Goal: Task Accomplishment & Management: Manage account settings

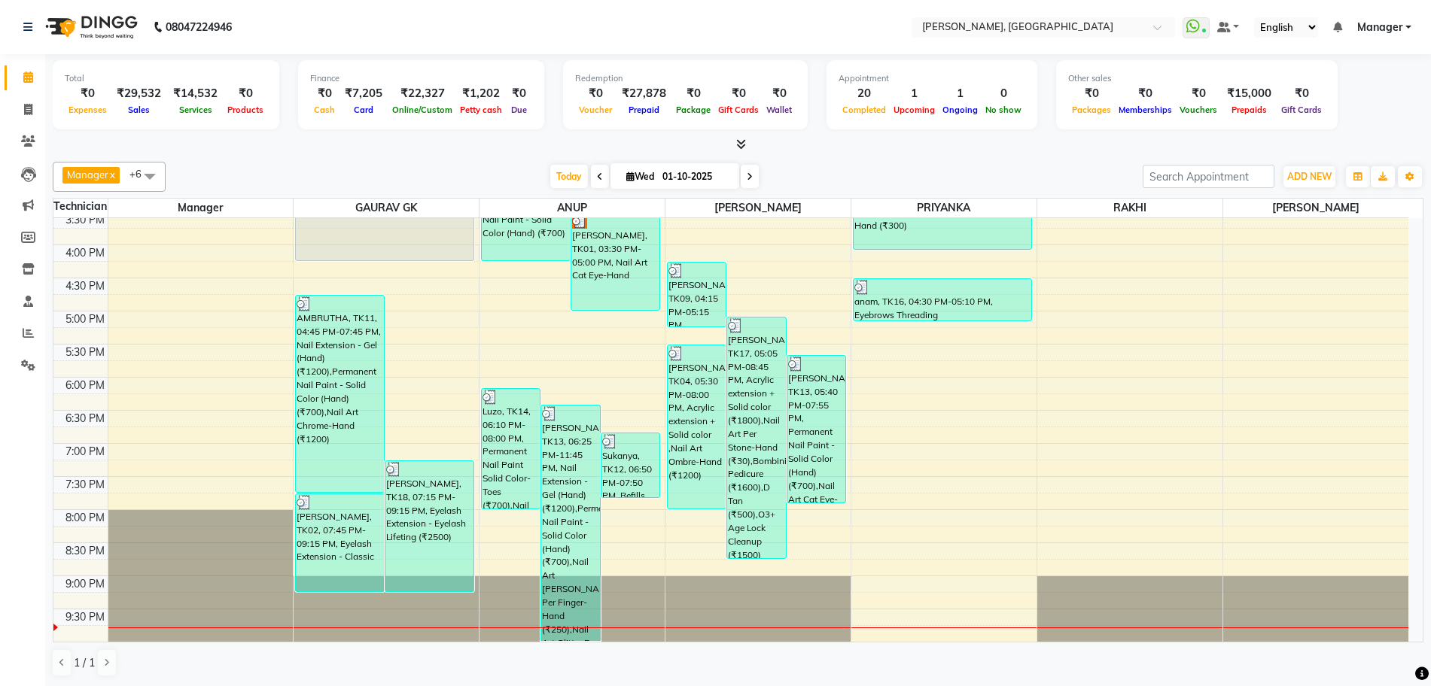
scroll to position [276, 0]
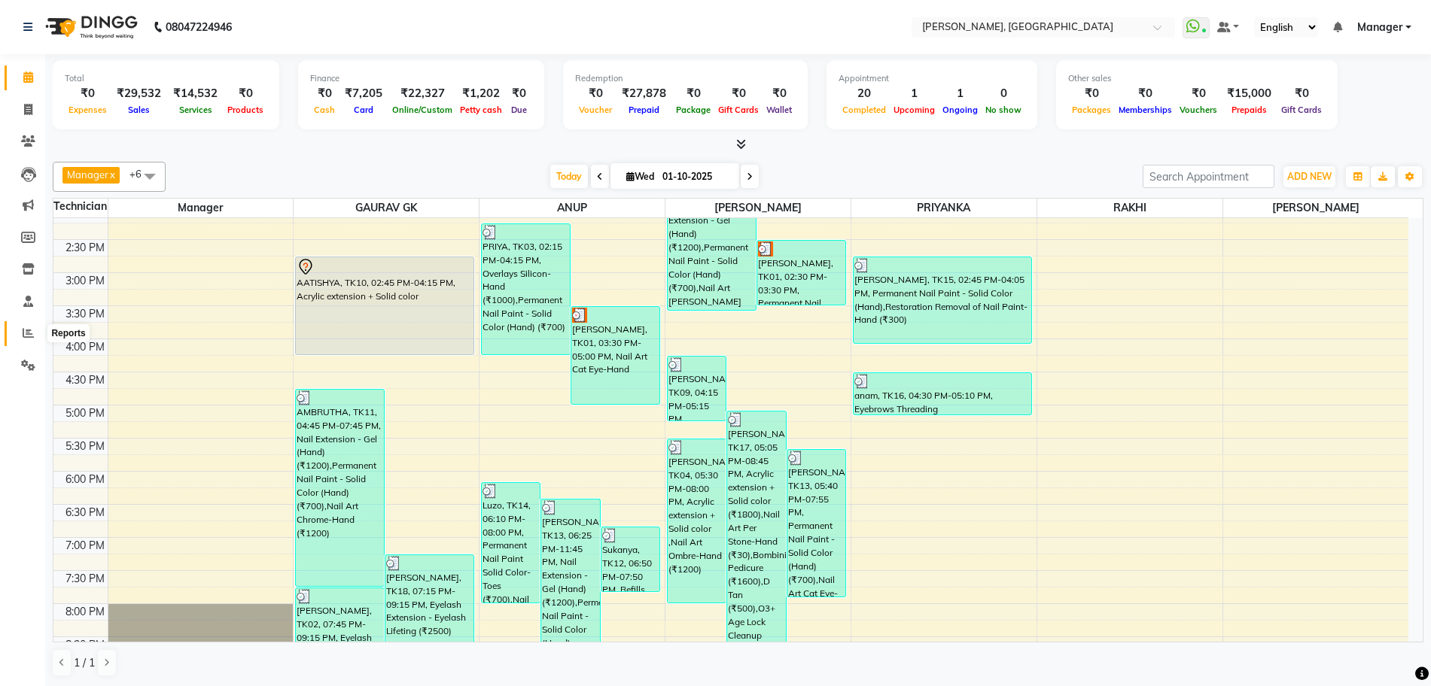
click at [25, 327] on icon at bounding box center [28, 332] width 11 height 11
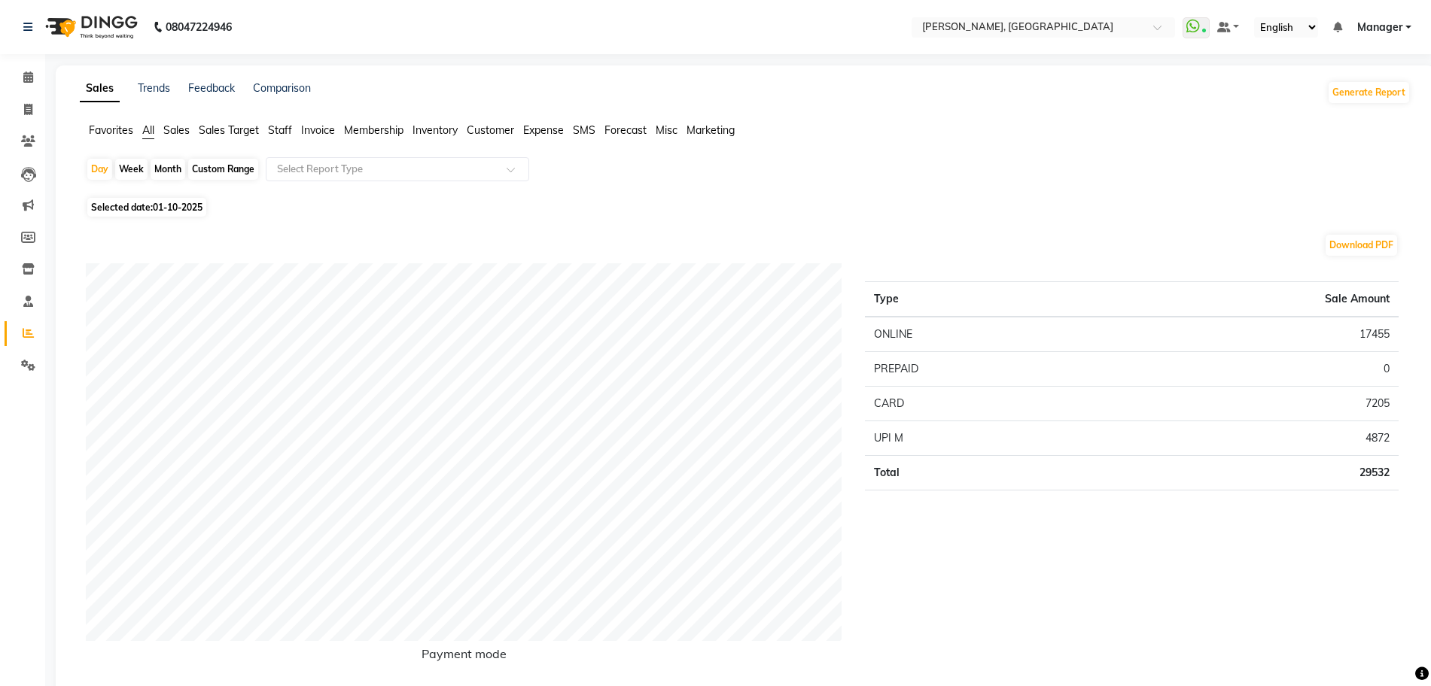
click at [282, 129] on span "Staff" at bounding box center [280, 130] width 24 height 14
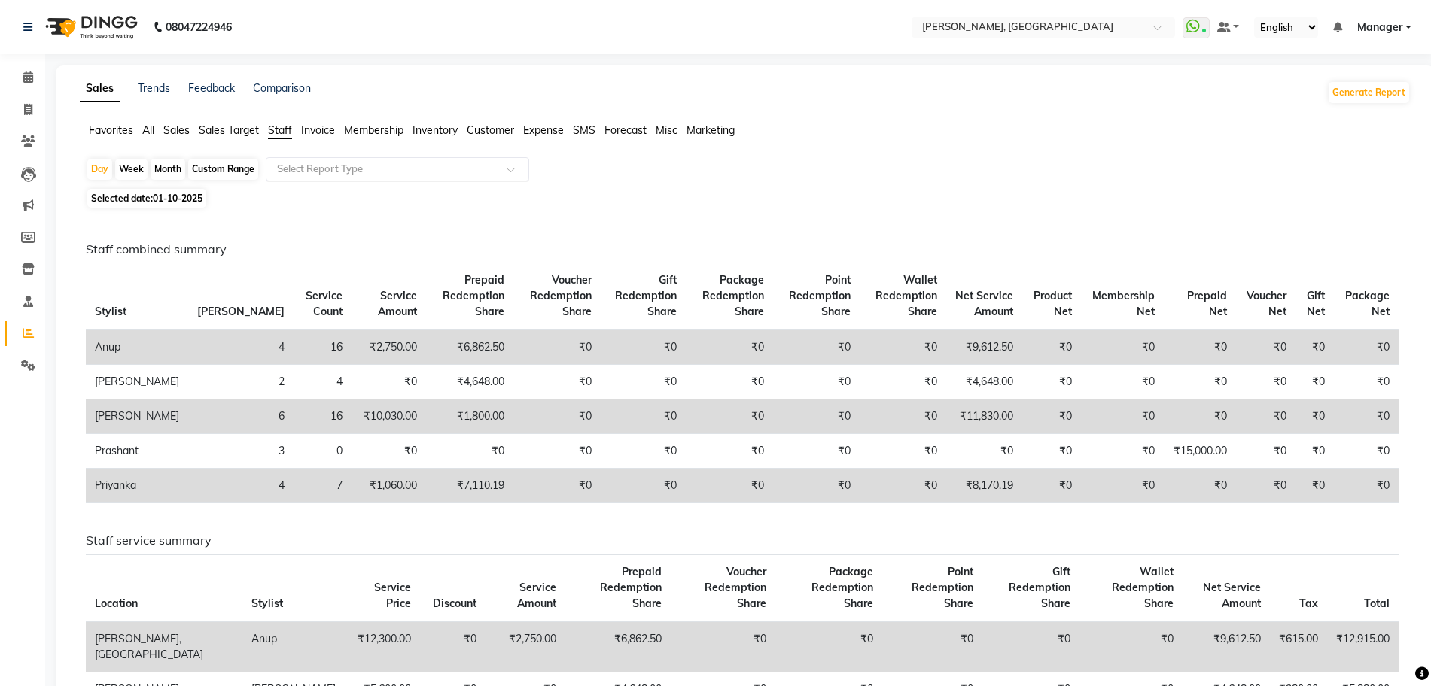
click at [315, 173] on input "text" at bounding box center [382, 169] width 217 height 15
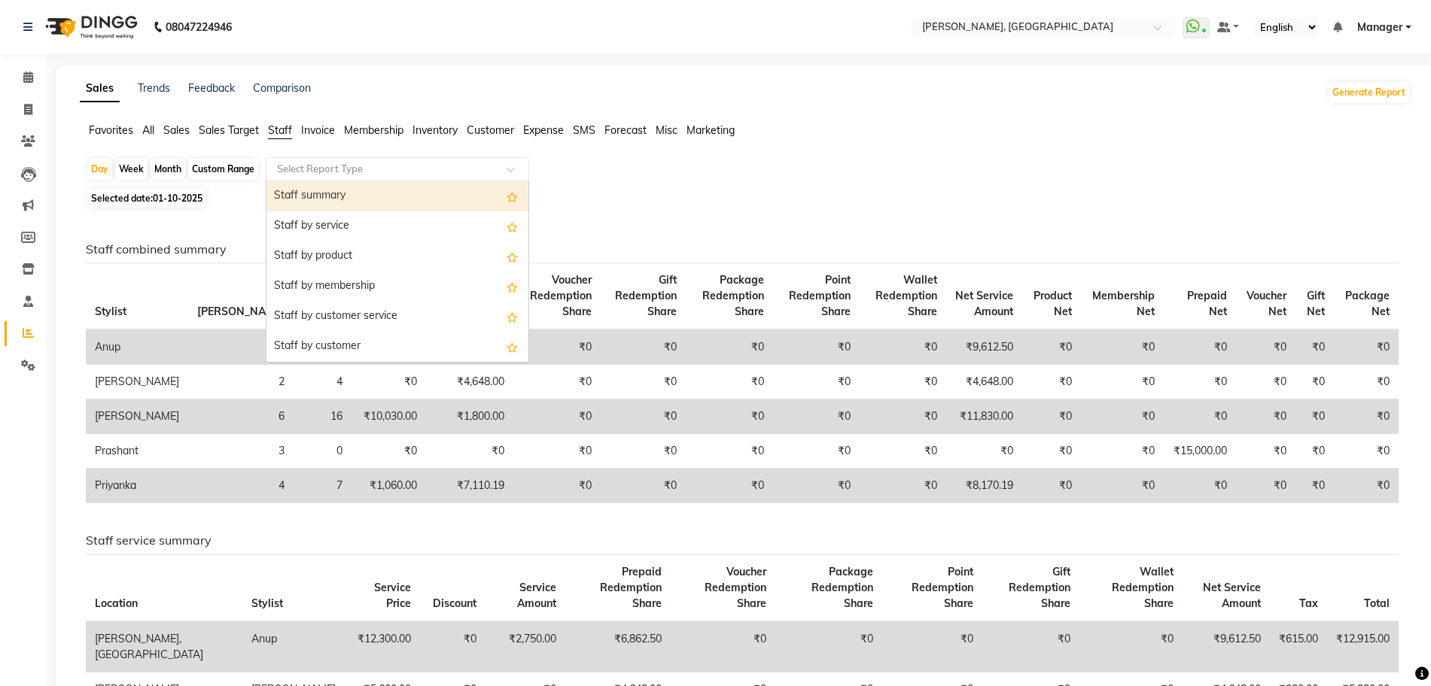
click at [323, 198] on div "Staff summary" at bounding box center [397, 196] width 262 height 30
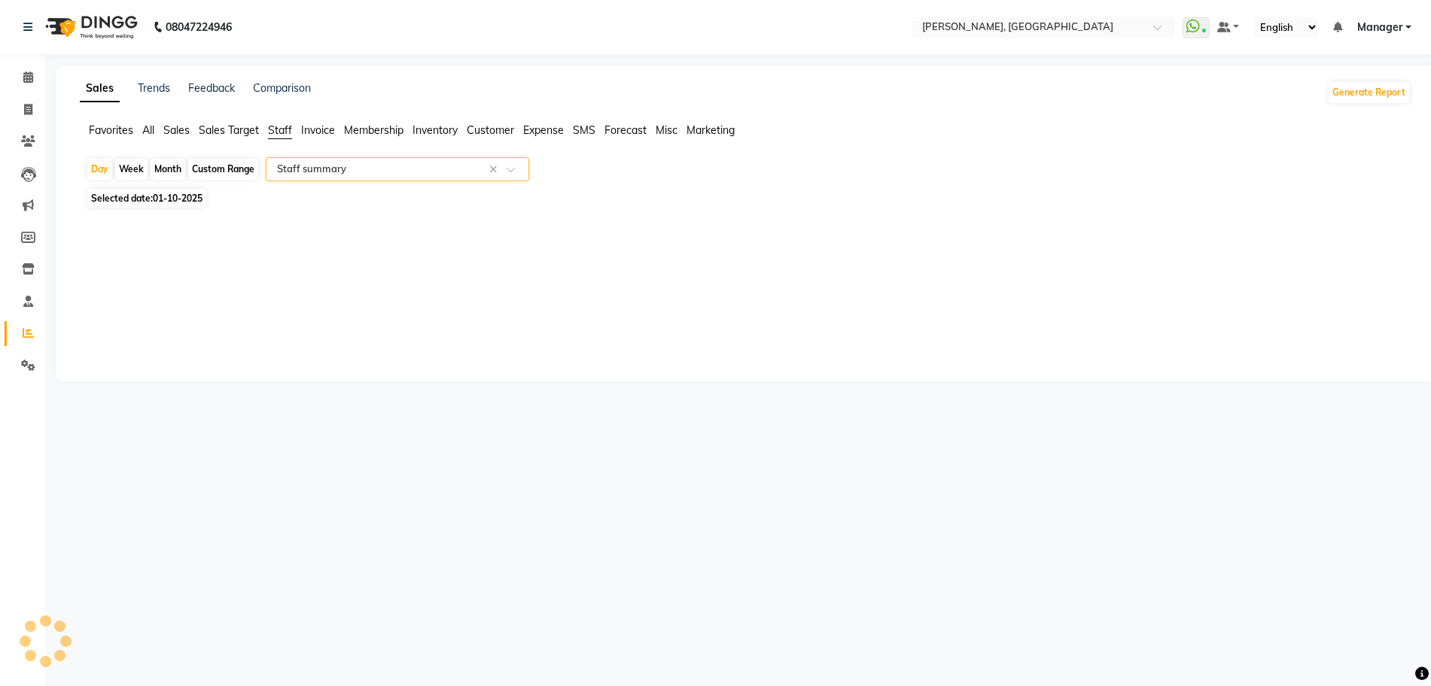
select select "full_report"
select select "csv"
drag, startPoint x: 31, startPoint y: 79, endPoint x: 90, endPoint y: 81, distance: 59.5
click at [31, 79] on icon at bounding box center [28, 77] width 10 height 11
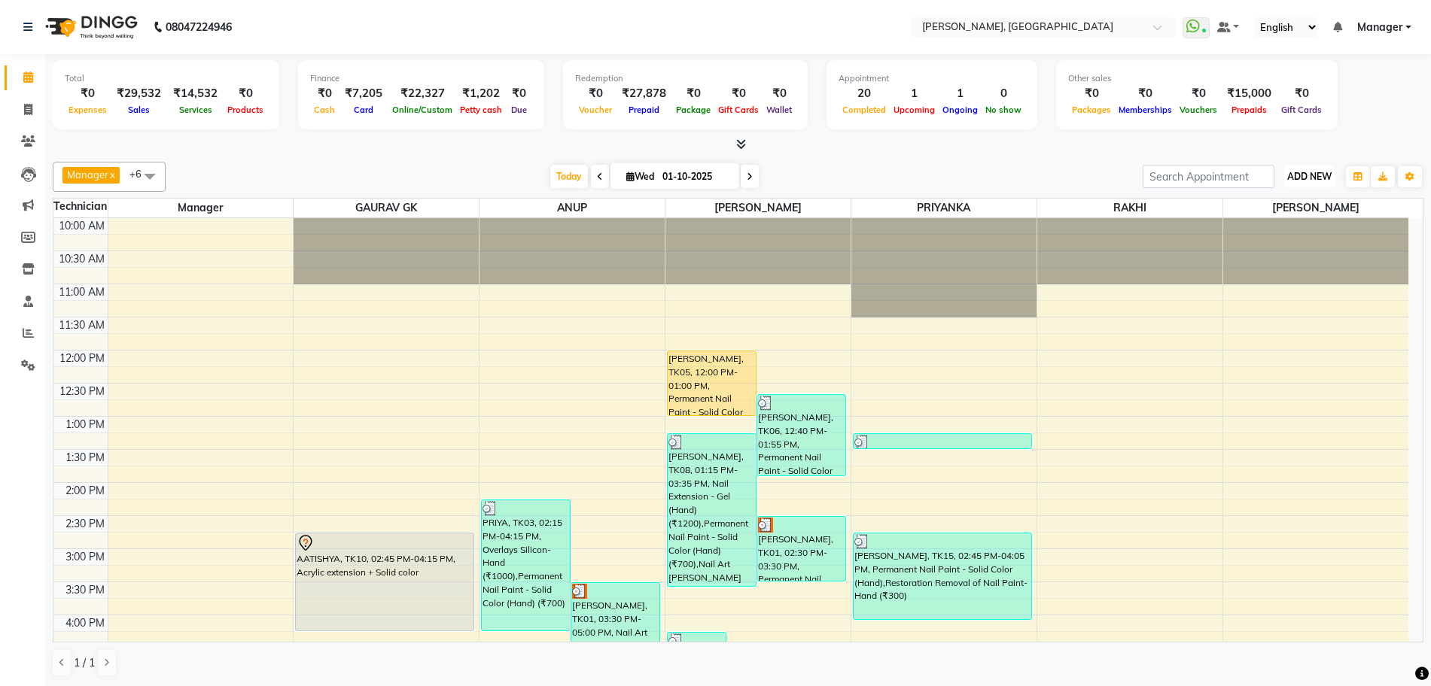
click at [1315, 180] on span "ADD NEW" at bounding box center [1309, 176] width 44 height 11
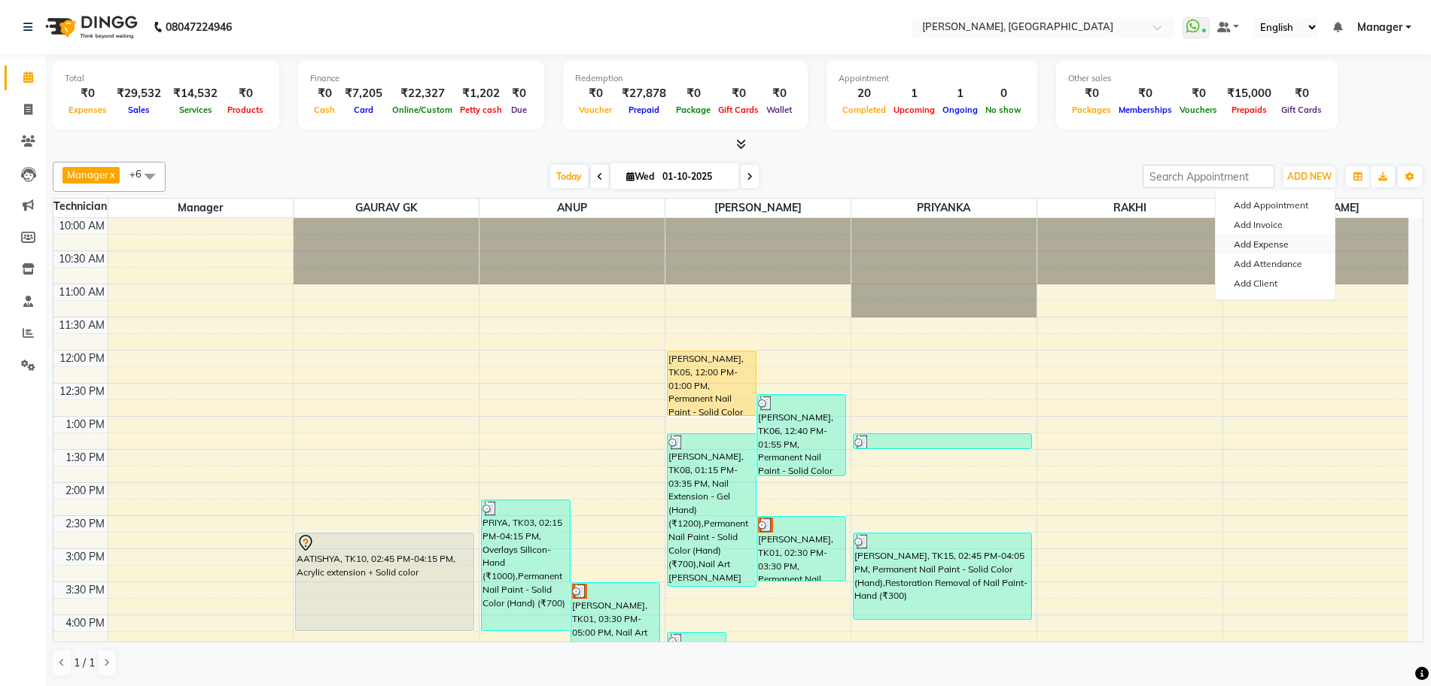
click at [1274, 248] on link "Add Expense" at bounding box center [1275, 245] width 119 height 20
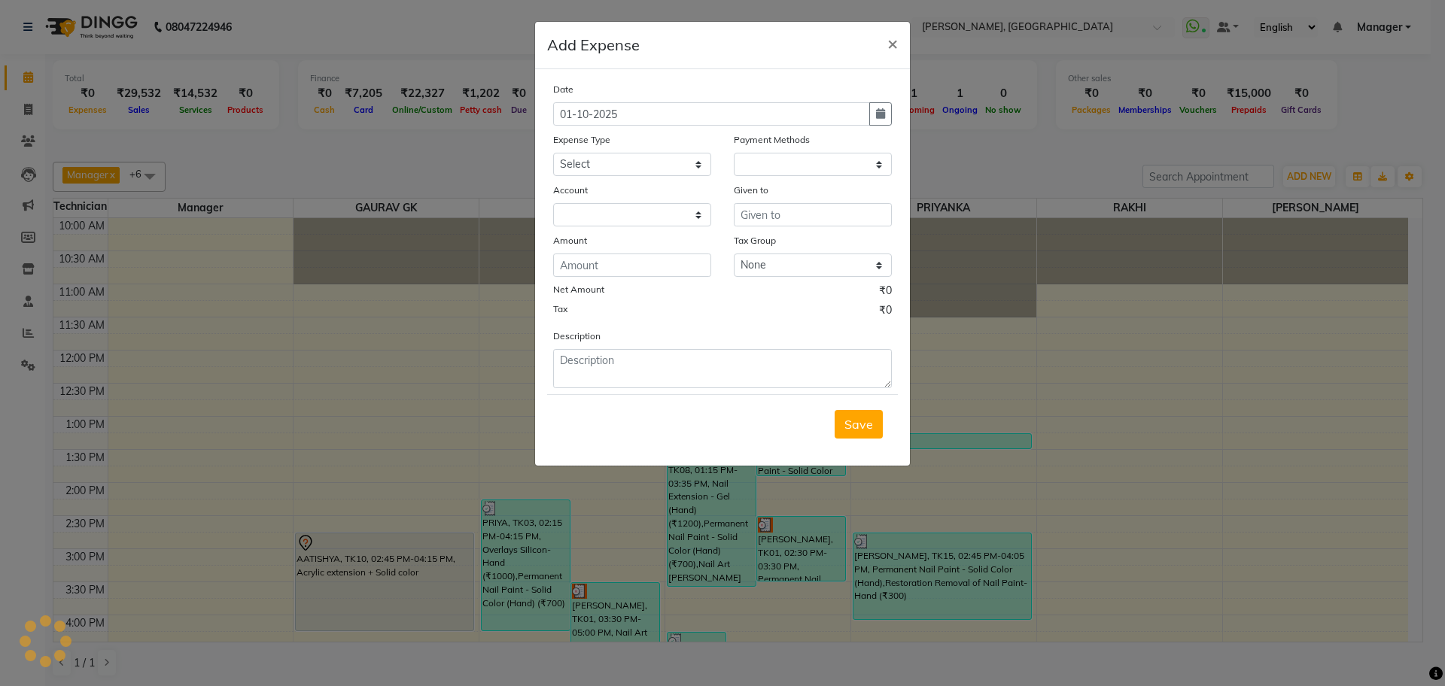
select select "1"
select select "6805"
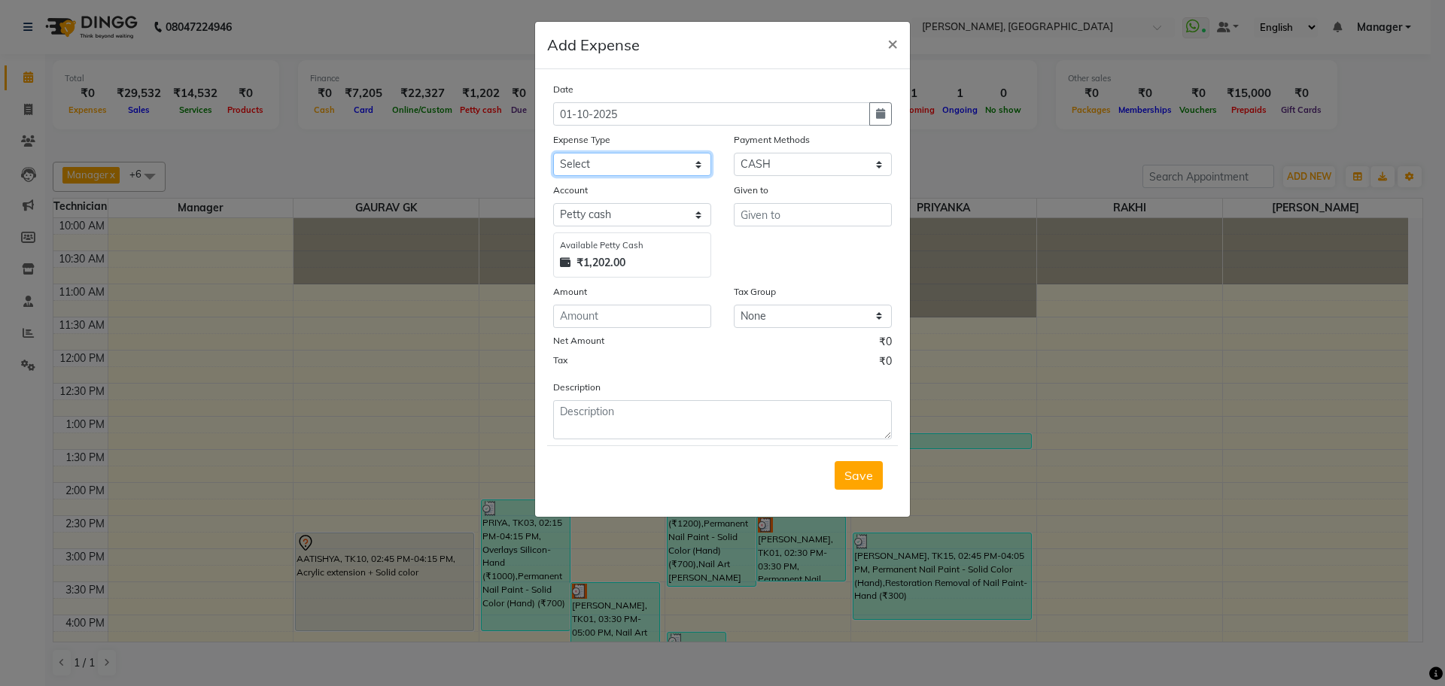
click at [613, 159] on select "Select acetone Advance Salary bank deposite Battery cell BBMP Beauty products B…" at bounding box center [632, 164] width 158 height 23
select select "17035"
click at [553, 153] on select "Select acetone Advance Salary bank deposite Battery cell BBMP Beauty products B…" at bounding box center [632, 164] width 158 height 23
click at [771, 222] on input "text" at bounding box center [813, 214] width 158 height 23
type input "LOCAL SHOP"
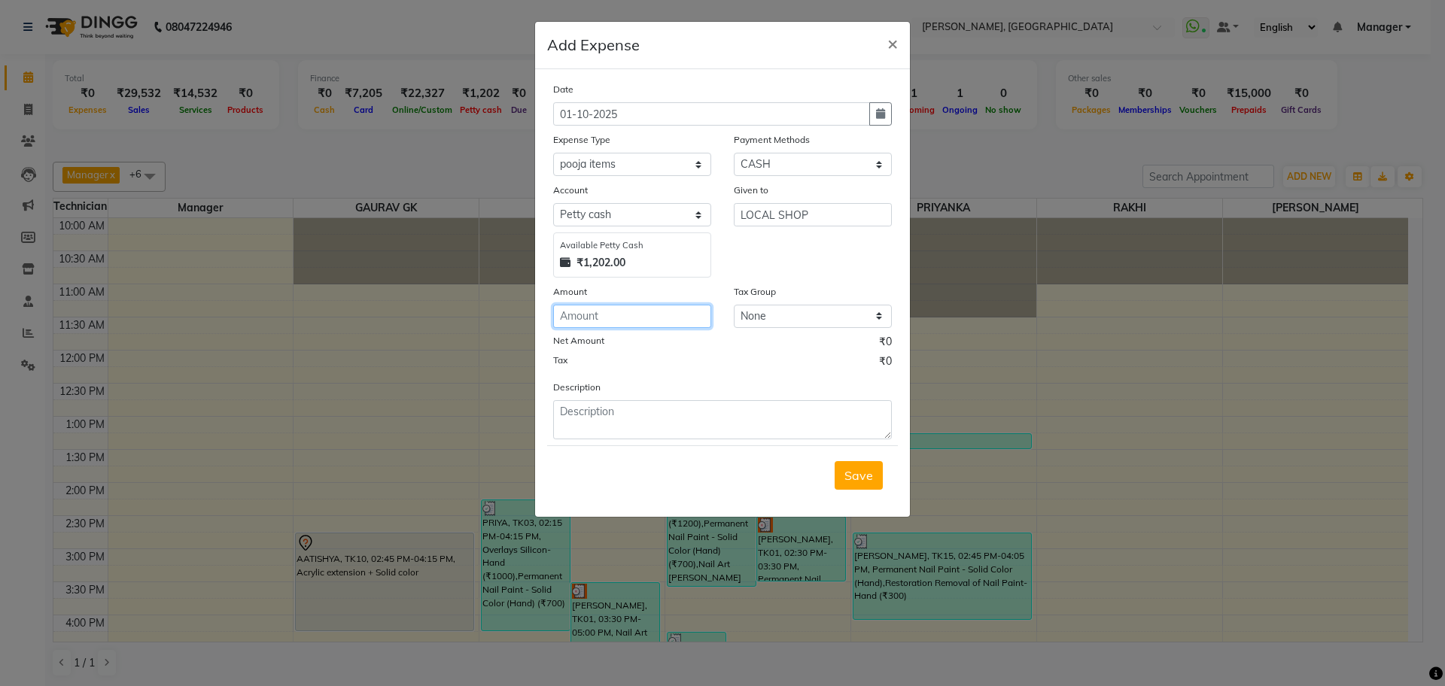
click at [659, 307] on input "number" at bounding box center [632, 316] width 158 height 23
click at [890, 40] on span "×" at bounding box center [892, 43] width 11 height 23
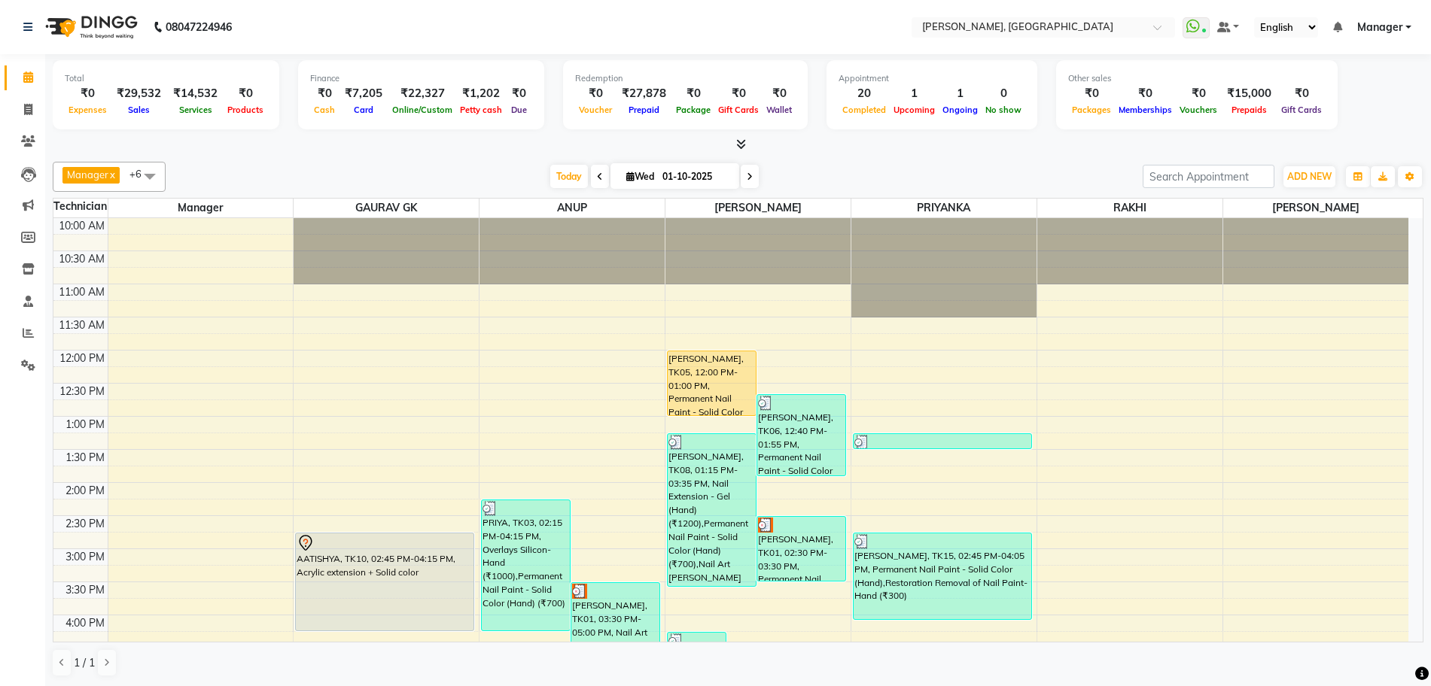
click at [750, 176] on icon at bounding box center [750, 176] width 6 height 9
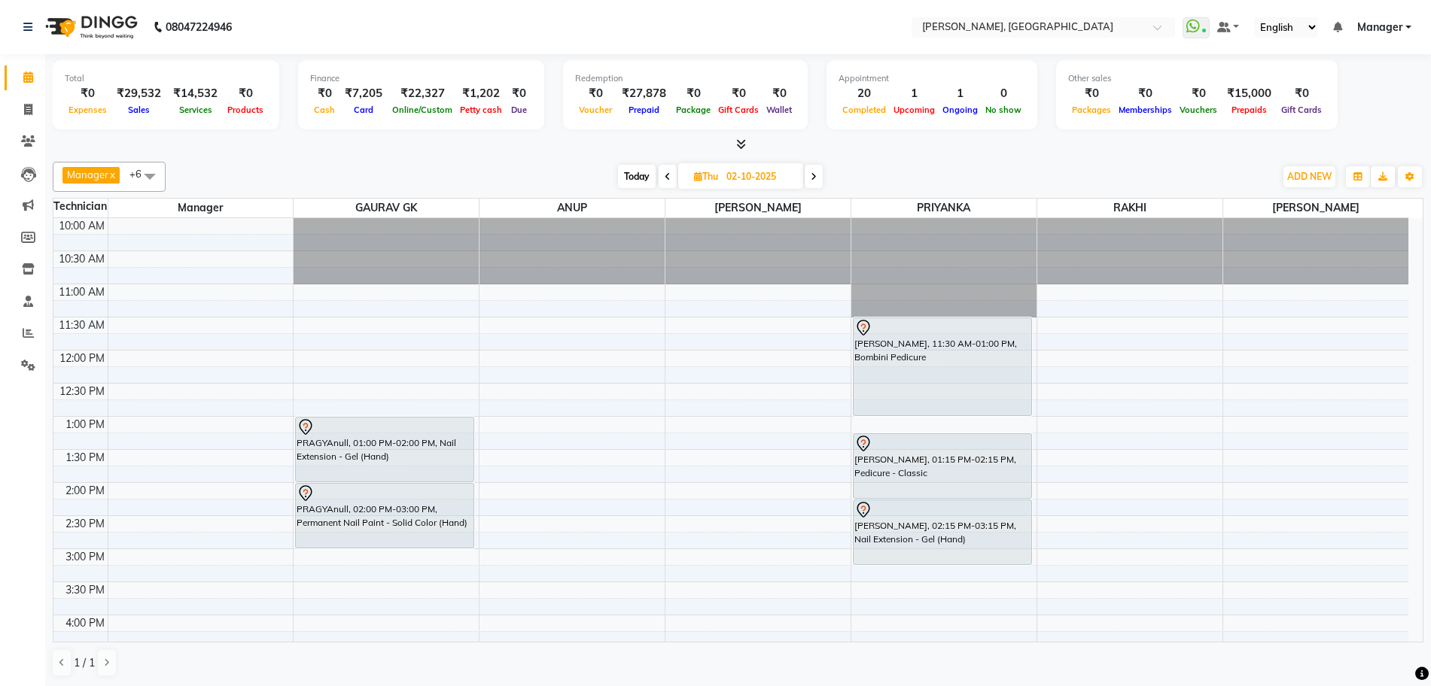
click at [636, 172] on span "Today" at bounding box center [637, 176] width 38 height 23
type input "01-10-2025"
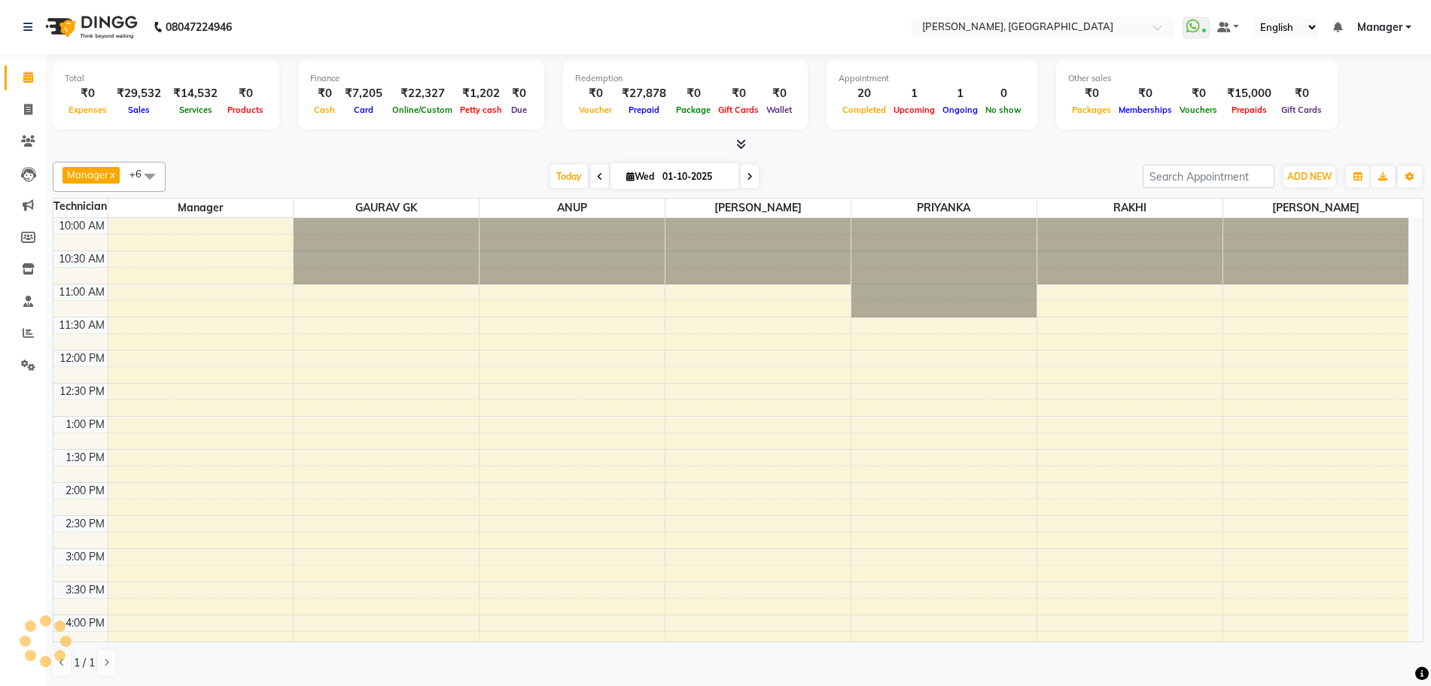
scroll to position [370, 0]
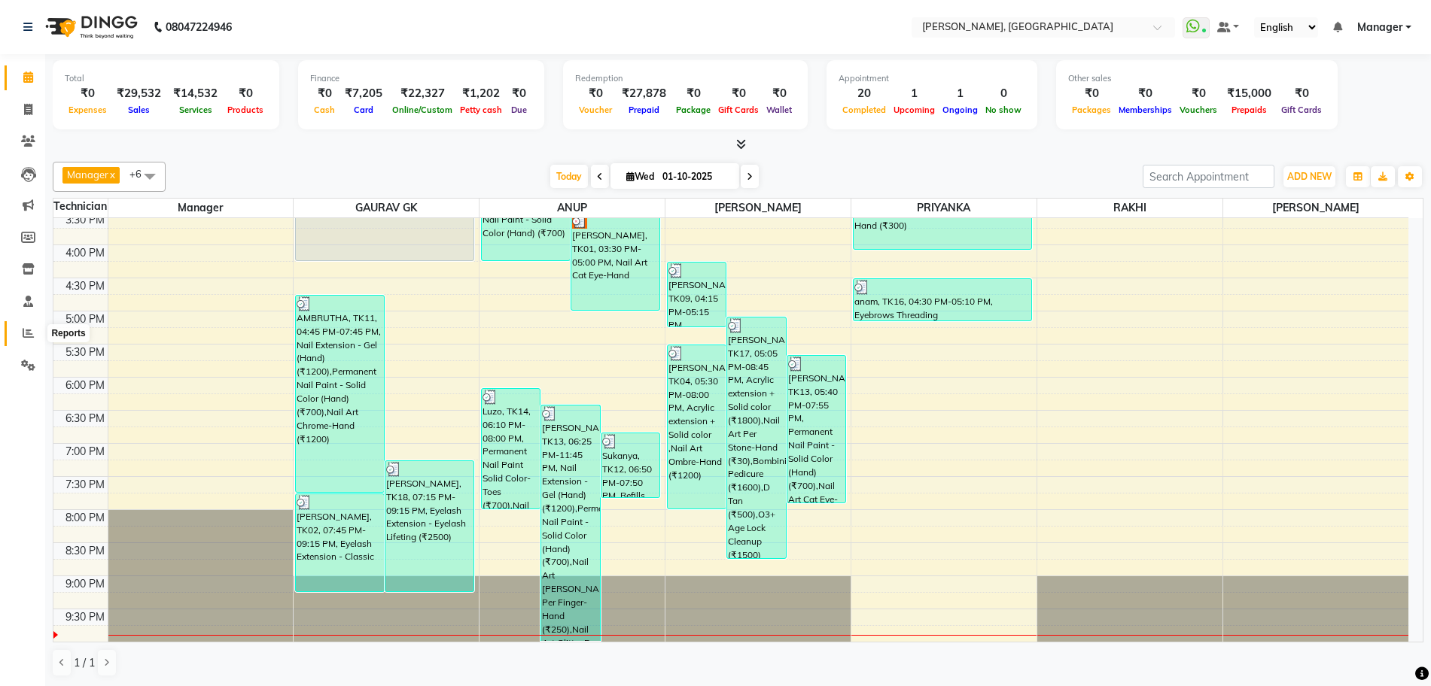
click at [30, 331] on icon at bounding box center [28, 332] width 11 height 11
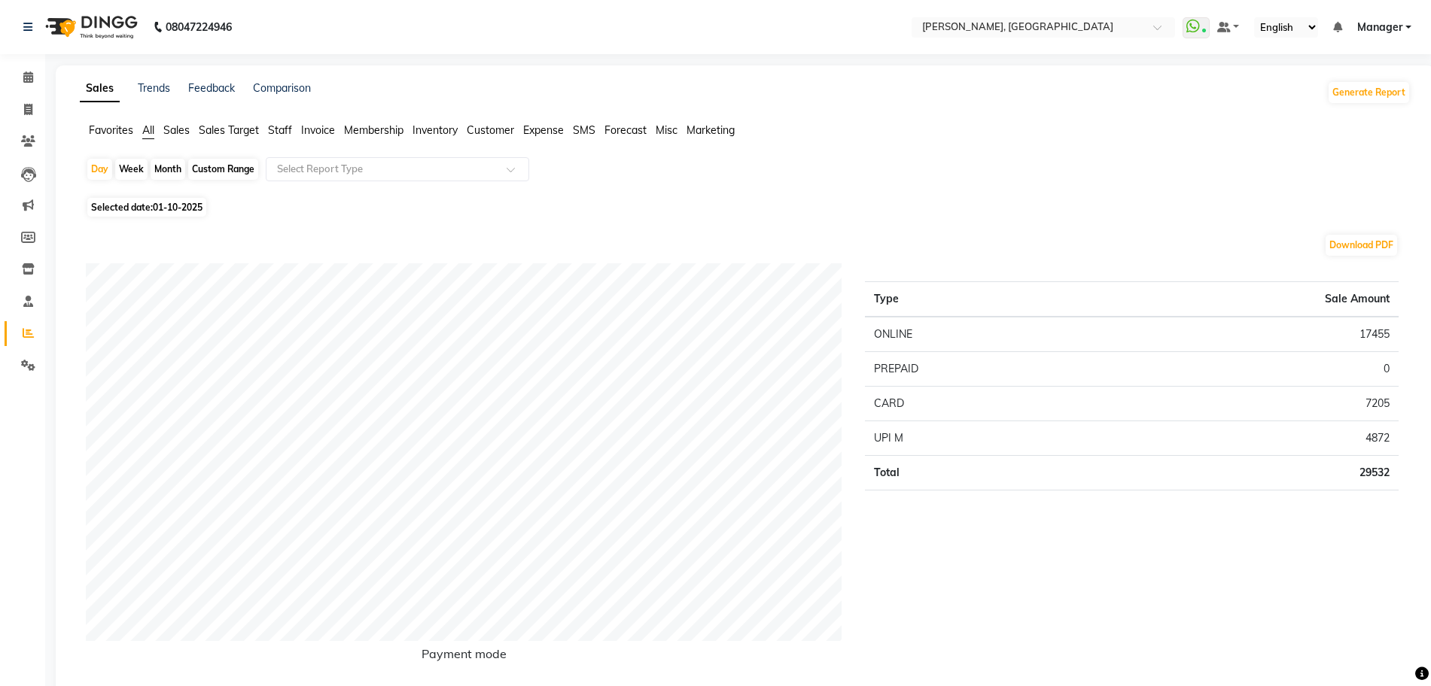
click at [282, 132] on span "Staff" at bounding box center [280, 130] width 24 height 14
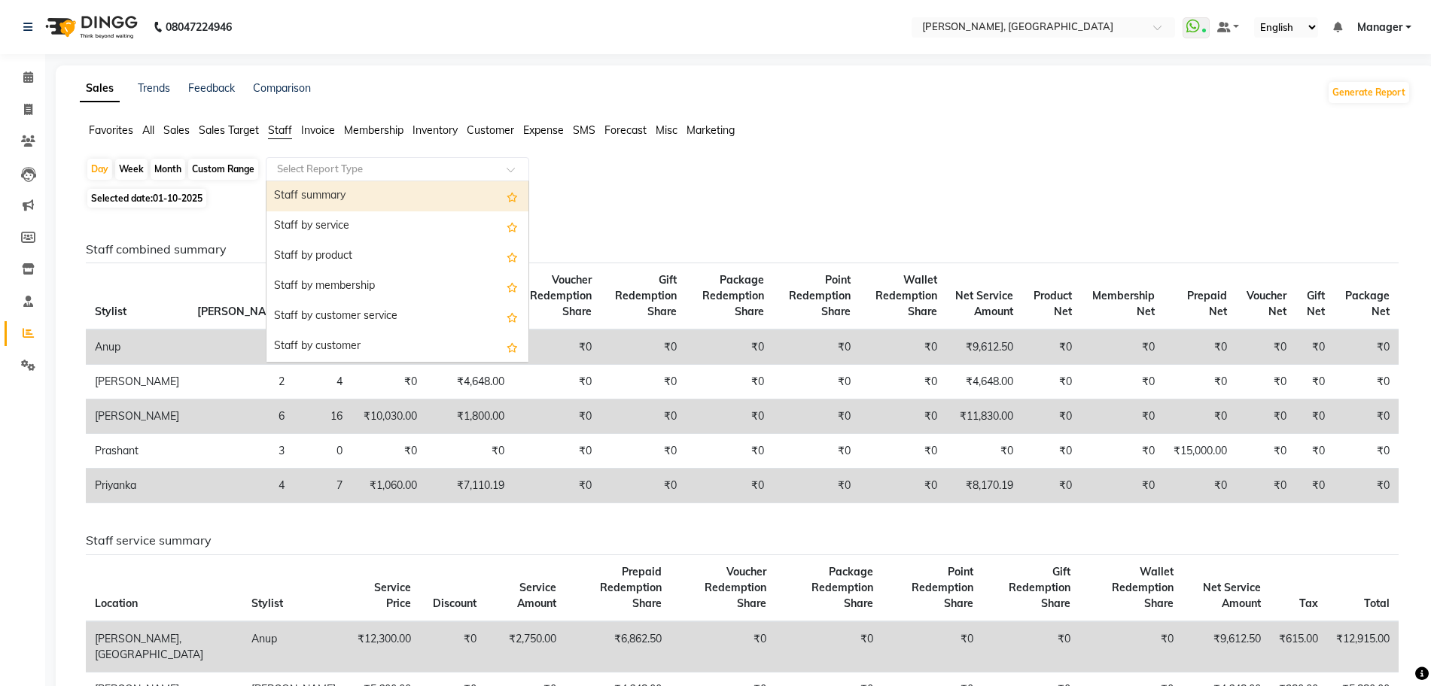
click at [310, 163] on input "text" at bounding box center [382, 169] width 217 height 15
click at [358, 193] on div "Staff summary" at bounding box center [397, 196] width 262 height 30
select select "full_report"
select select "csv"
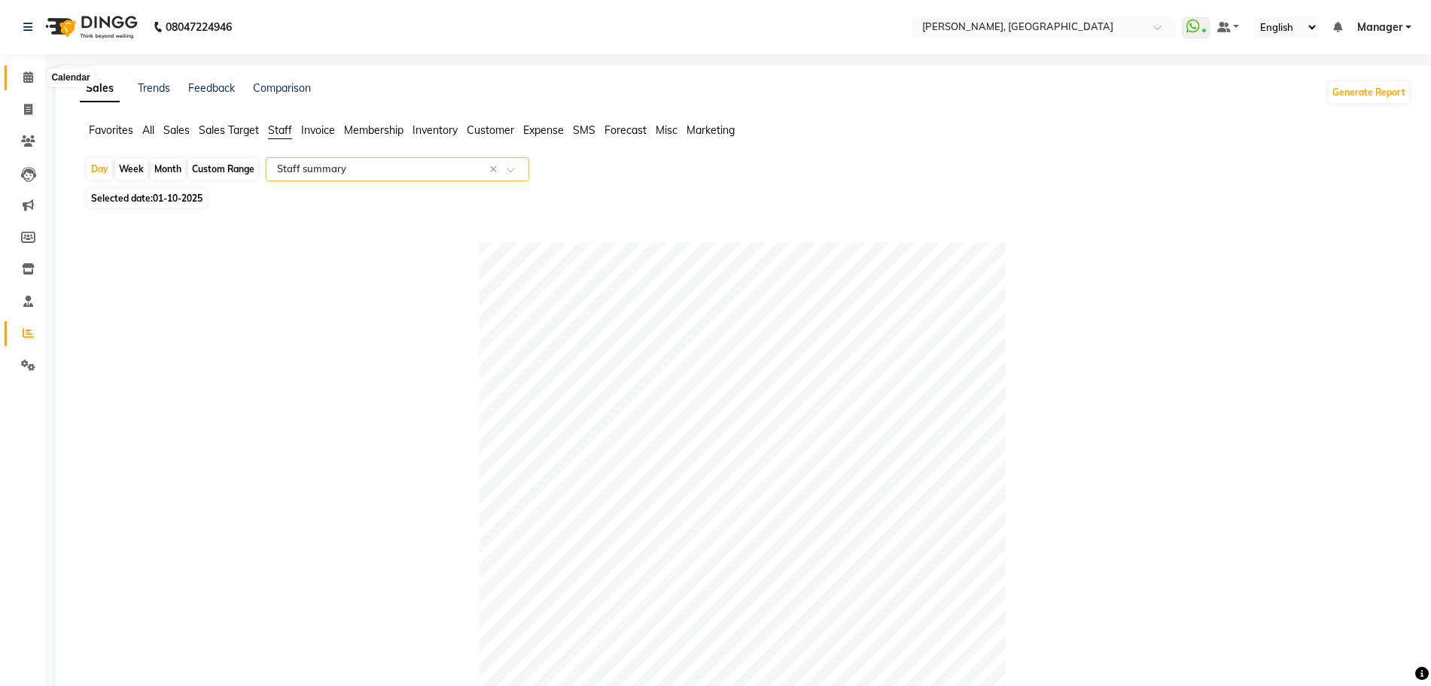
click at [32, 78] on icon at bounding box center [28, 77] width 10 height 11
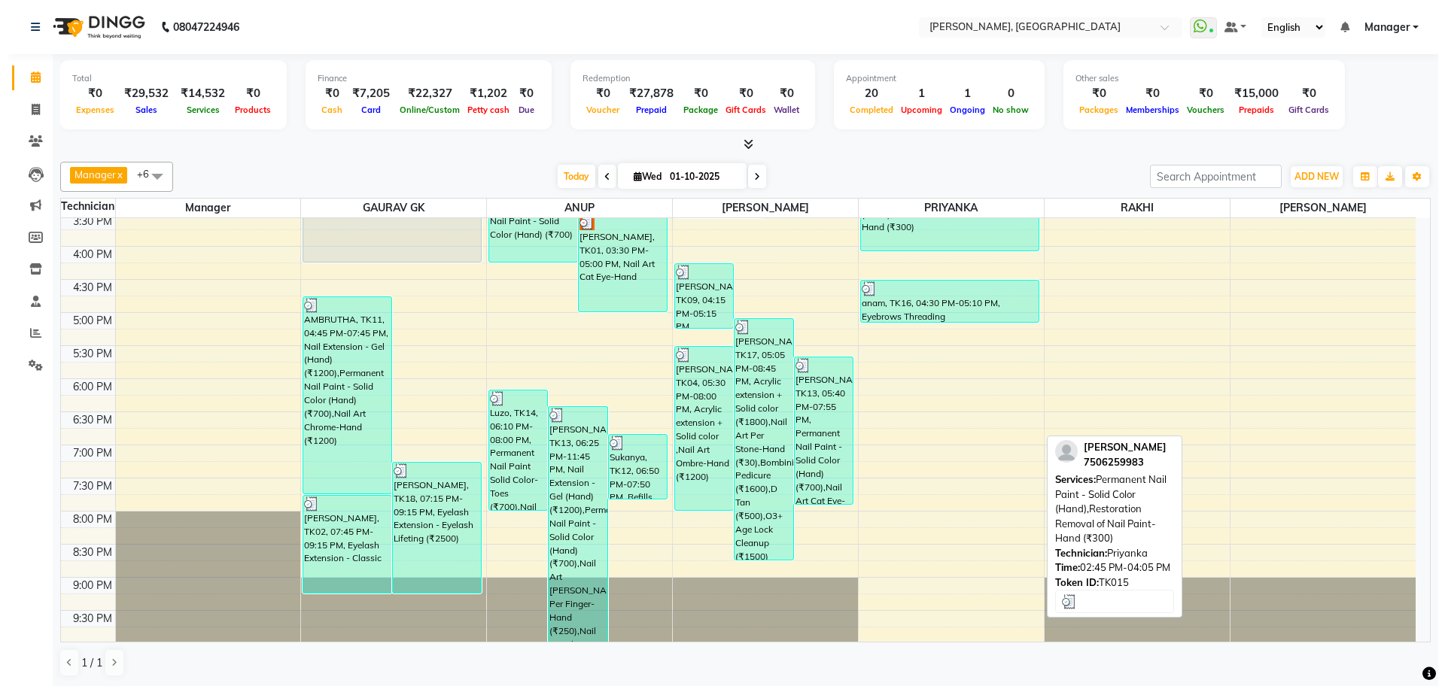
scroll to position [370, 0]
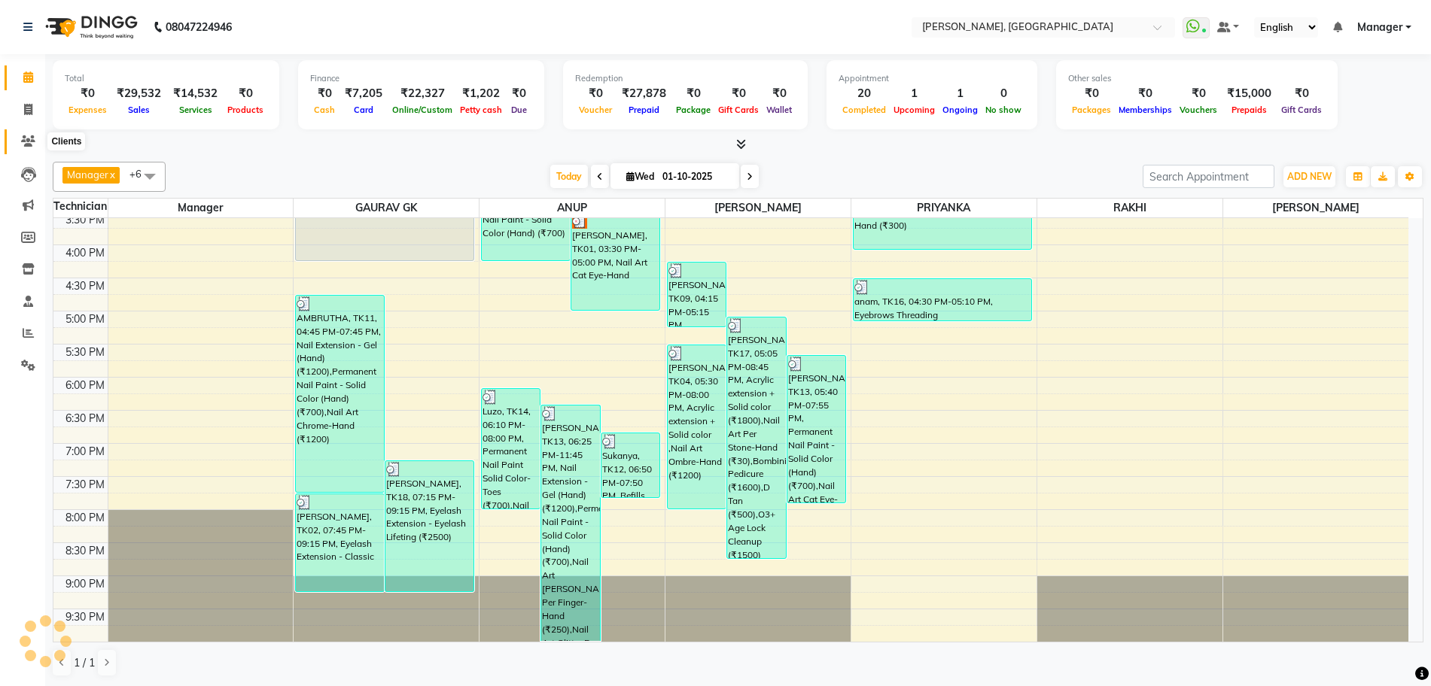
click at [28, 146] on icon at bounding box center [28, 140] width 14 height 11
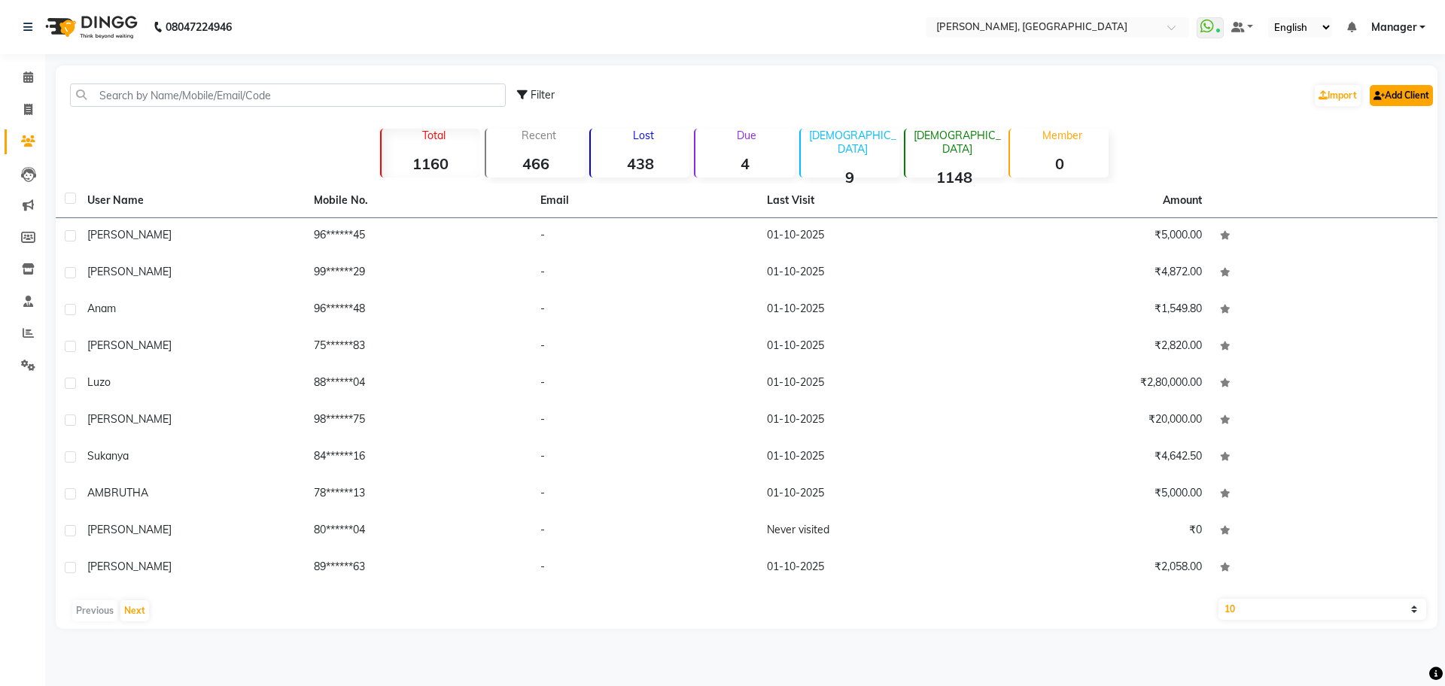
click at [1386, 103] on link "Add Client" at bounding box center [1401, 95] width 63 height 21
select select "21"
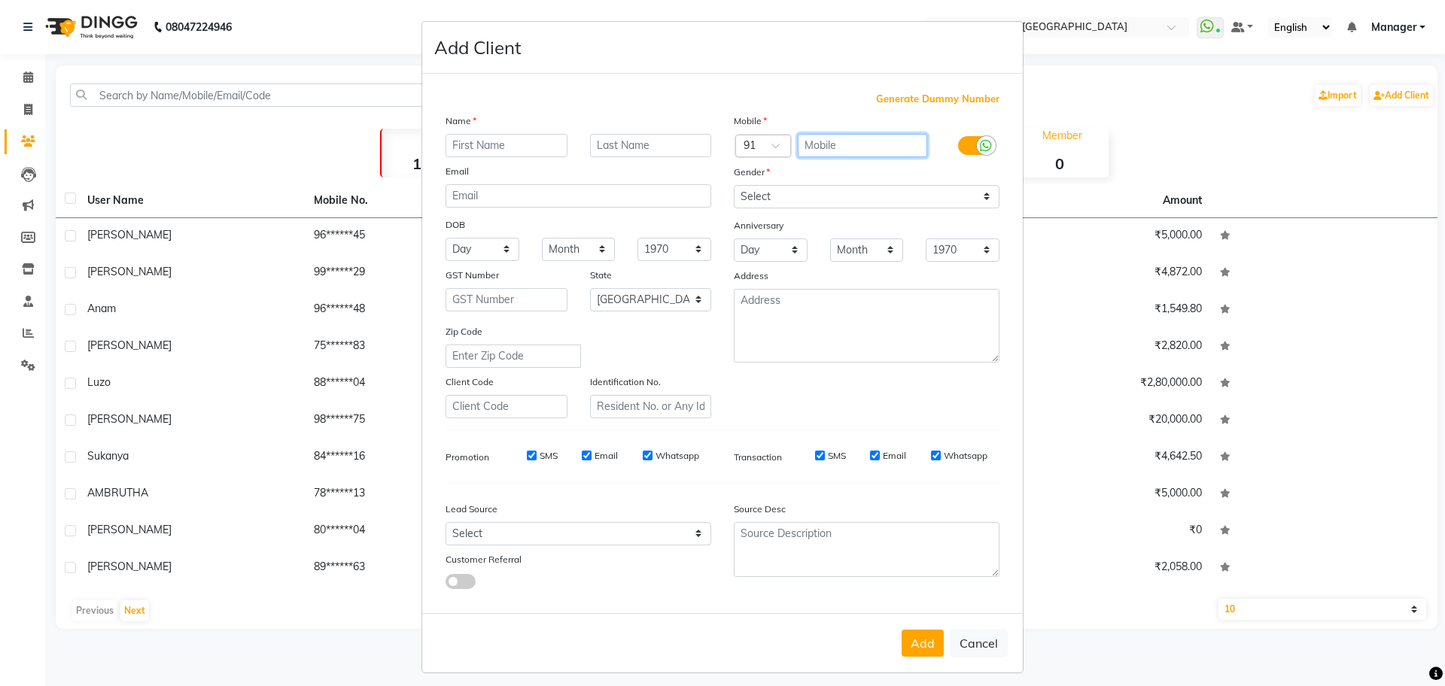
click at [837, 136] on input "text" at bounding box center [863, 145] width 130 height 23
type input "6388561182"
click at [519, 141] on input "text" at bounding box center [507, 145] width 122 height 23
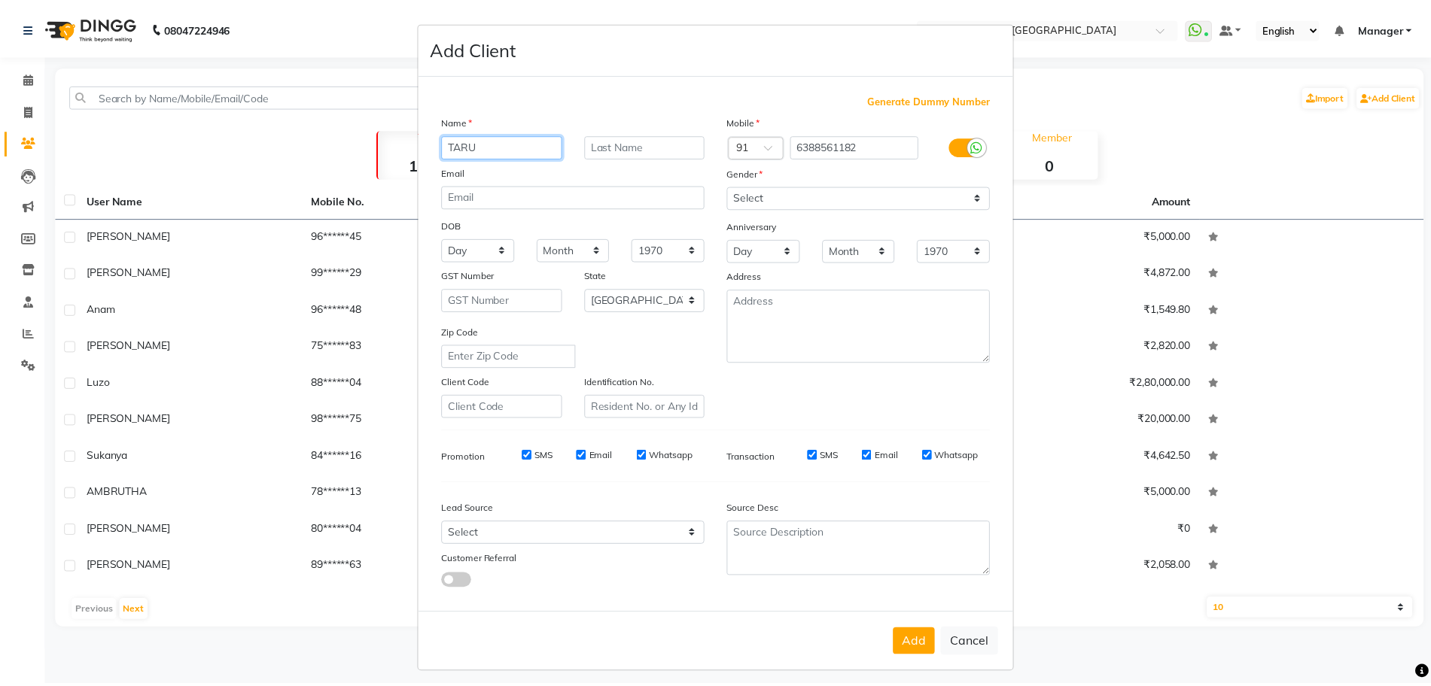
scroll to position [8, 0]
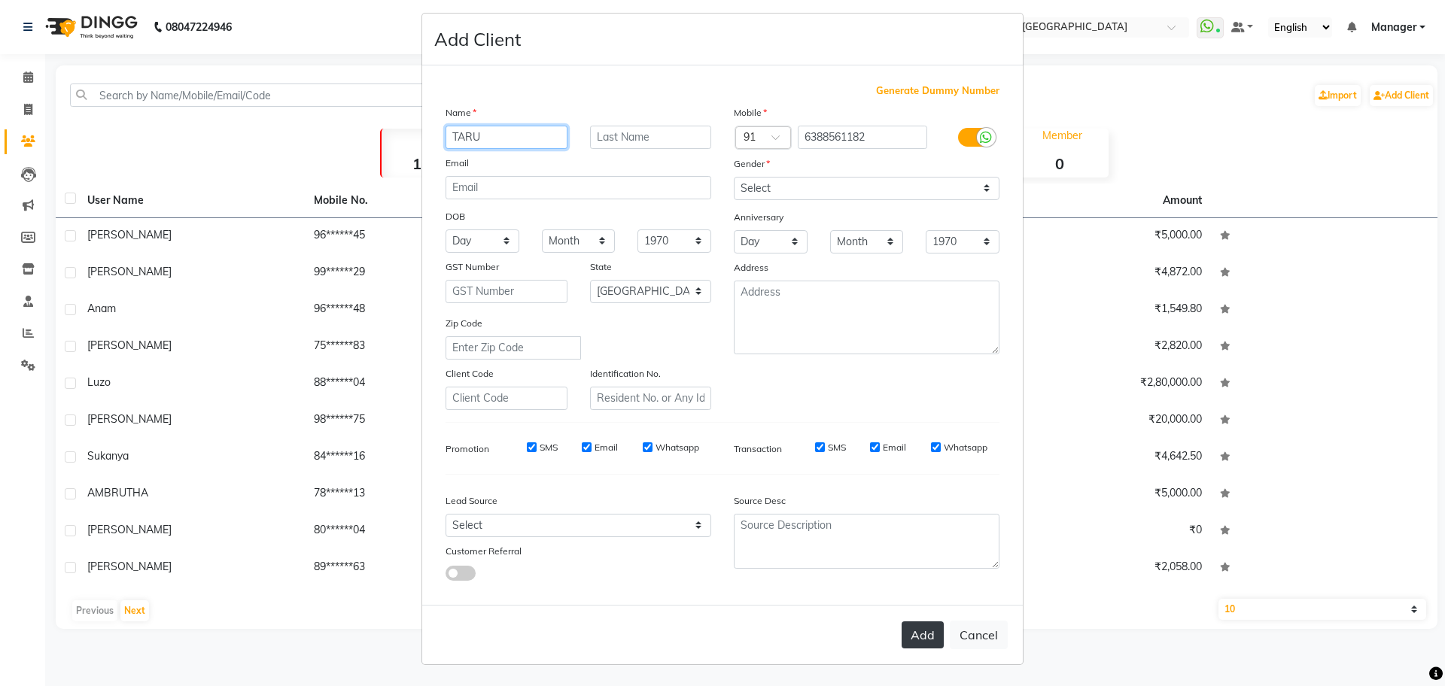
type input "TARU"
click at [922, 637] on button "Add" at bounding box center [923, 635] width 42 height 27
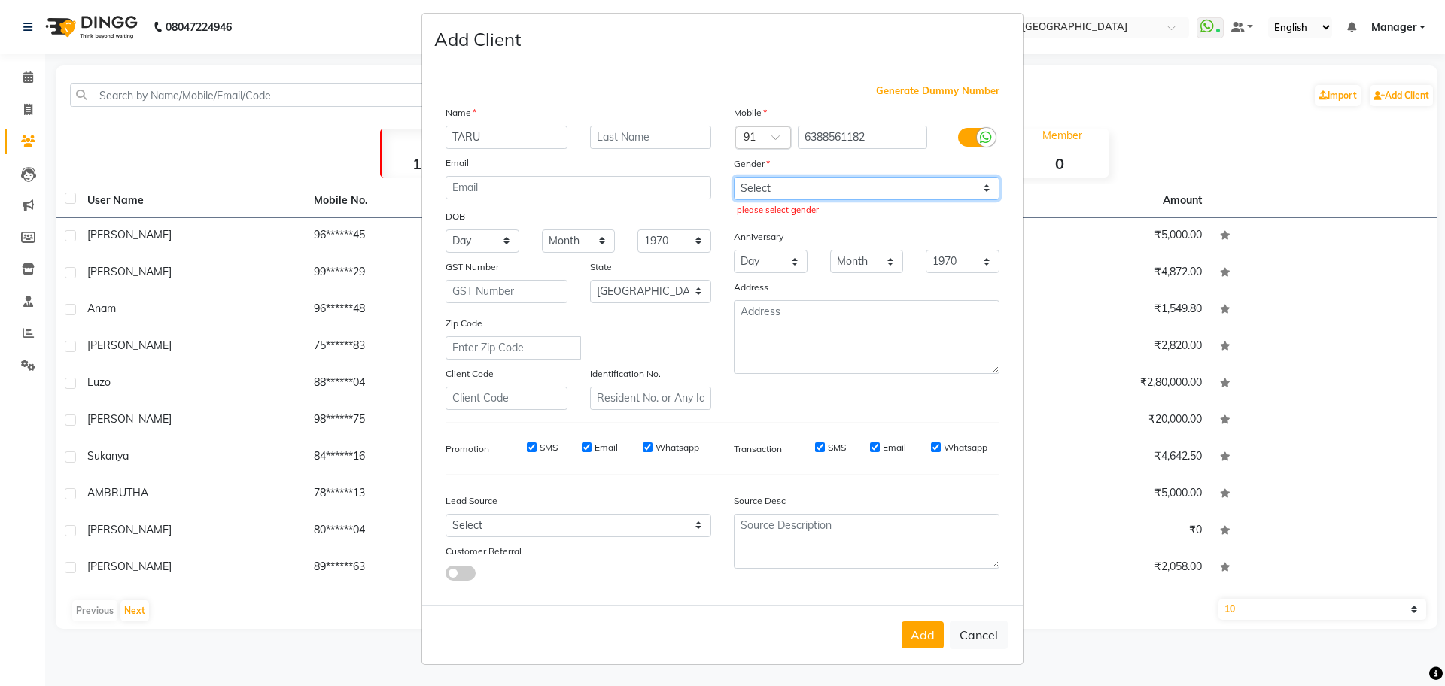
click at [754, 199] on select "Select [DEMOGRAPHIC_DATA] [DEMOGRAPHIC_DATA] Other Prefer Not To Say" at bounding box center [867, 188] width 266 height 23
select select "[DEMOGRAPHIC_DATA]"
click at [734, 177] on select "Select [DEMOGRAPHIC_DATA] [DEMOGRAPHIC_DATA] Other Prefer Not To Say" at bounding box center [867, 188] width 266 height 23
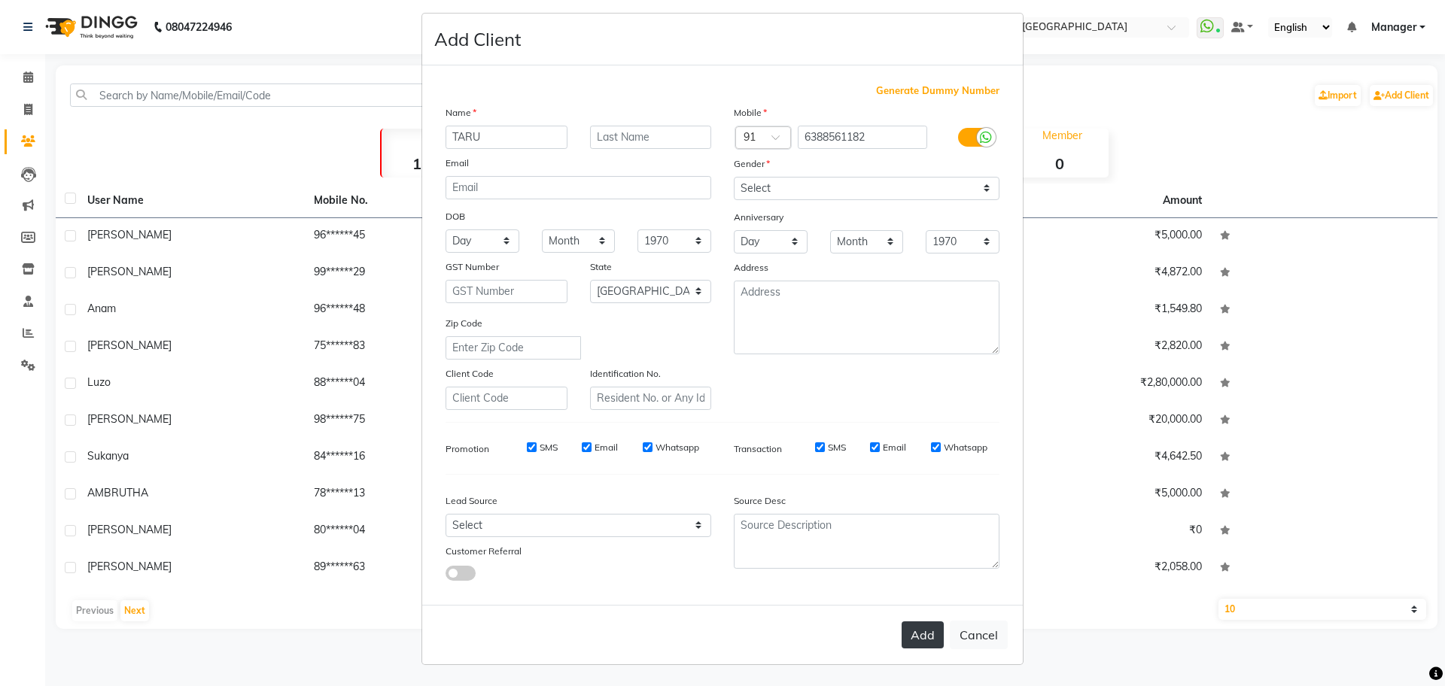
click at [925, 638] on button "Add" at bounding box center [923, 635] width 42 height 27
select select
select select "null"
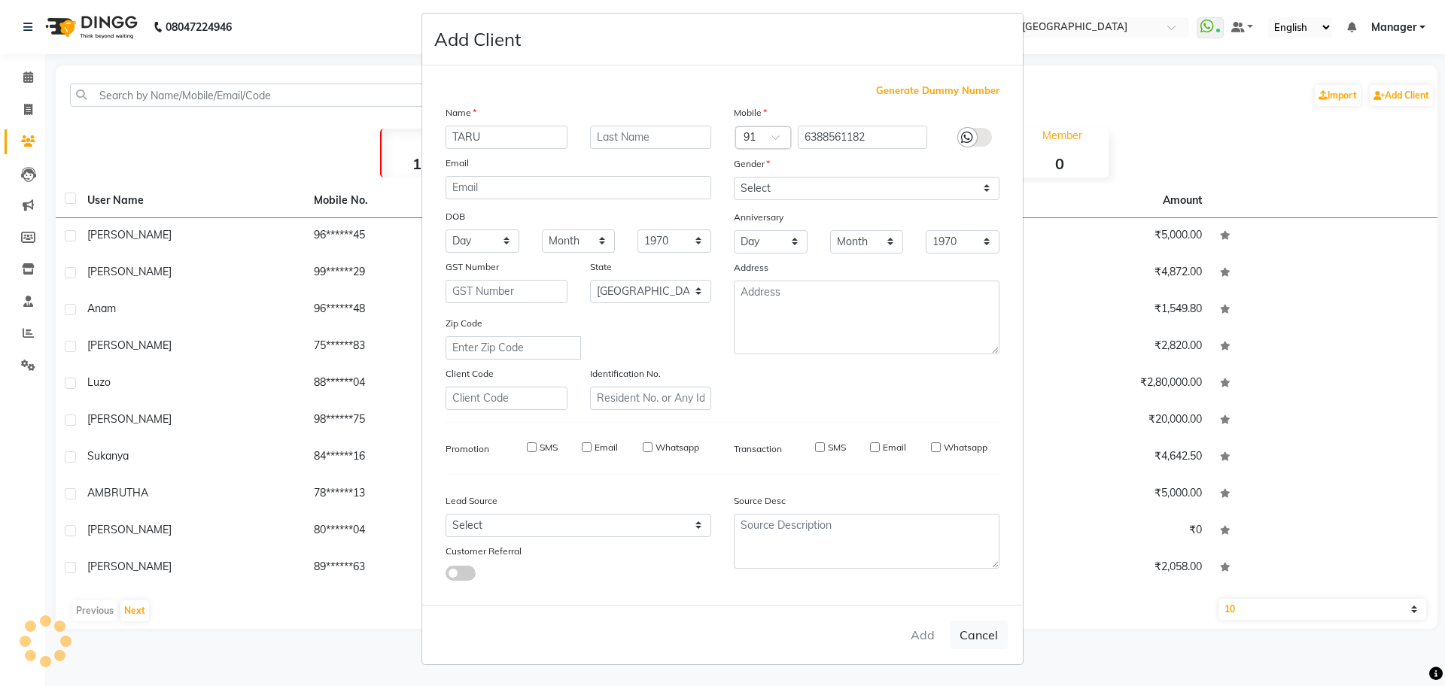
select select
checkbox input "false"
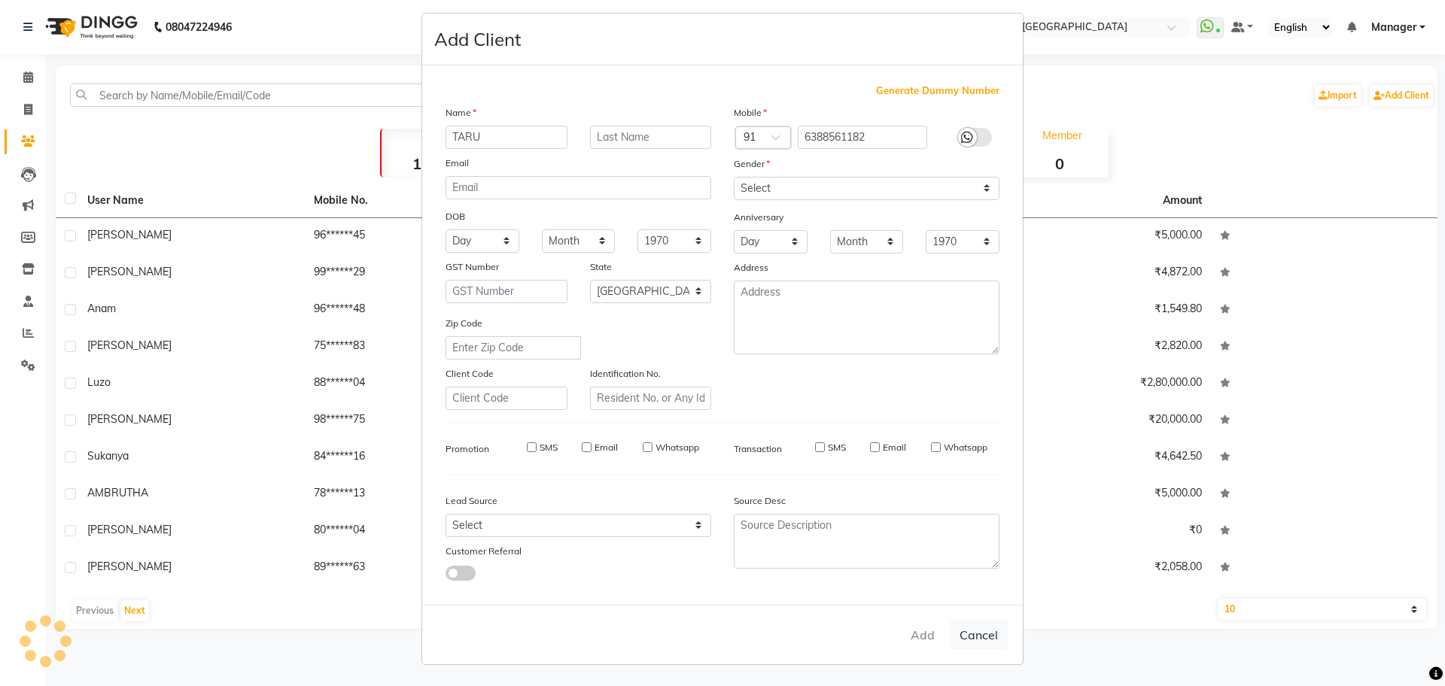
checkbox input "false"
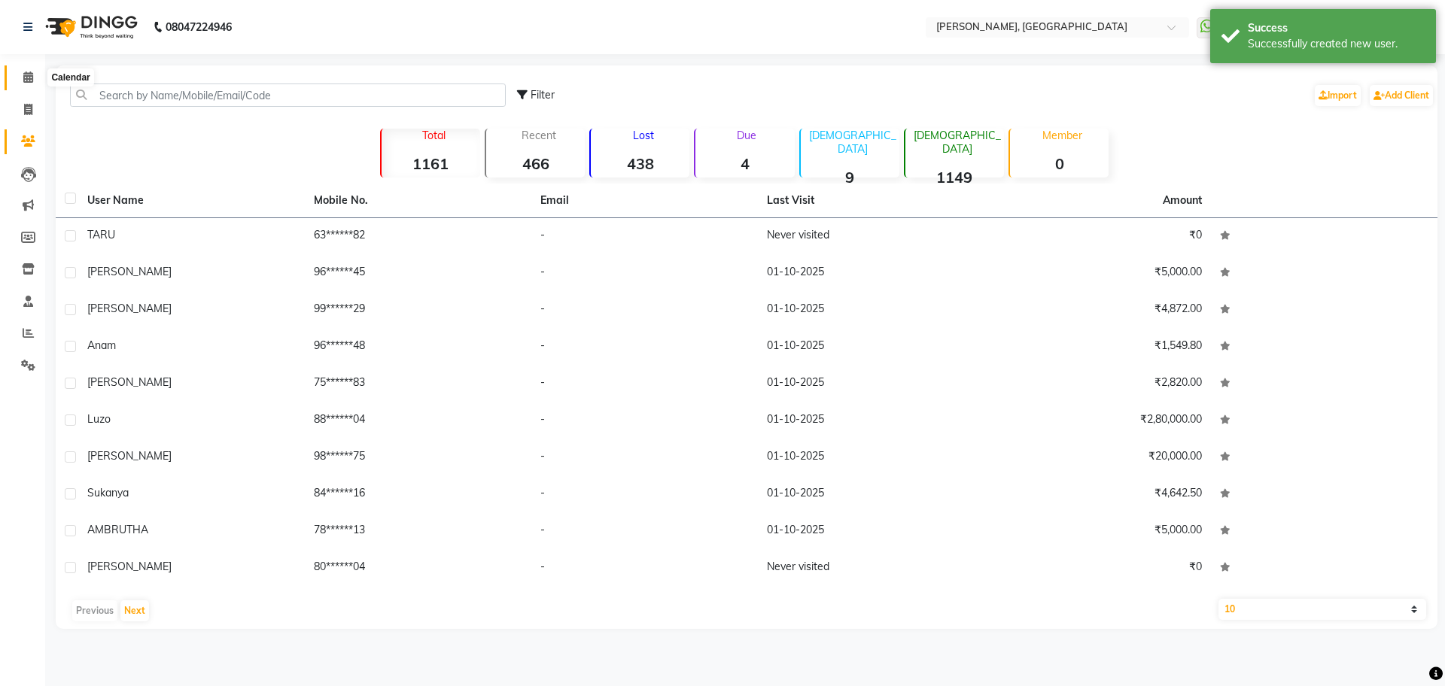
click at [27, 82] on icon at bounding box center [28, 77] width 10 height 11
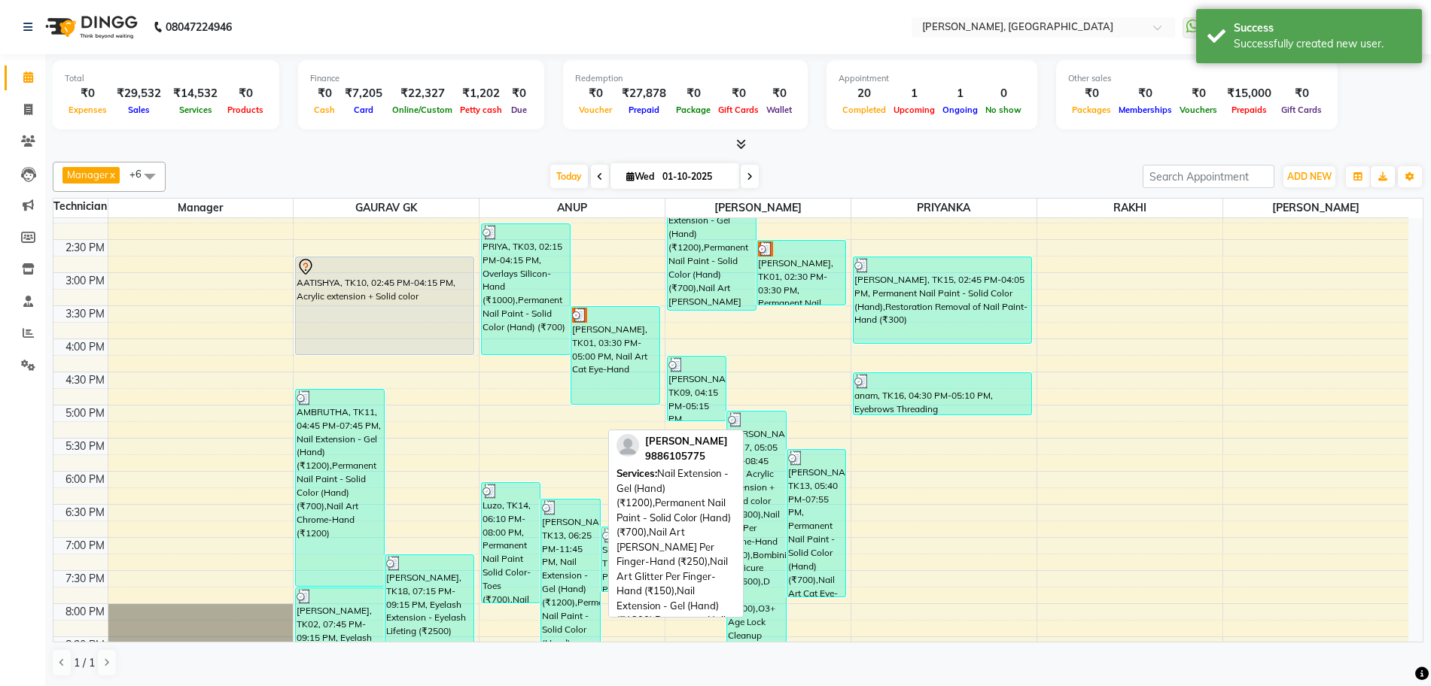
scroll to position [370, 0]
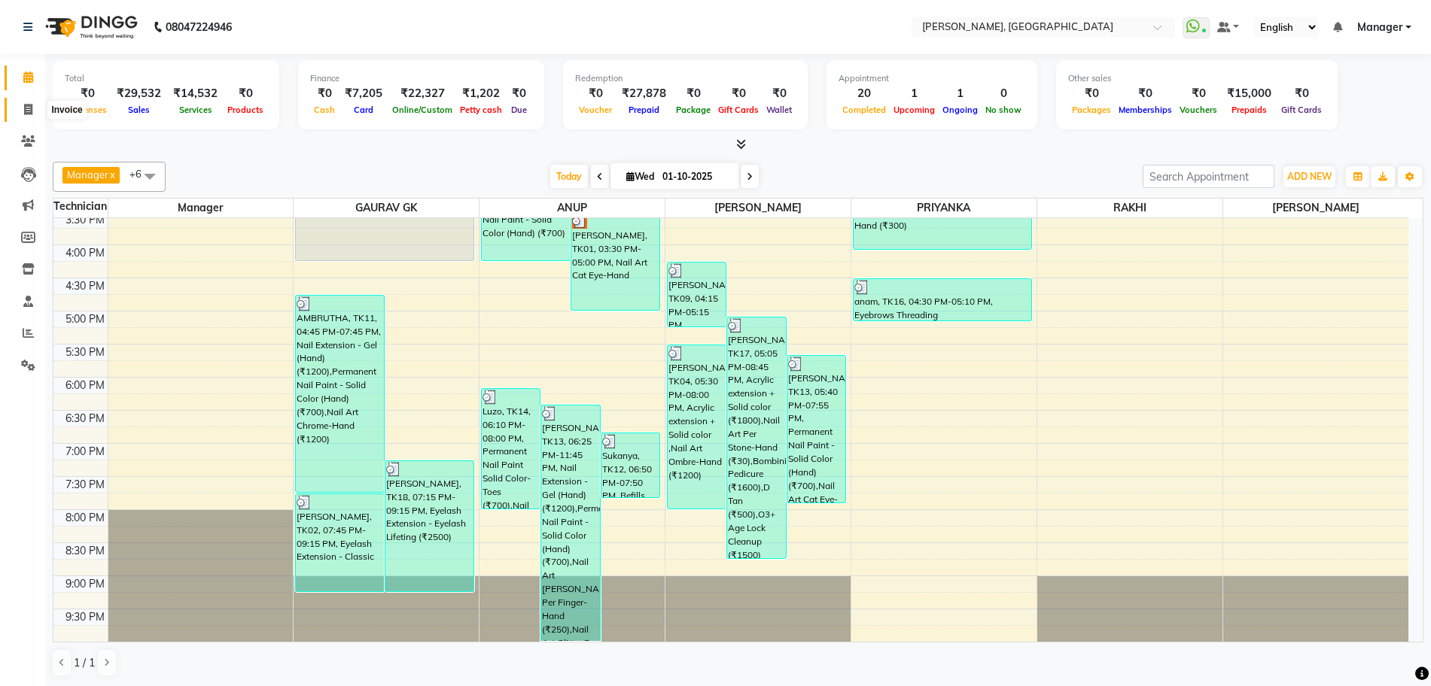
click at [30, 109] on icon at bounding box center [28, 109] width 8 height 11
select select "service"
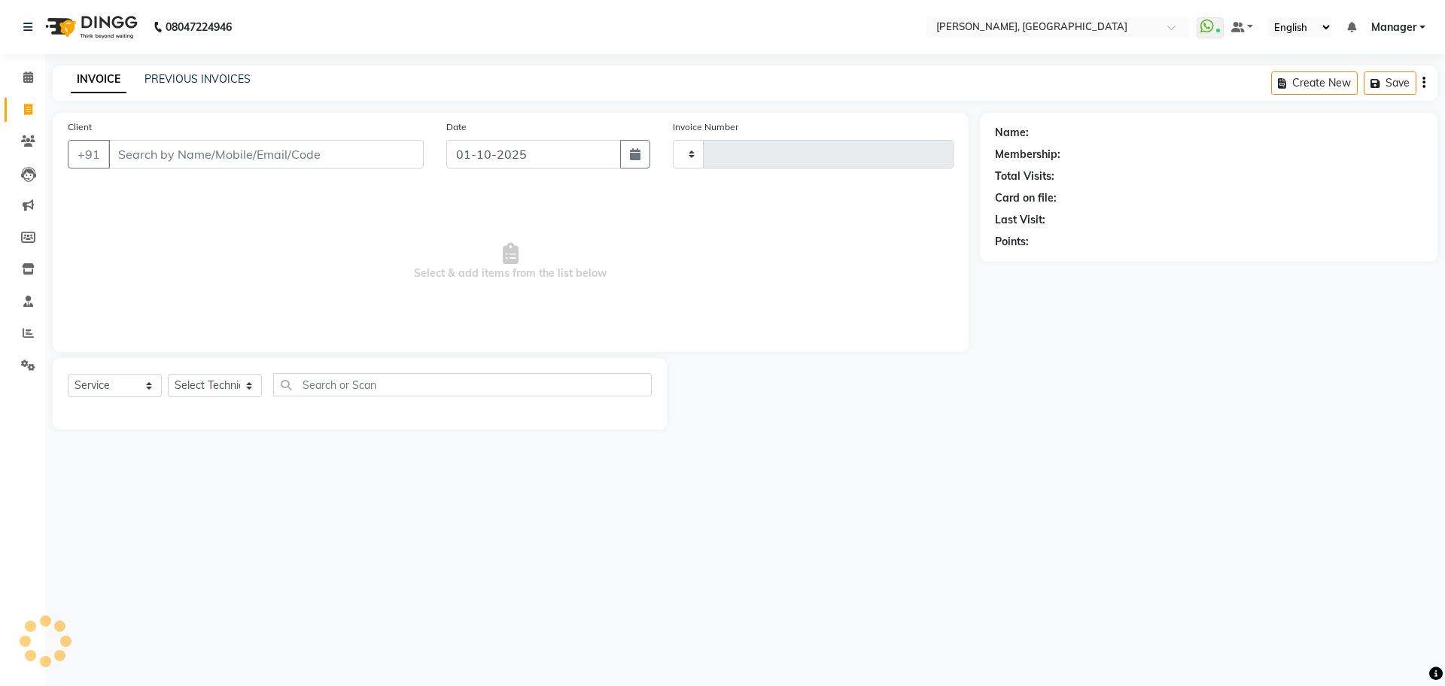
type input "1386"
select select "7674"
click at [32, 140] on icon at bounding box center [28, 140] width 14 height 11
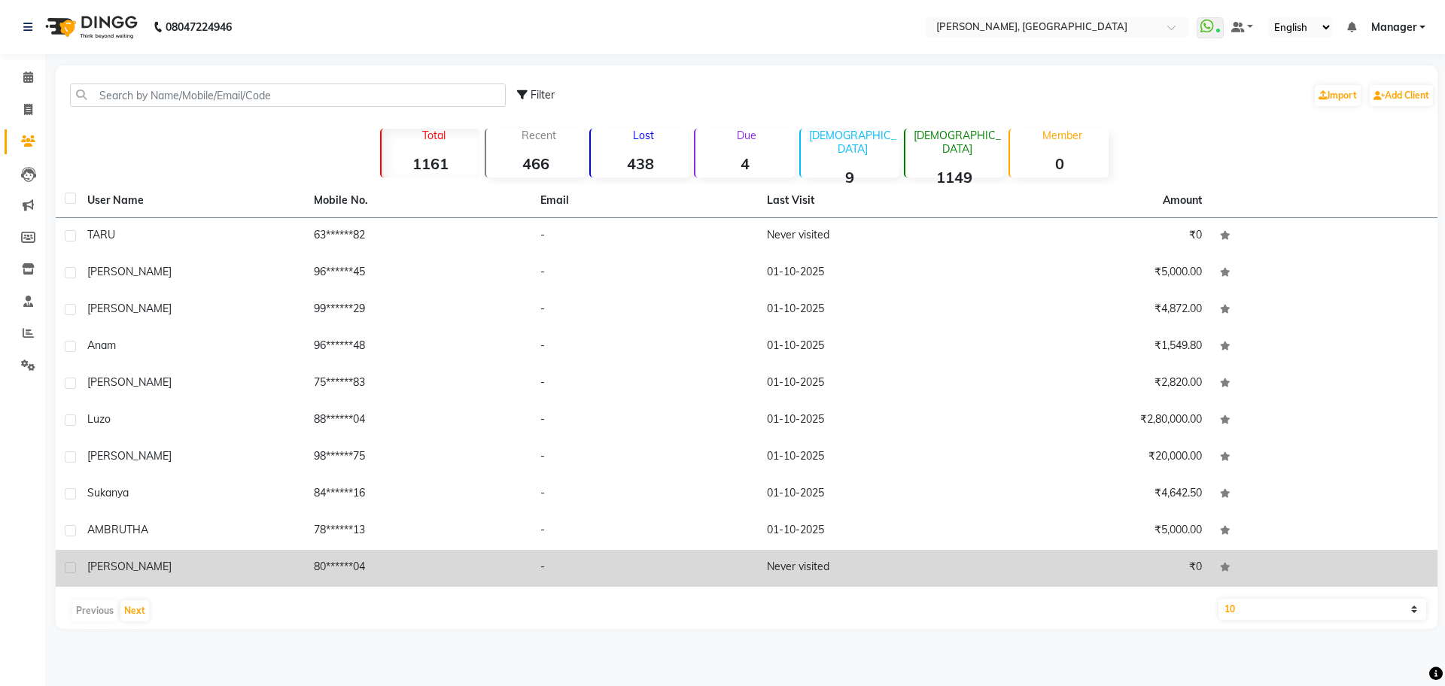
click at [104, 564] on span "[PERSON_NAME]" at bounding box center [129, 567] width 84 height 14
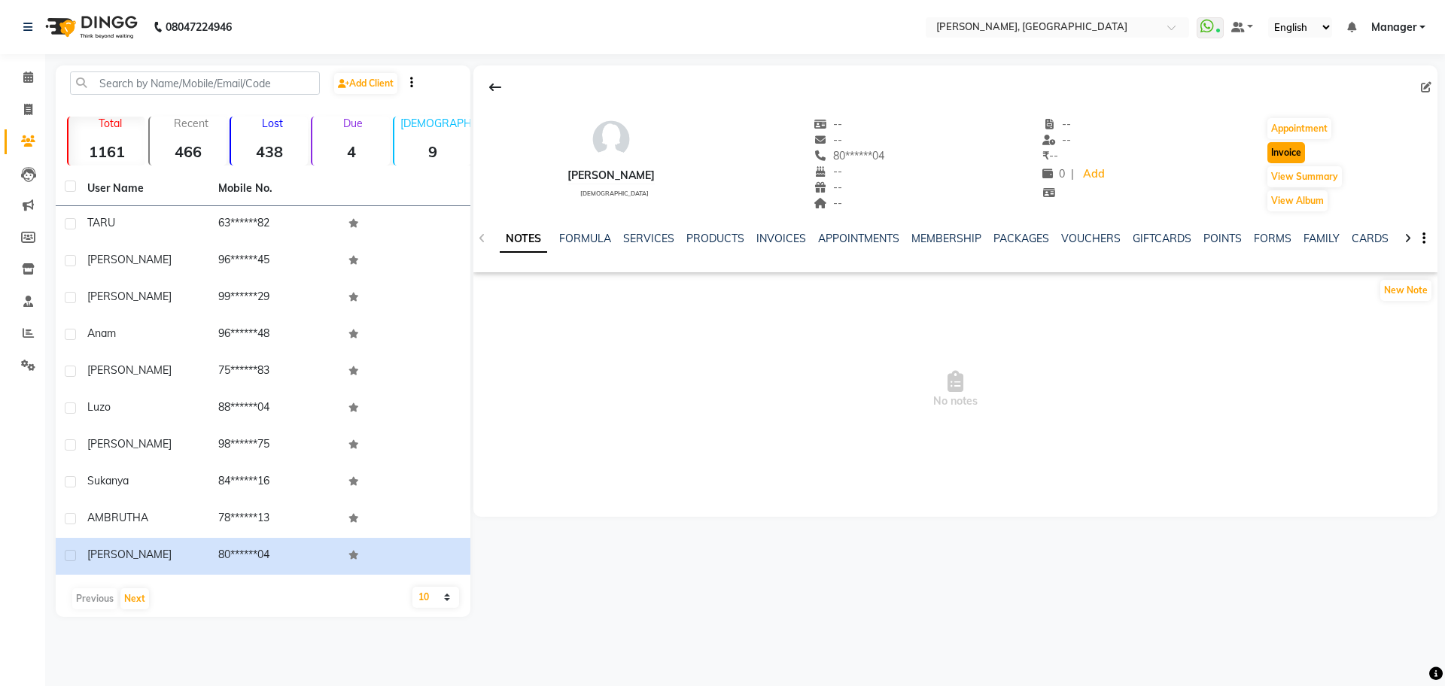
click at [1277, 154] on button "Invoice" at bounding box center [1286, 152] width 38 height 21
select select "service"
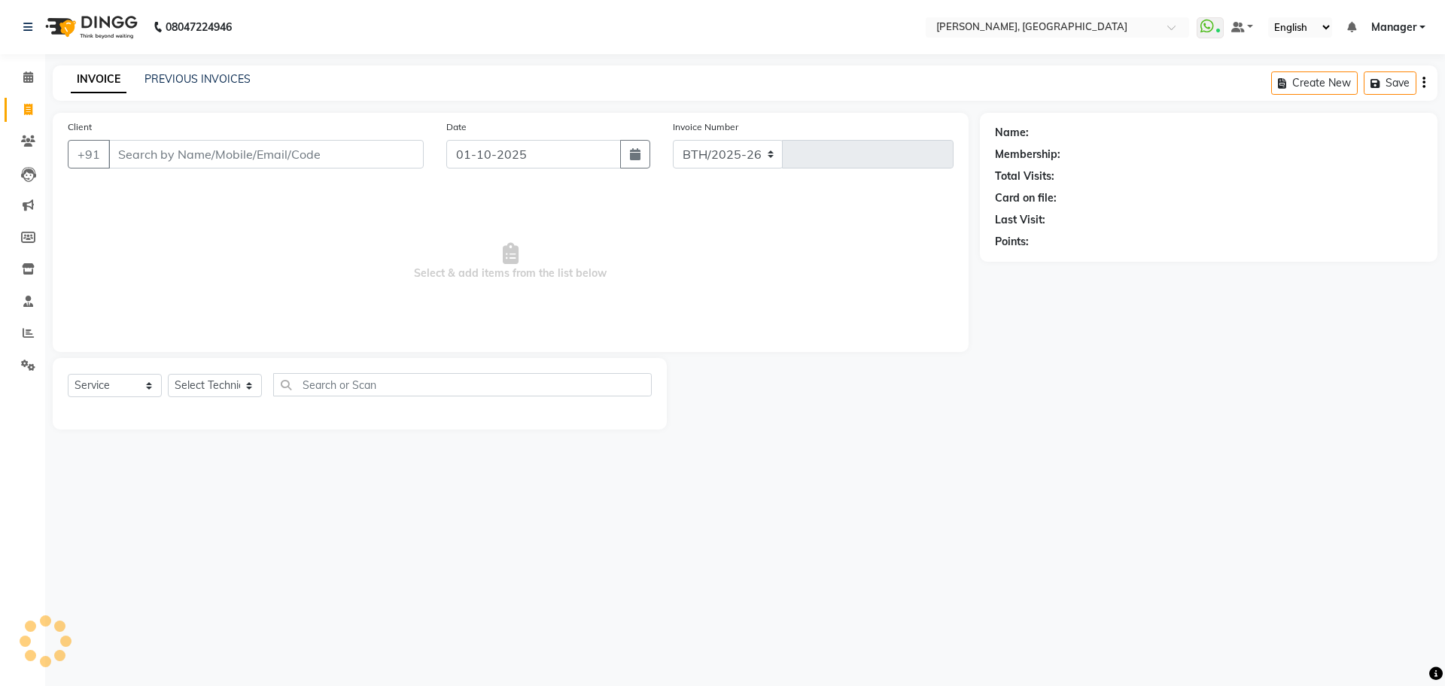
select select "7674"
type input "1386"
type input "80******04"
select select "1: Object"
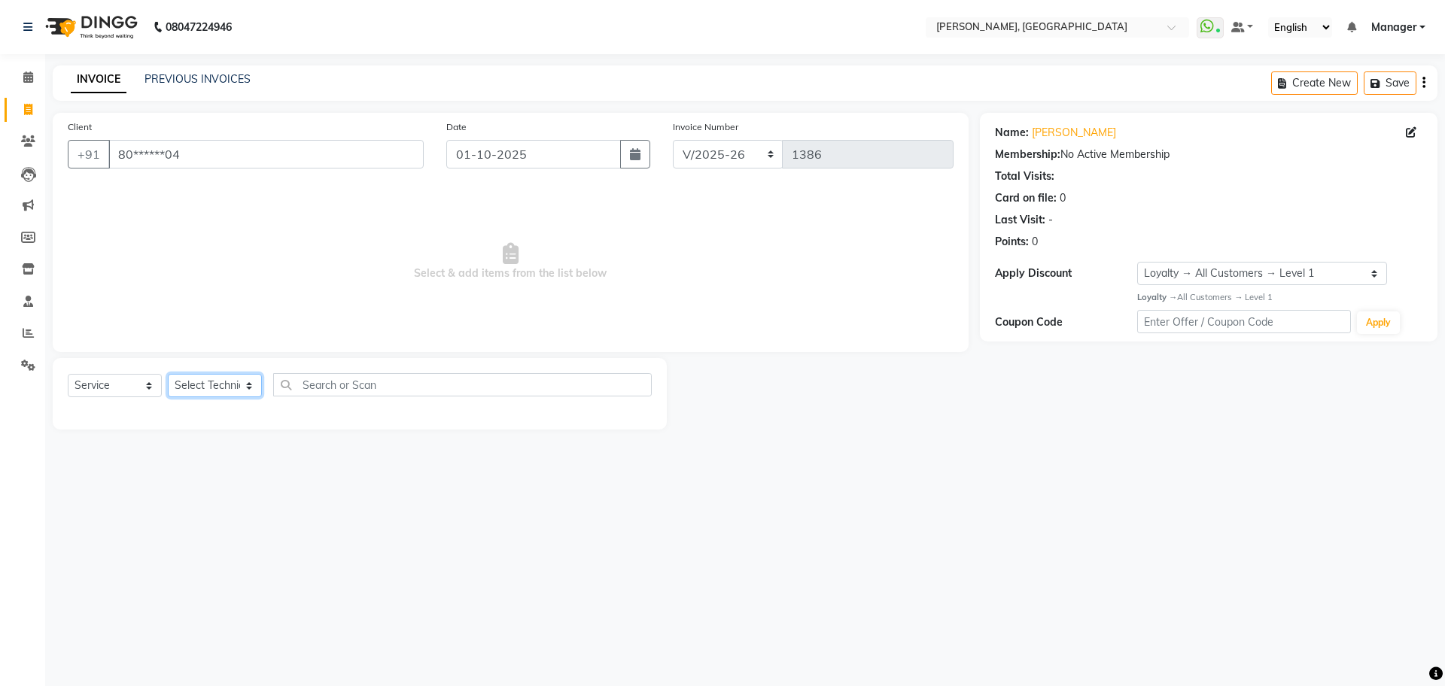
click at [242, 394] on select "Select Technician ANUP GAURAV GK [PERSON_NAME] Manager Owner [PERSON_NAME] RAKH…" at bounding box center [215, 385] width 94 height 23
select select "79631"
click at [168, 374] on select "Select Technician ANUP GAURAV GK [PERSON_NAME] Manager Owner [PERSON_NAME] RAKH…" at bounding box center [215, 385] width 94 height 23
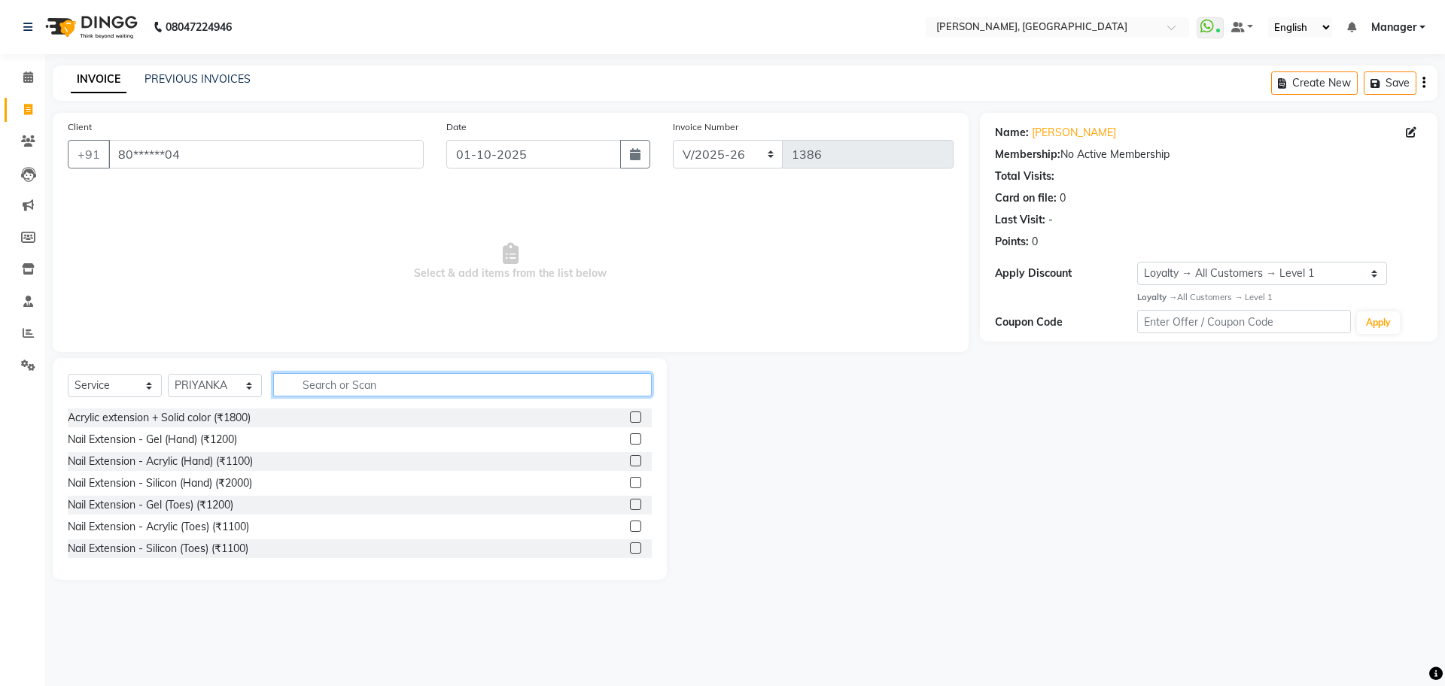
click at [333, 384] on input "text" at bounding box center [462, 384] width 379 height 23
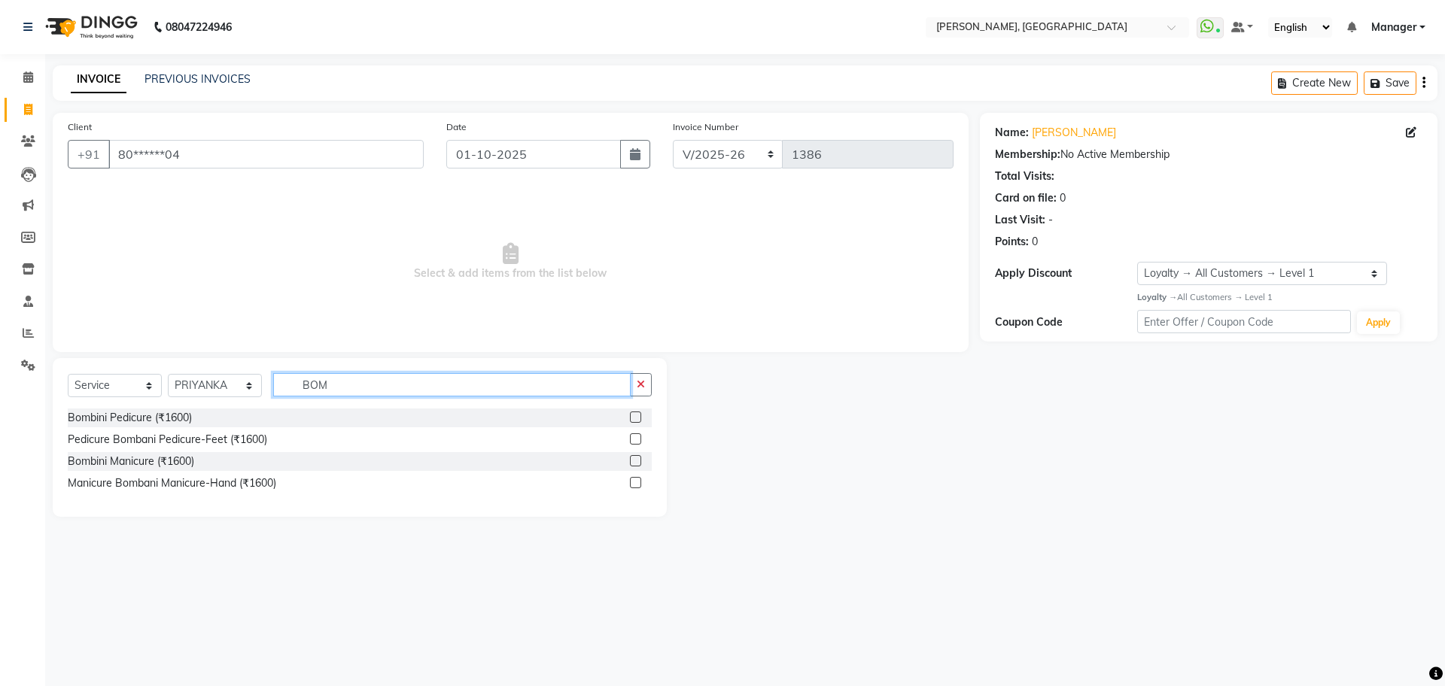
type input "BOM"
click at [641, 462] on label at bounding box center [635, 460] width 11 height 11
click at [640, 462] on input "checkbox" at bounding box center [635, 462] width 10 height 10
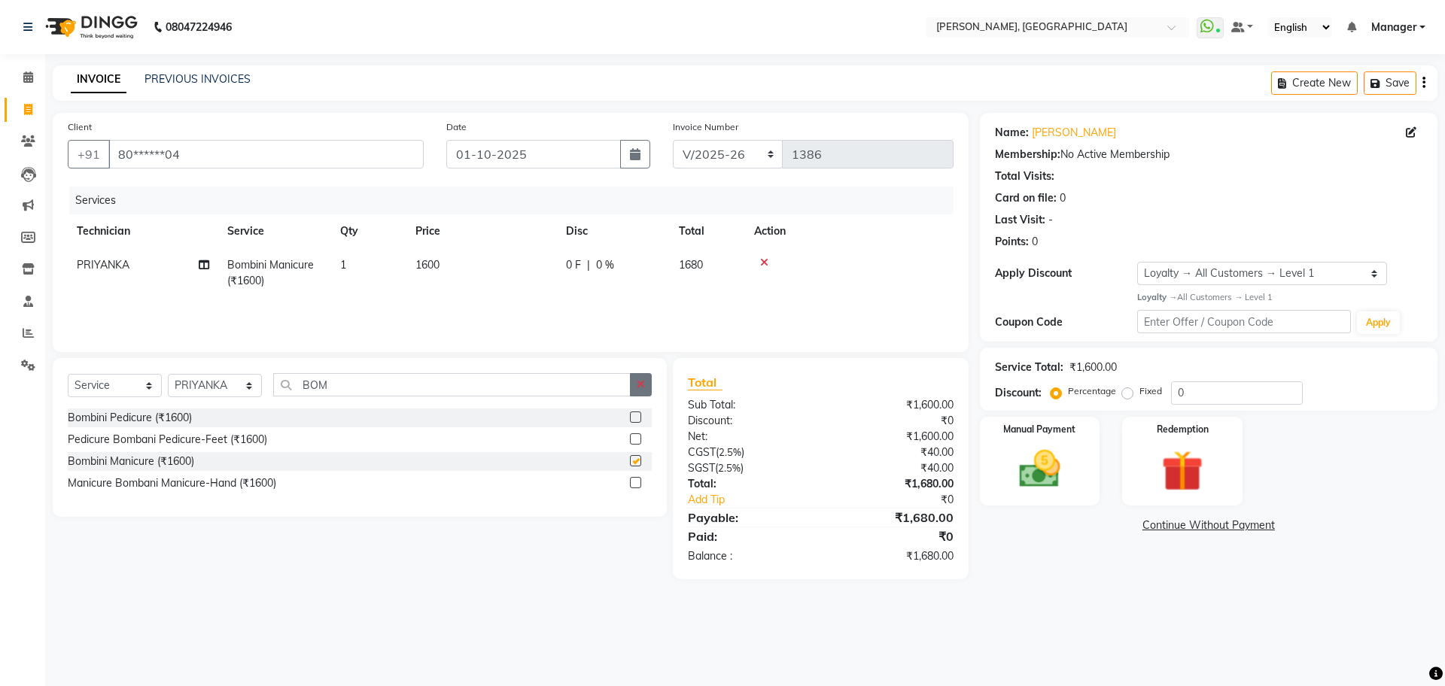
checkbox input "false"
click at [641, 379] on icon "button" at bounding box center [641, 384] width 8 height 11
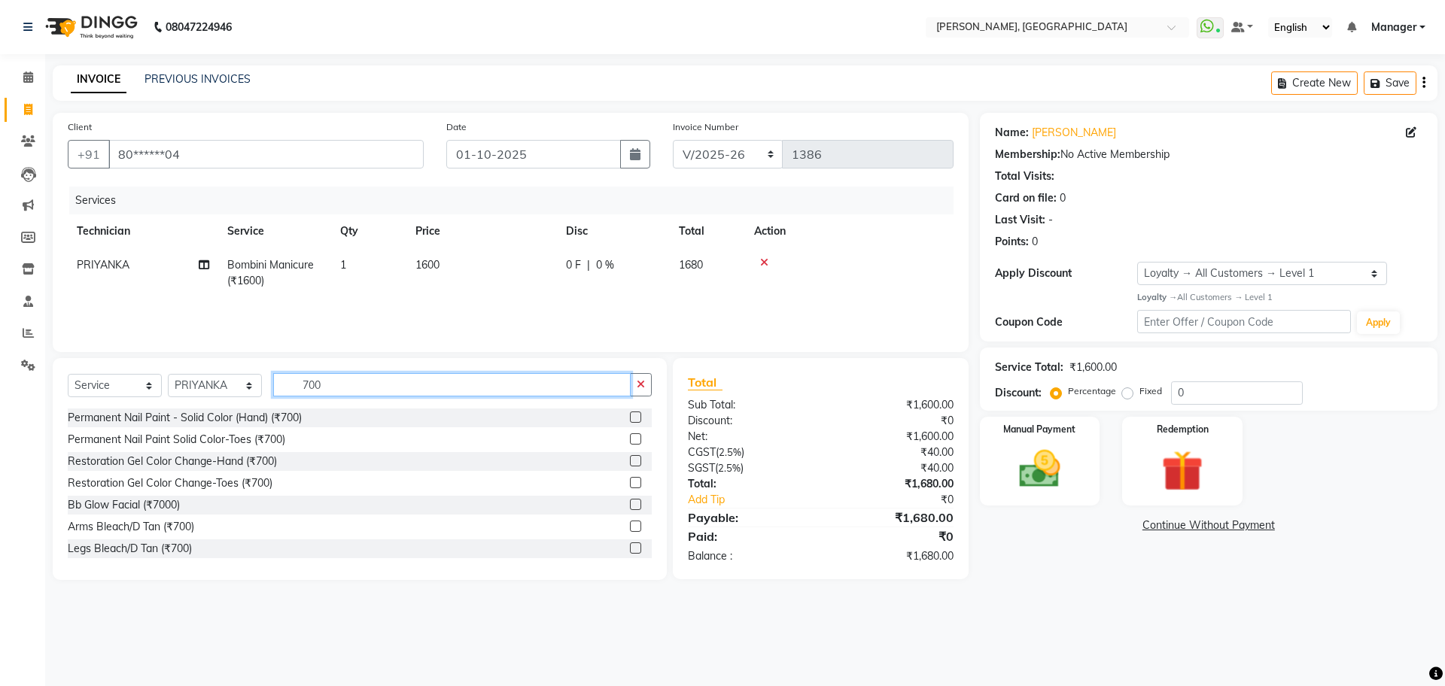
type input "700"
click at [630, 412] on label at bounding box center [635, 417] width 11 height 11
click at [630, 413] on input "checkbox" at bounding box center [635, 418] width 10 height 10
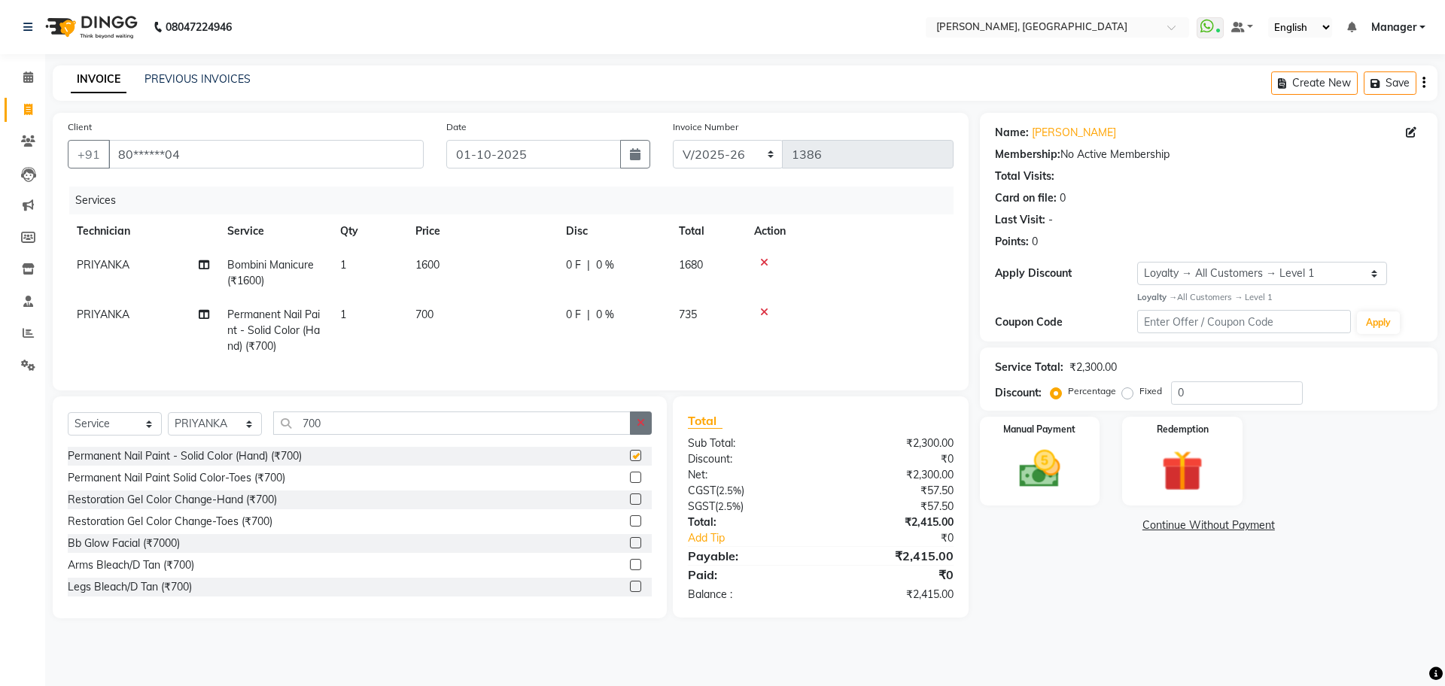
checkbox input "false"
click at [643, 428] on icon "button" at bounding box center [641, 423] width 8 height 11
click at [1074, 463] on img at bounding box center [1040, 470] width 70 height 50
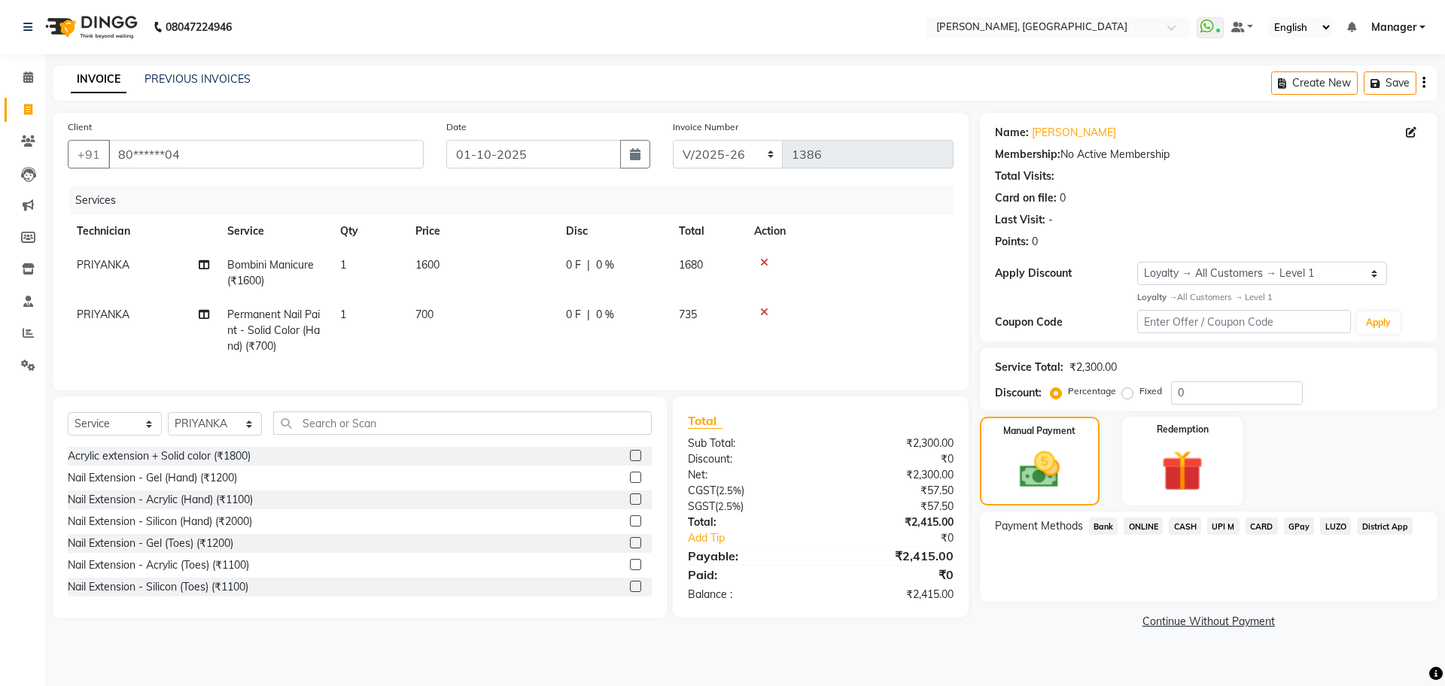
click at [1260, 527] on span "CARD" at bounding box center [1262, 526] width 32 height 17
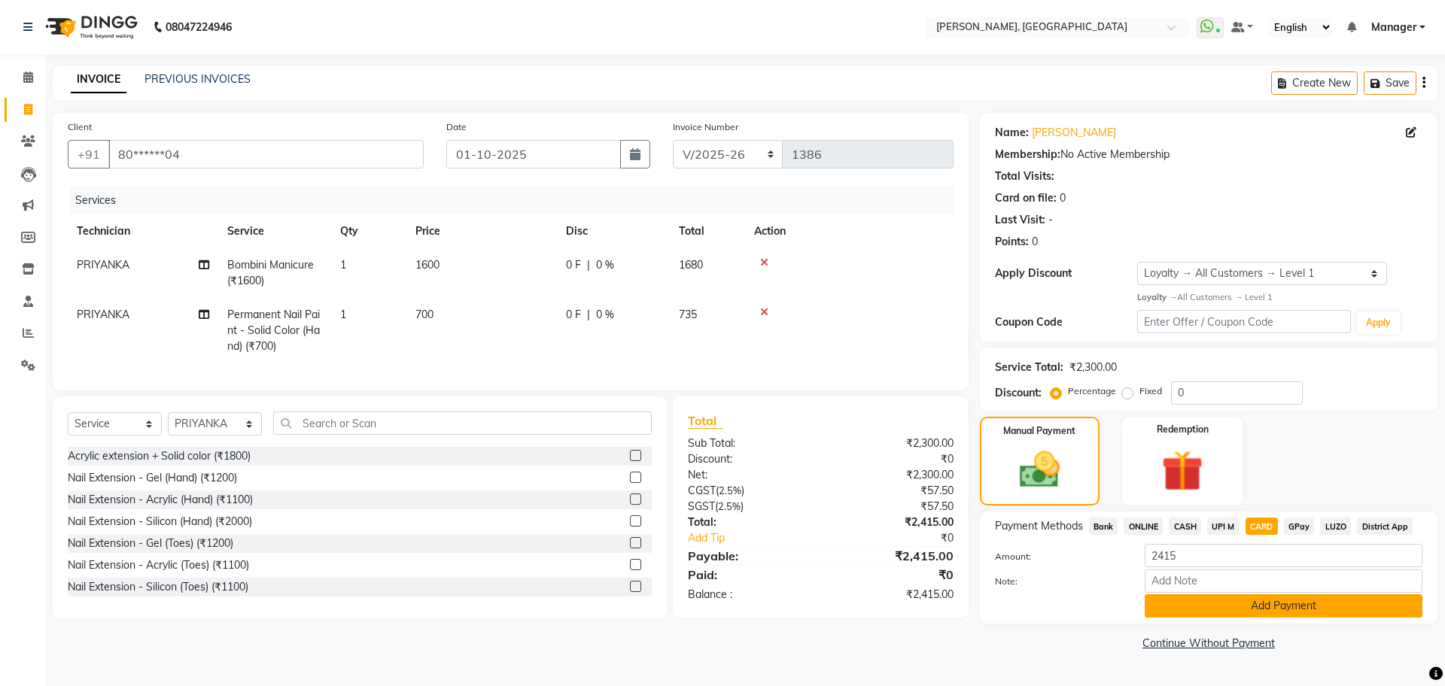
click at [1311, 611] on button "Add Payment" at bounding box center [1284, 606] width 278 height 23
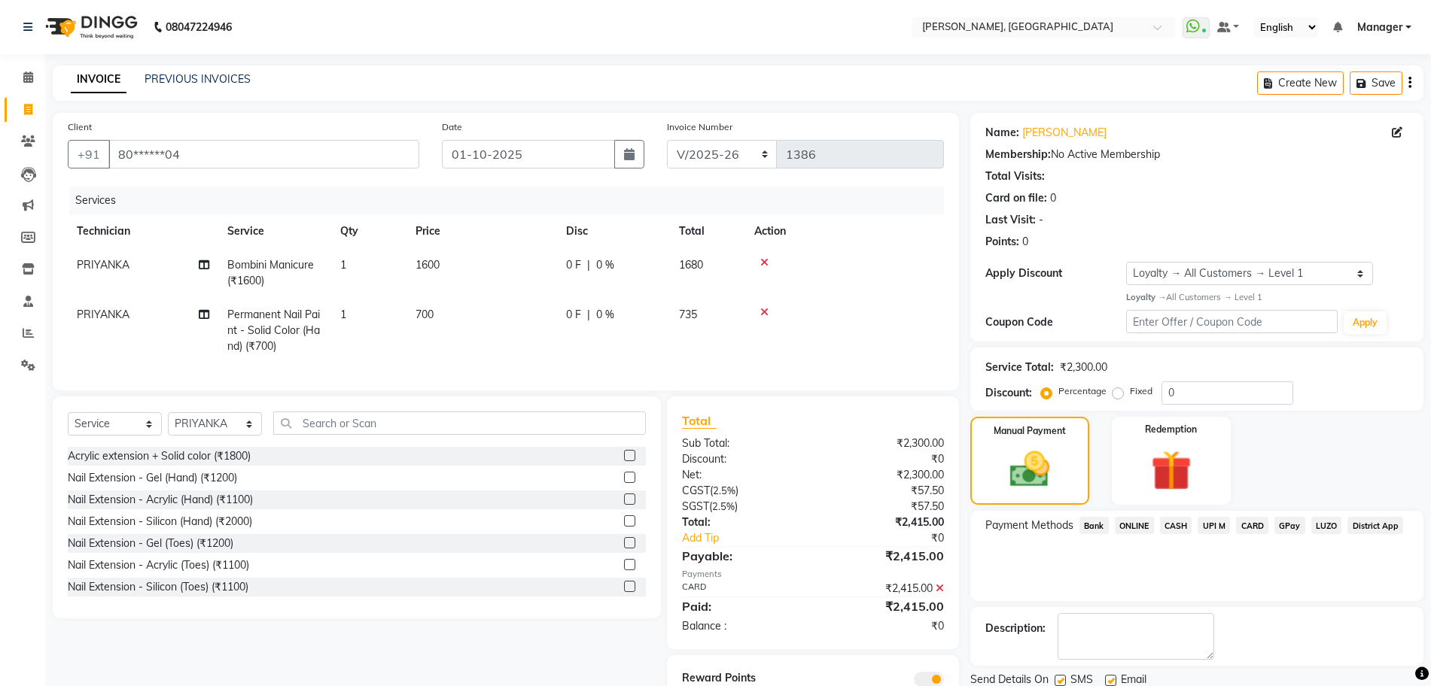
scroll to position [75, 0]
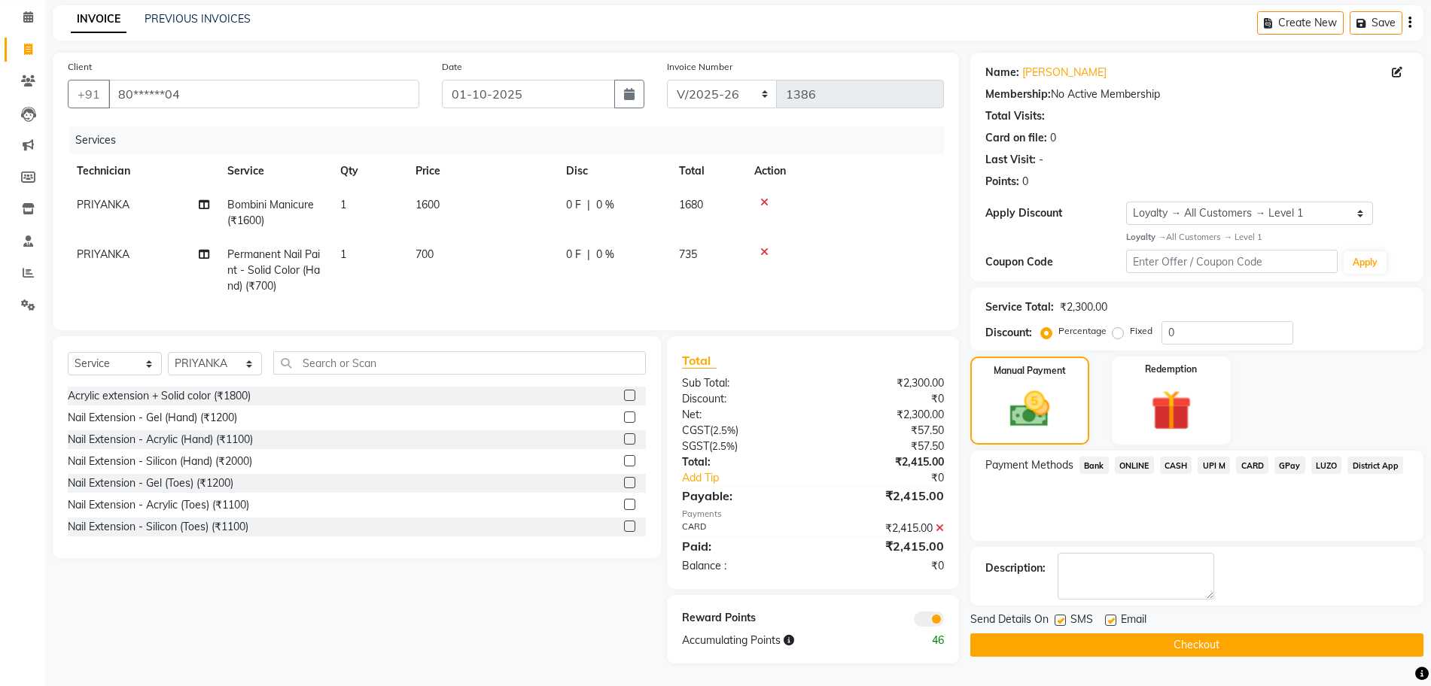
click at [1063, 634] on button "Checkout" at bounding box center [1196, 645] width 453 height 23
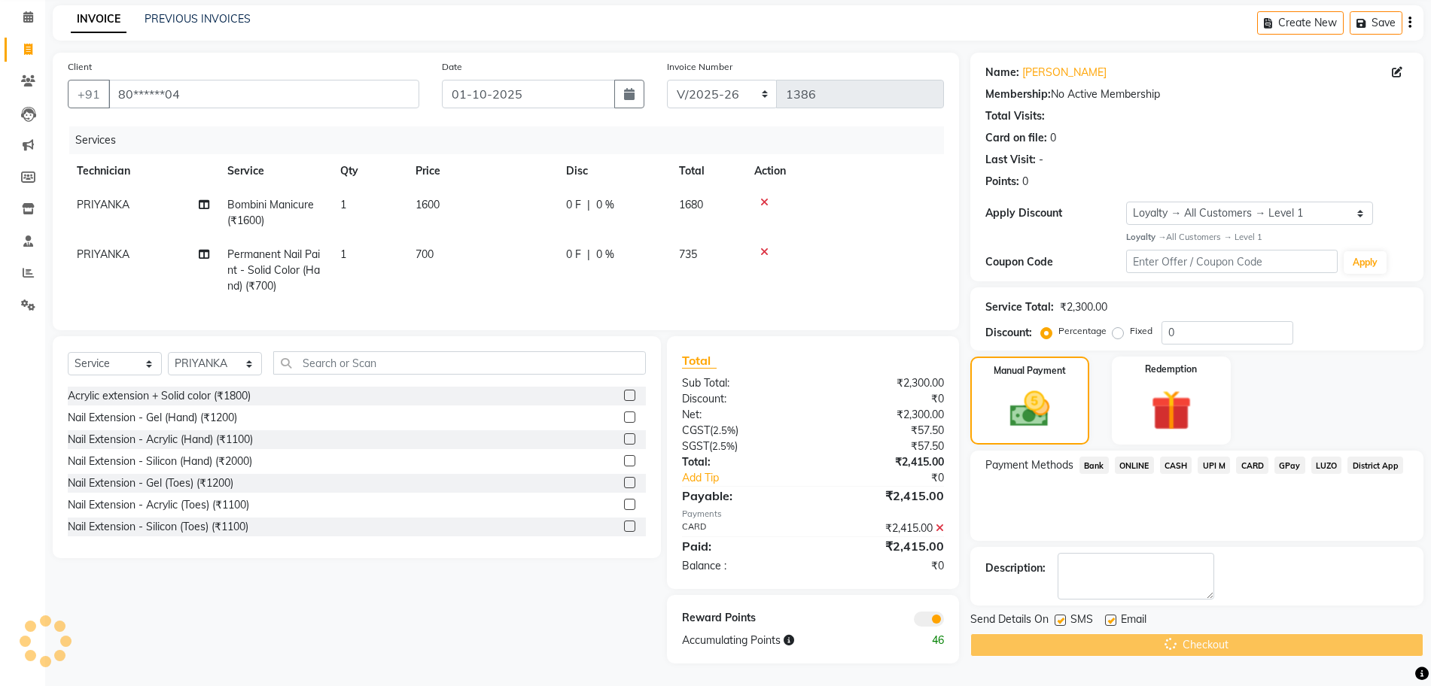
click at [1063, 634] on div "Checkout" at bounding box center [1196, 645] width 453 height 23
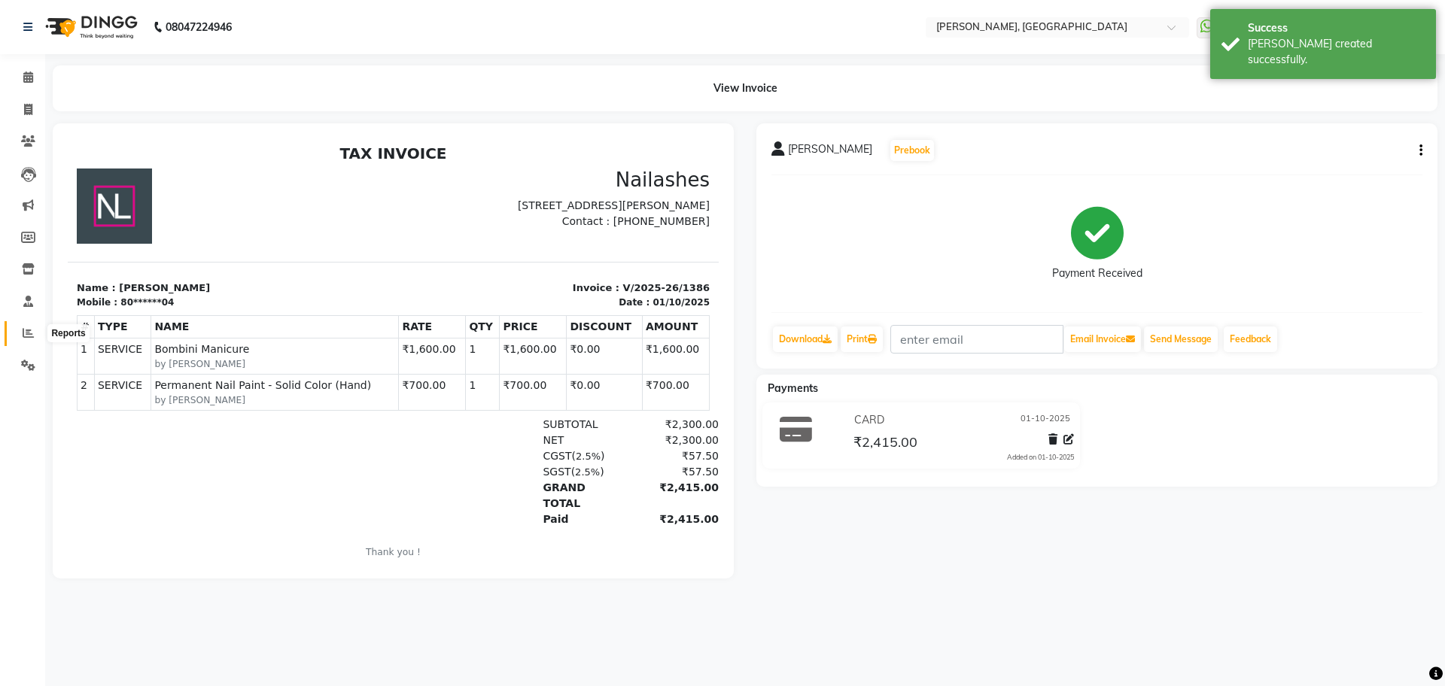
click at [31, 334] on icon at bounding box center [28, 332] width 11 height 11
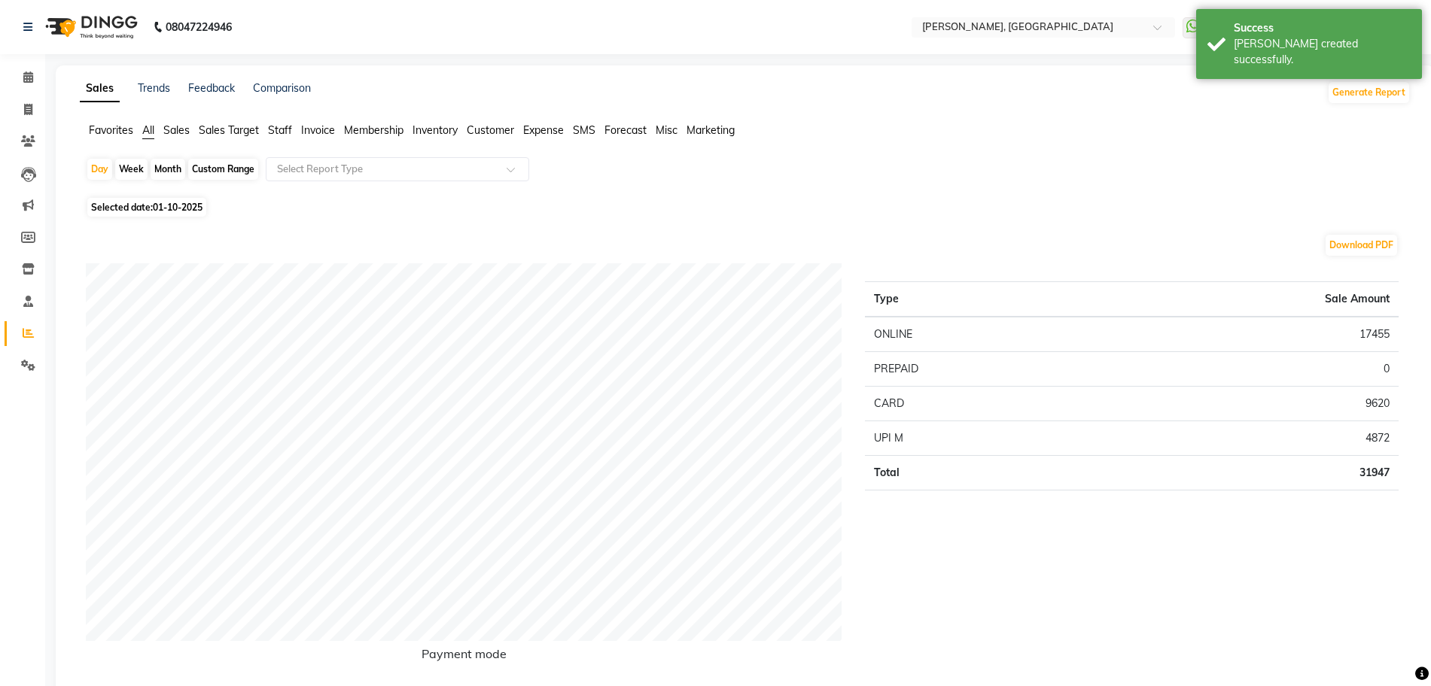
click at [272, 128] on span "Staff" at bounding box center [280, 130] width 24 height 14
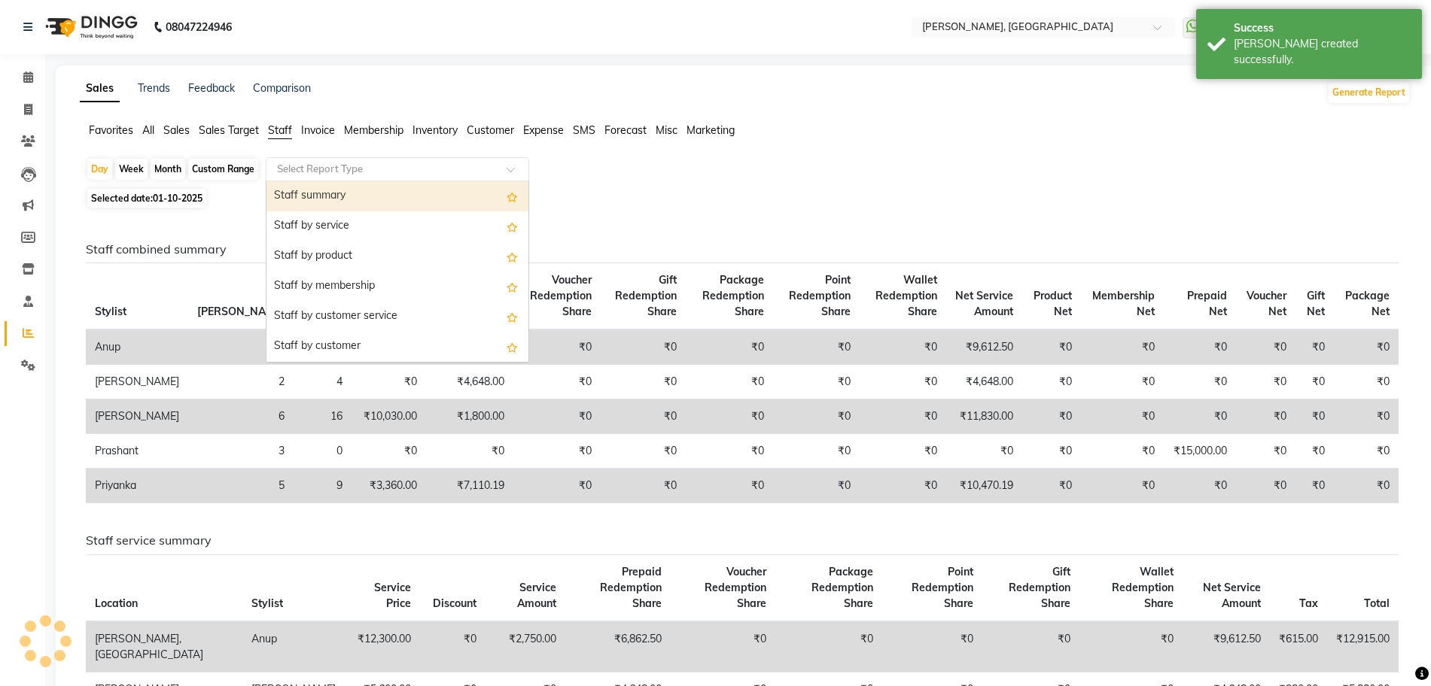
click at [296, 166] on input "text" at bounding box center [382, 169] width 217 height 15
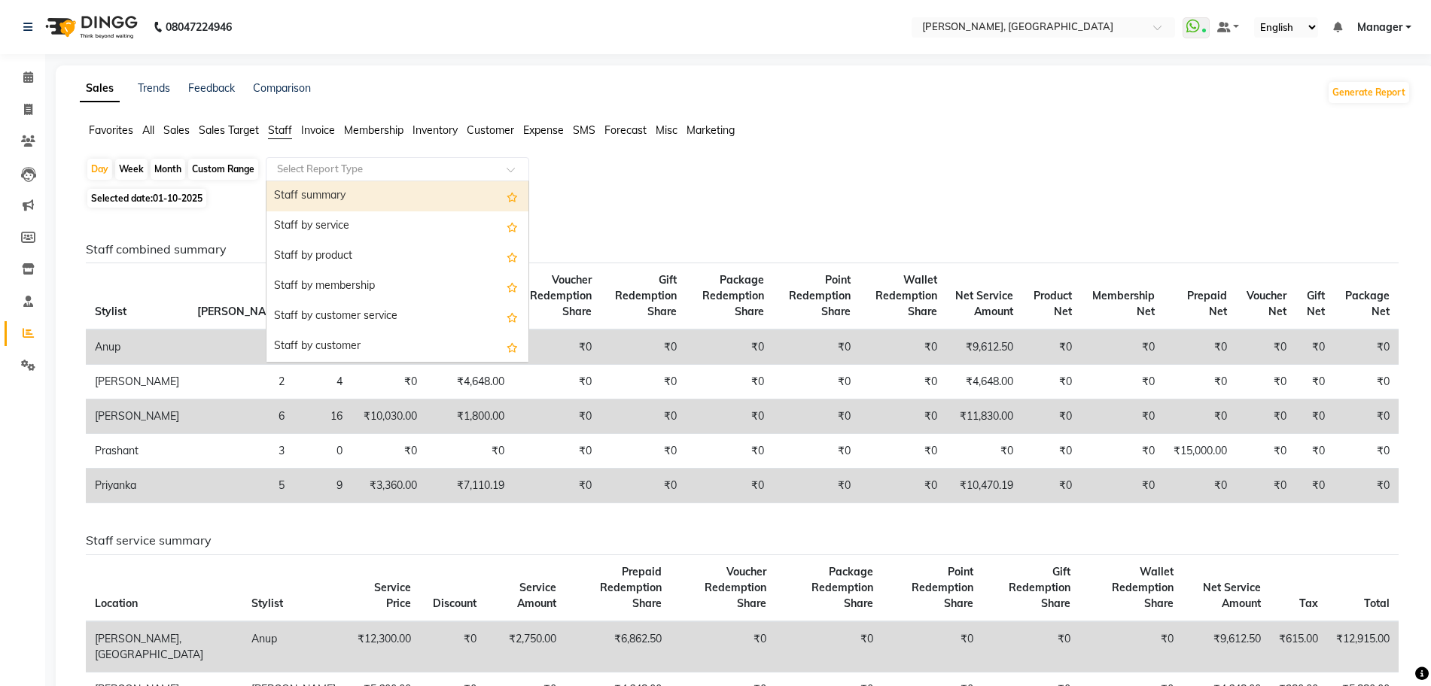
click at [309, 204] on div "Staff summary" at bounding box center [397, 196] width 262 height 30
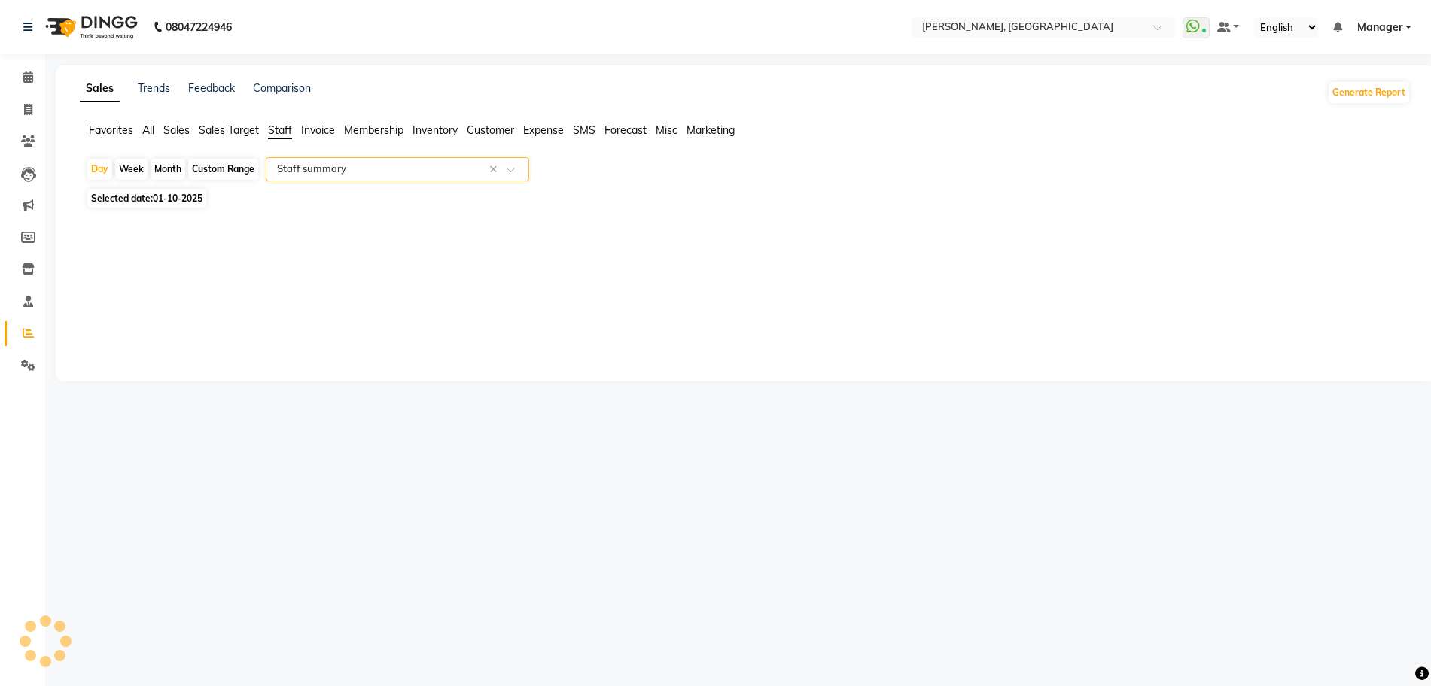
select select "full_report"
select select "csv"
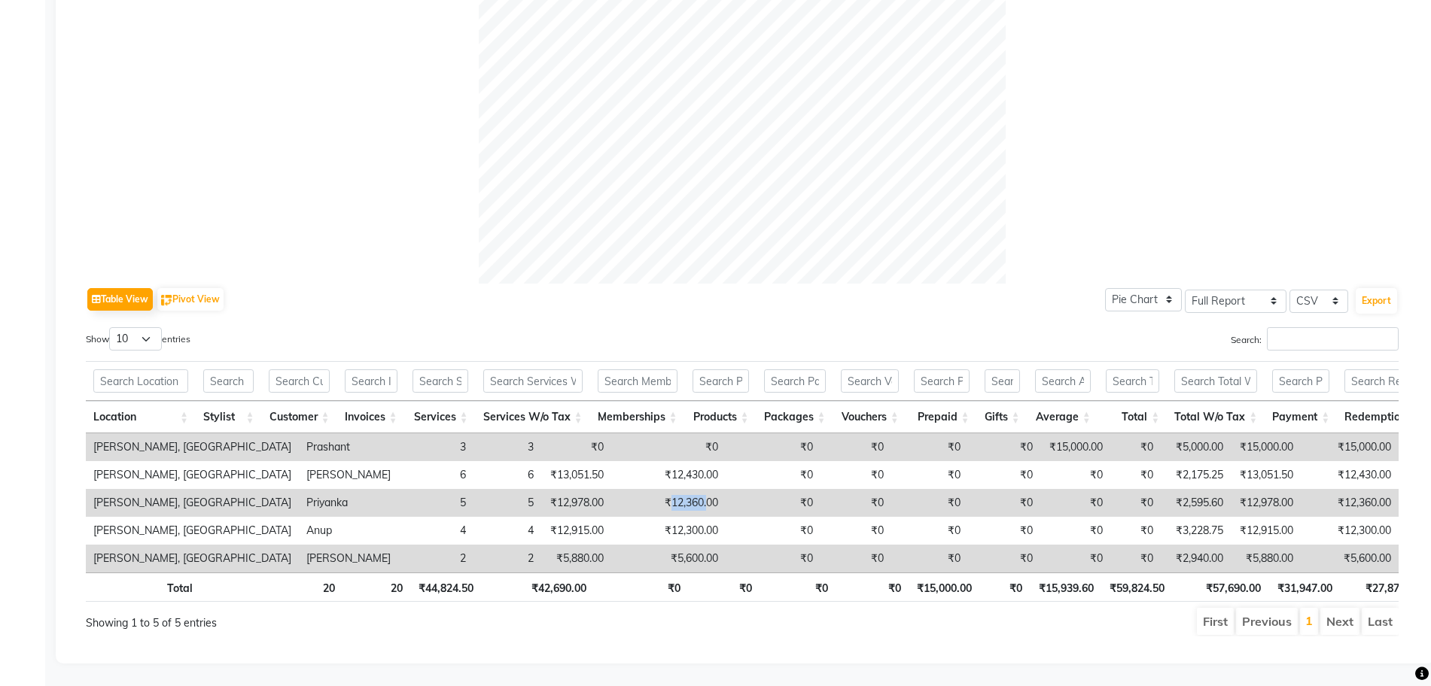
drag, startPoint x: 537, startPoint y: 476, endPoint x: 576, endPoint y: 473, distance: 39.2
click at [611, 489] on td "₹12,360.00" at bounding box center [668, 503] width 114 height 28
click at [726, 489] on td "₹0" at bounding box center [773, 503] width 95 height 28
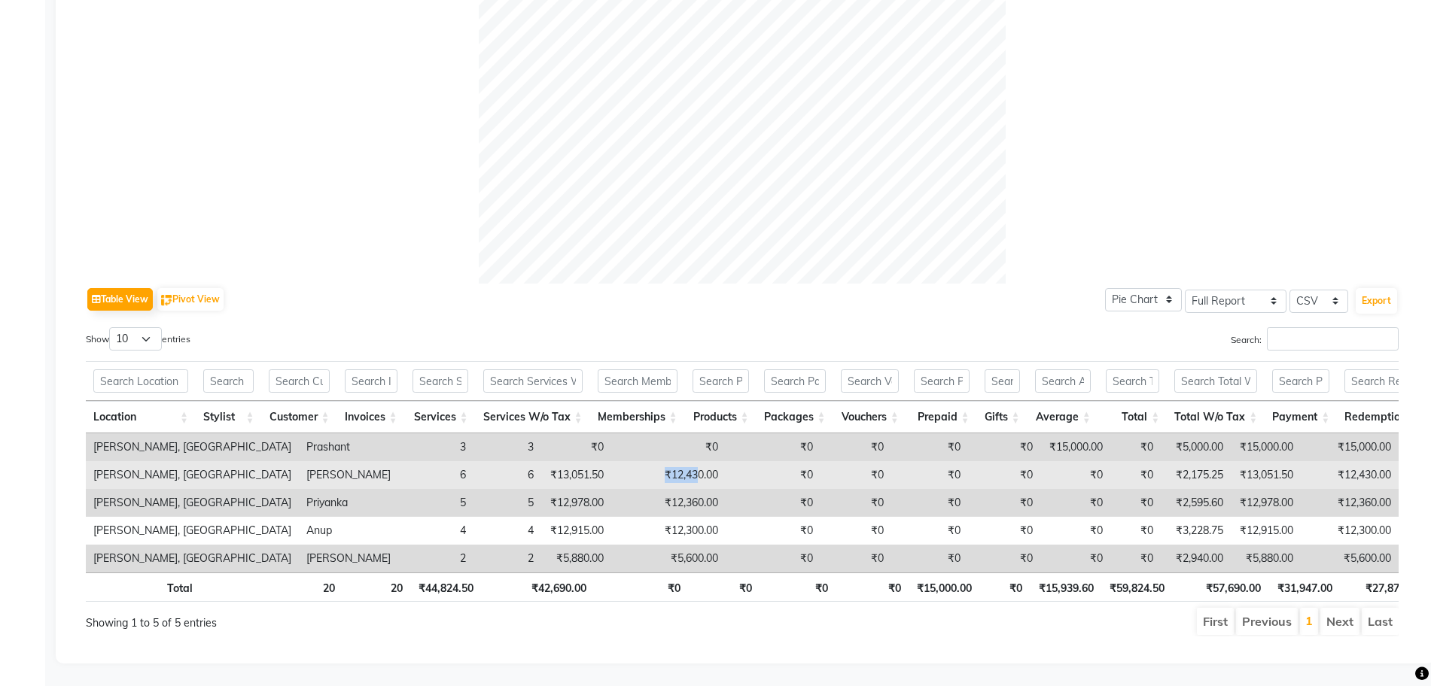
drag, startPoint x: 525, startPoint y: 447, endPoint x: 567, endPoint y: 443, distance: 42.4
click at [611, 461] on td "₹12,430.00" at bounding box center [668, 475] width 114 height 28
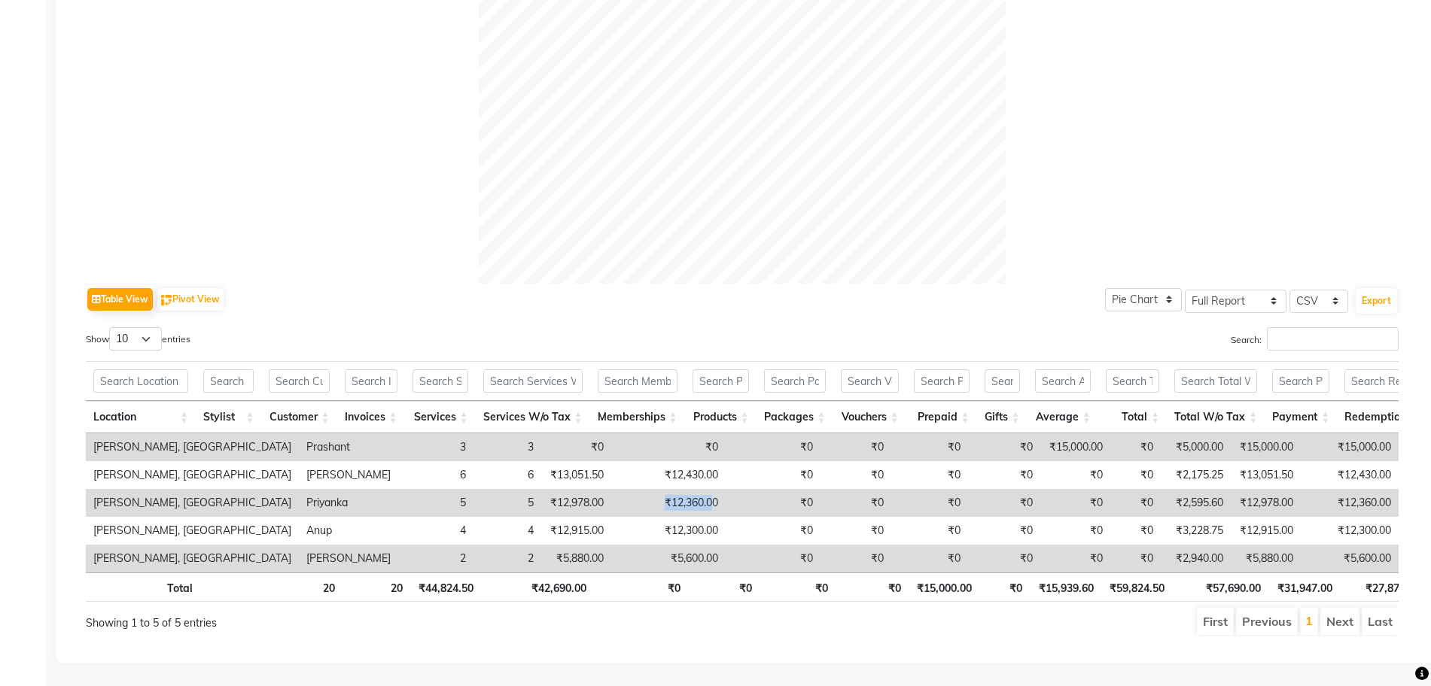
drag, startPoint x: 533, startPoint y: 473, endPoint x: 580, endPoint y: 472, distance: 46.7
click at [611, 489] on td "₹12,360.00" at bounding box center [668, 503] width 114 height 28
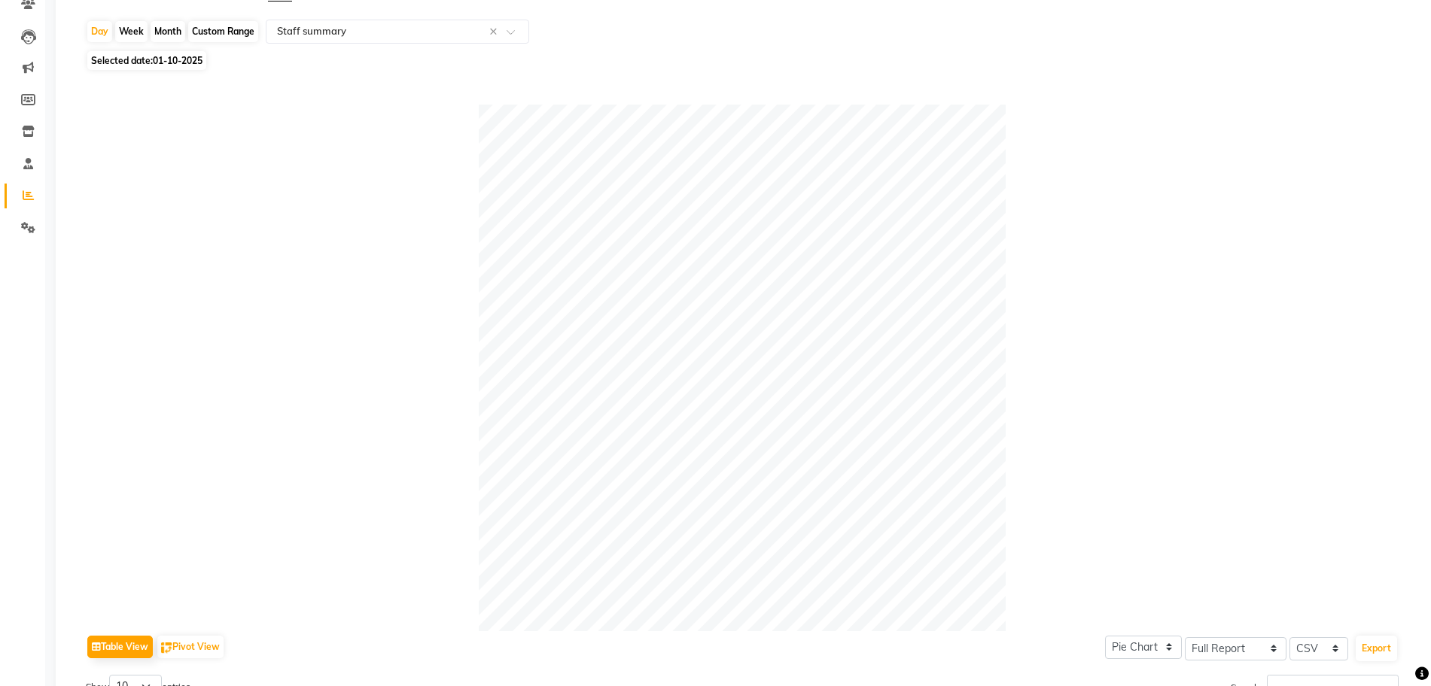
scroll to position [0, 0]
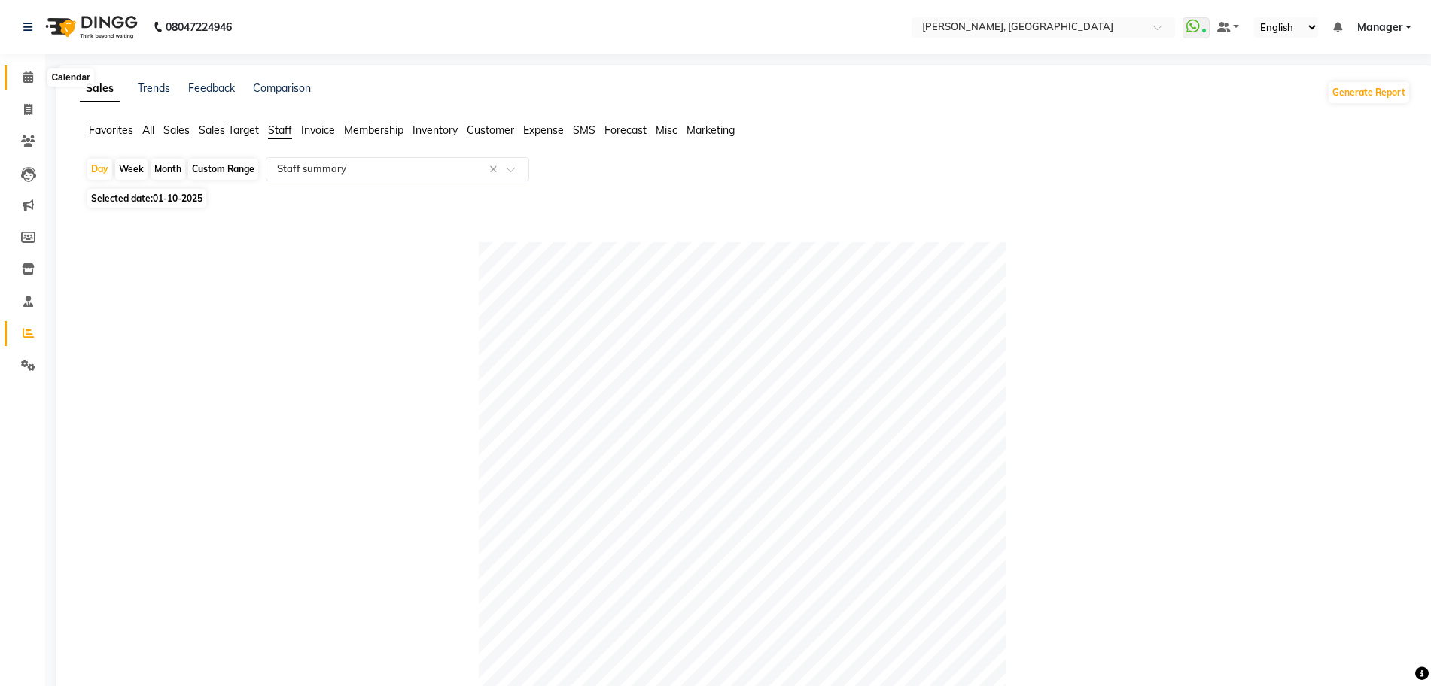
click at [37, 81] on span at bounding box center [28, 77] width 26 height 17
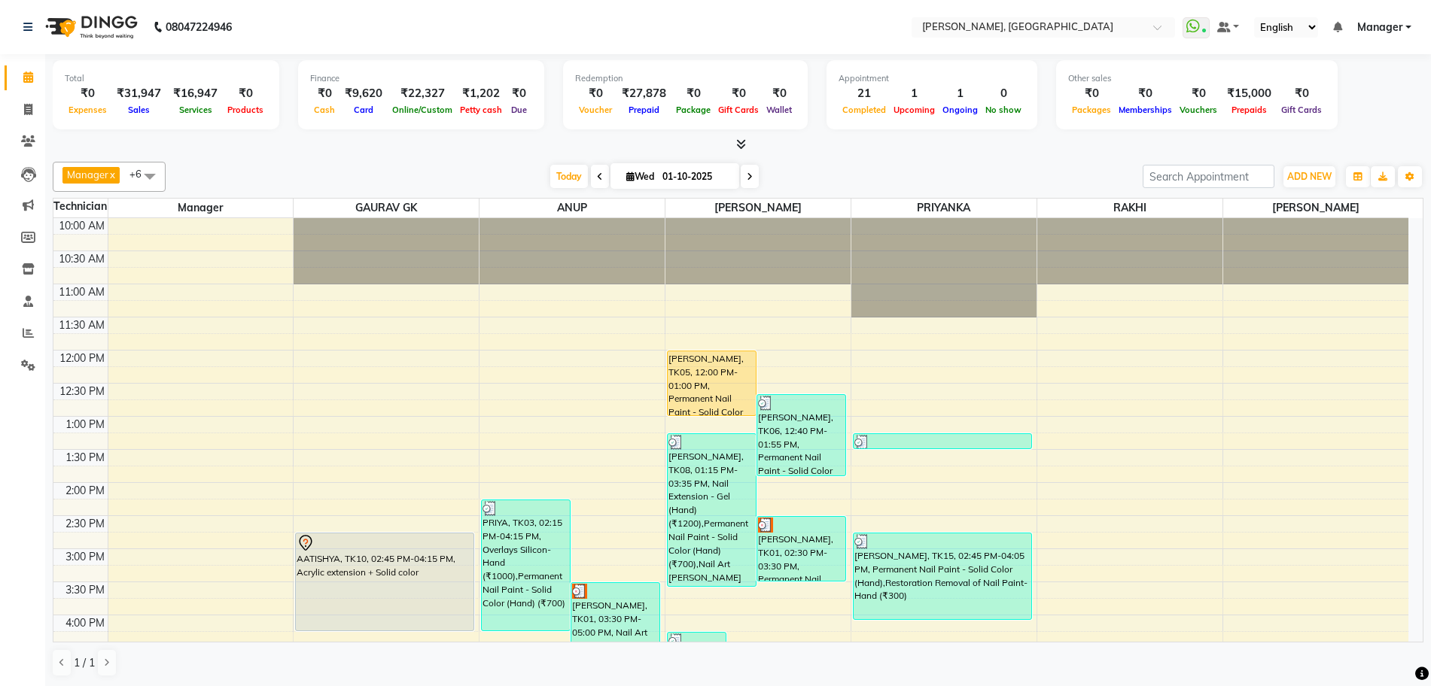
click at [744, 145] on icon at bounding box center [741, 143] width 10 height 11
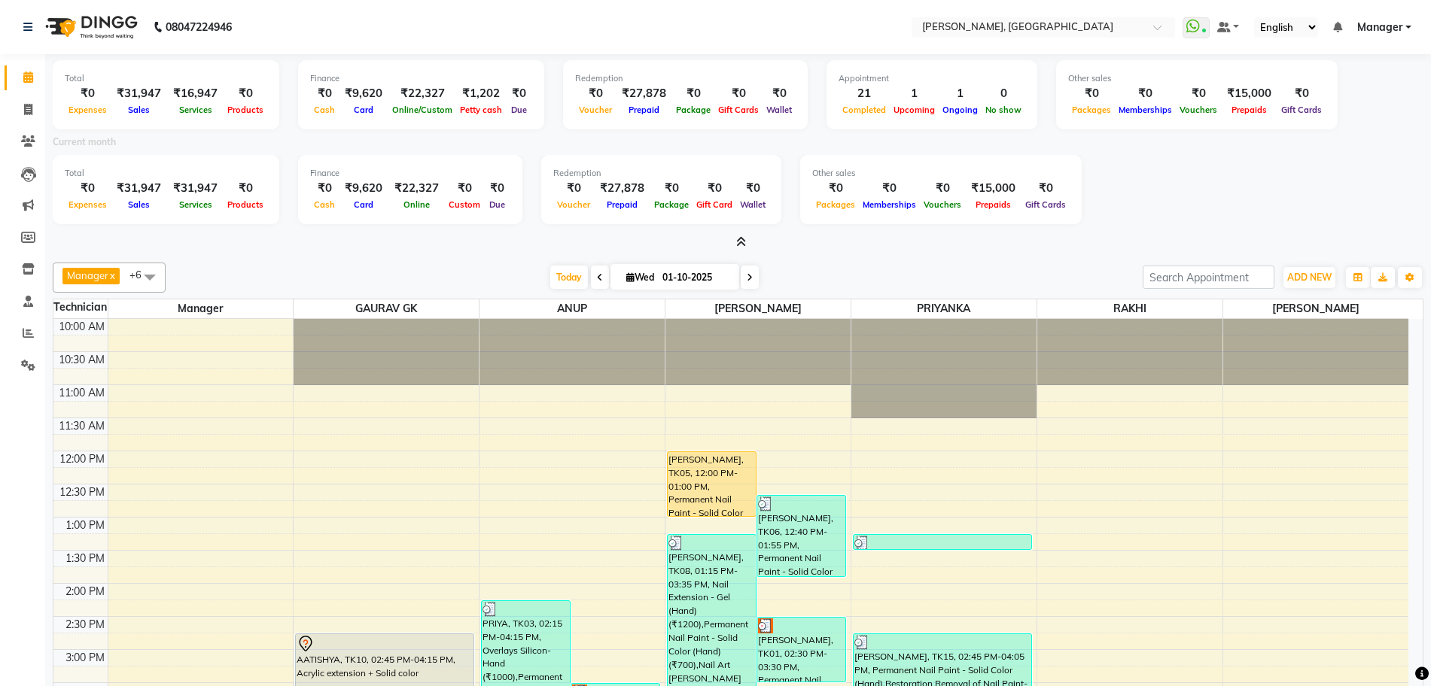
click at [738, 237] on icon at bounding box center [741, 241] width 10 height 11
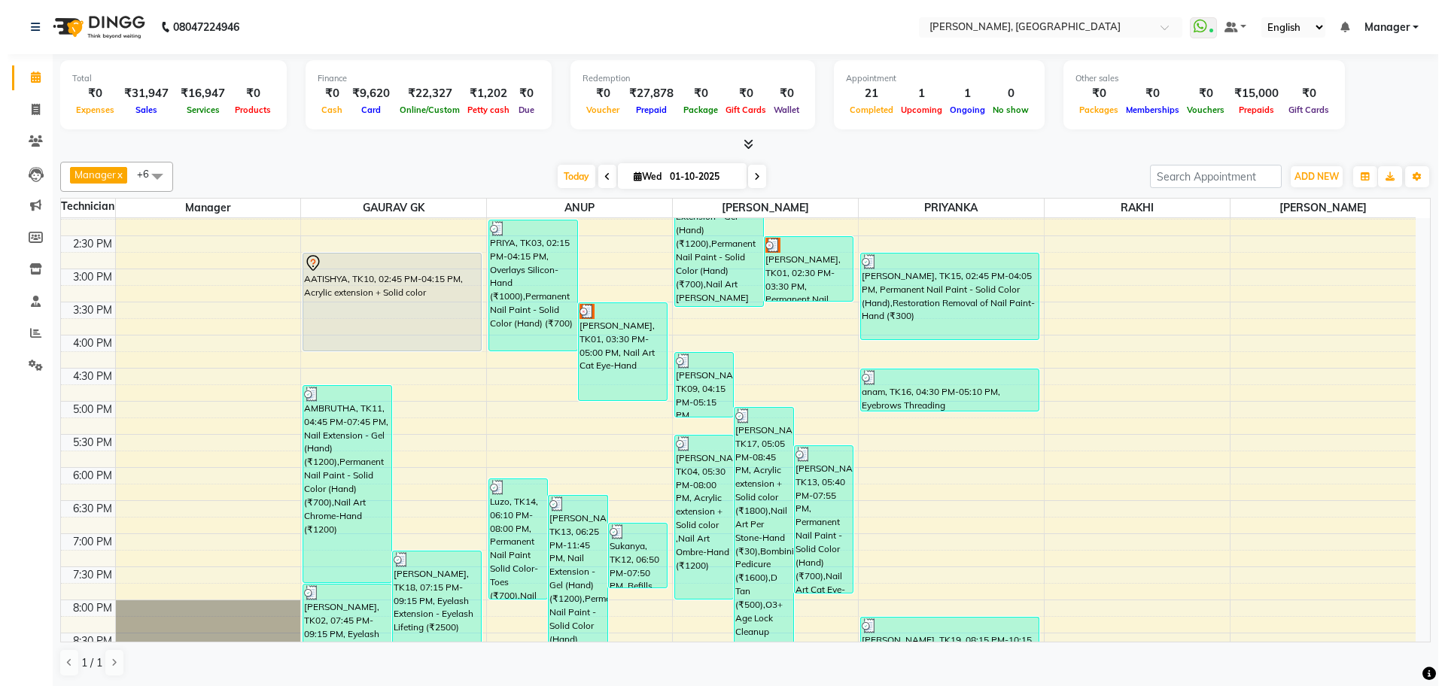
scroll to position [370, 0]
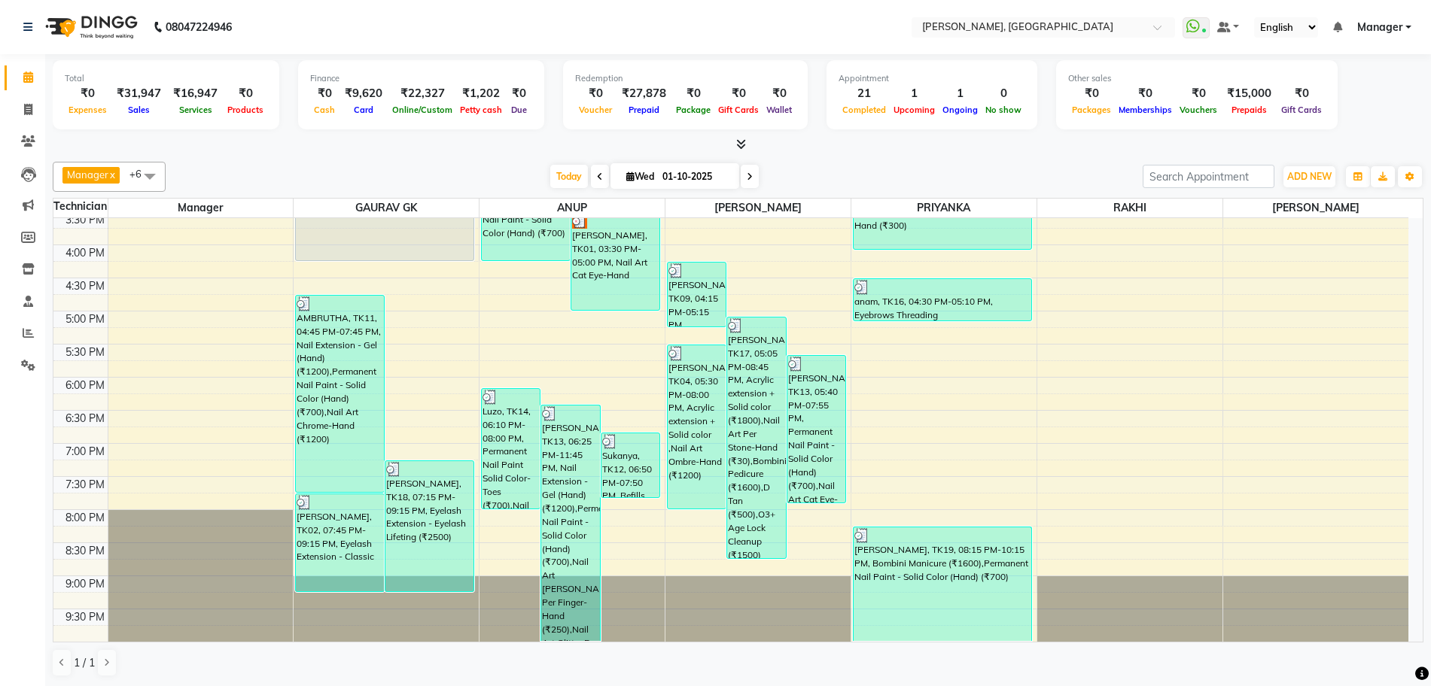
click at [741, 145] on icon at bounding box center [741, 143] width 10 height 11
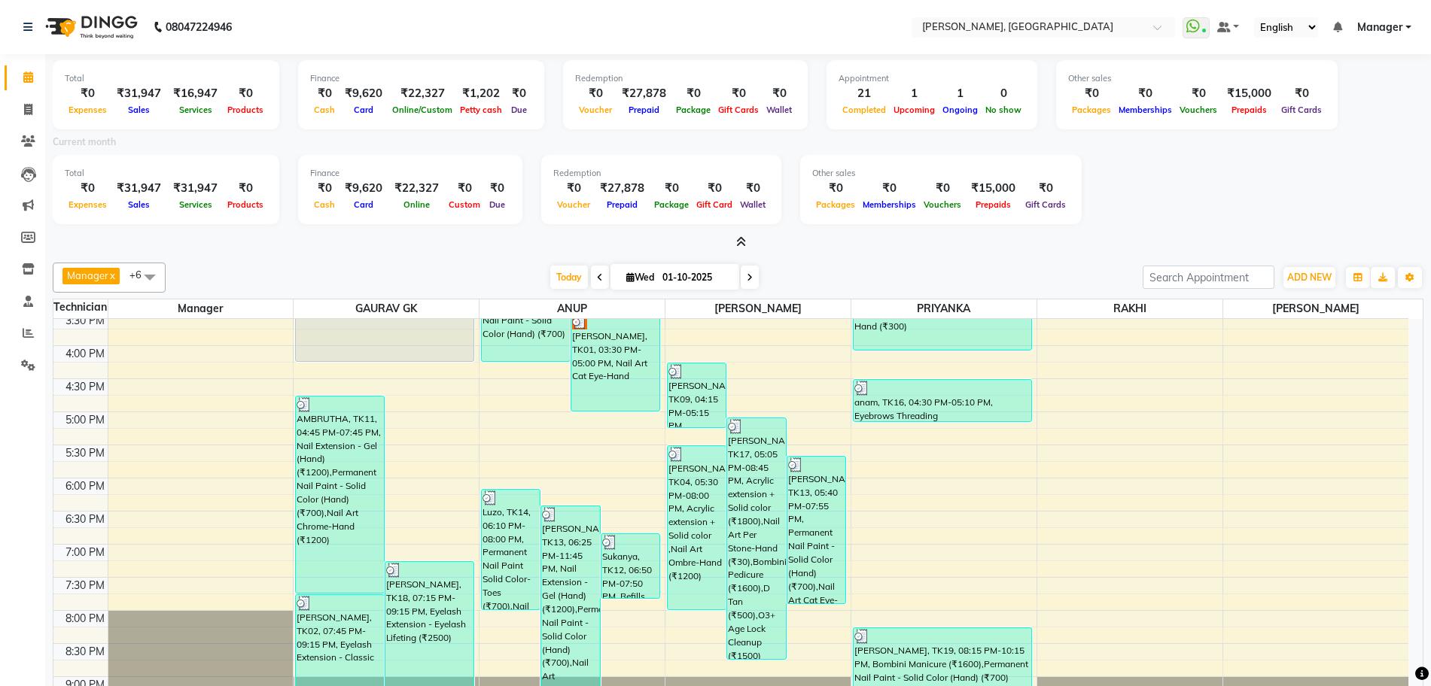
click at [738, 233] on div "Total ₹0 Expenses ₹31,947 Sales ₹16,947 Services ₹0 Products Finance ₹0 Cash ₹9…" at bounding box center [738, 152] width 1371 height 196
click at [738, 241] on icon at bounding box center [741, 241] width 10 height 11
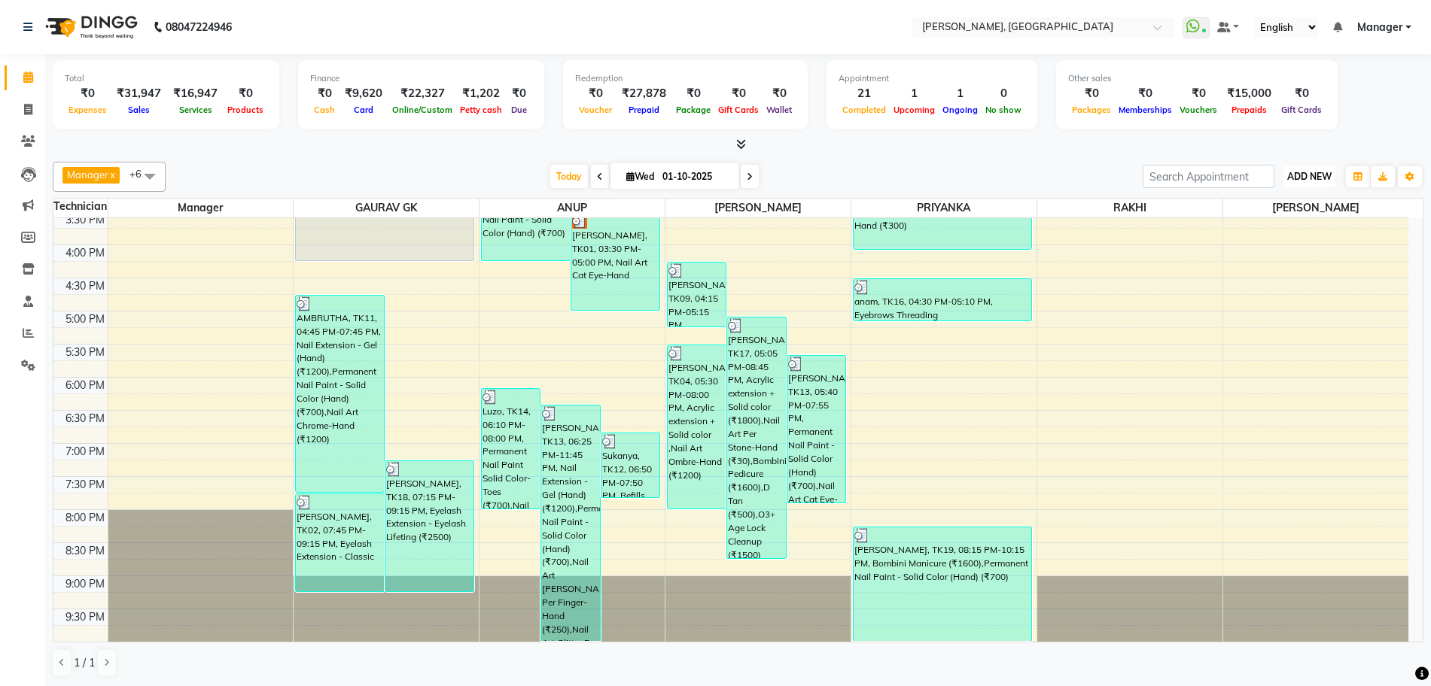
click at [1313, 175] on span "ADD NEW" at bounding box center [1309, 176] width 44 height 11
click at [1280, 245] on link "Add Expense" at bounding box center [1275, 245] width 119 height 20
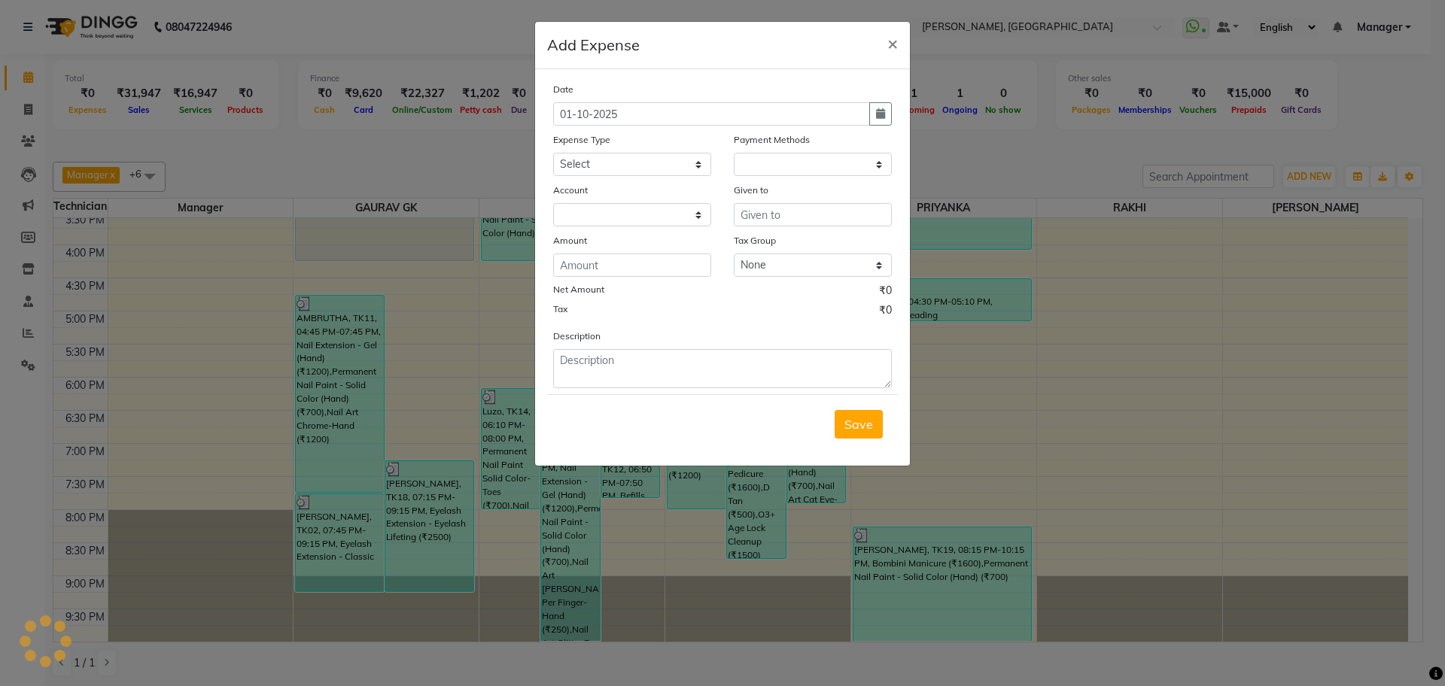
select select "1"
select select "6805"
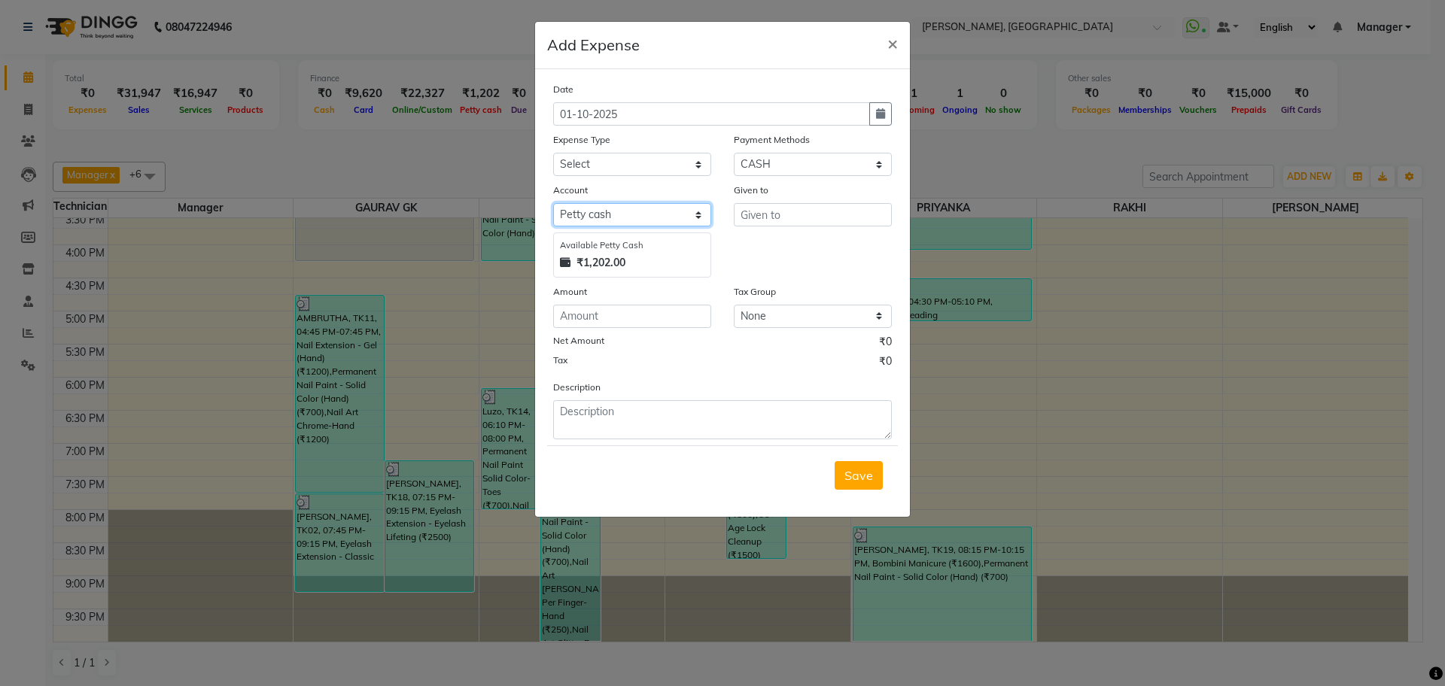
click at [588, 208] on select "Select [PERSON_NAME] cash Default account REGULAR EXPENSE" at bounding box center [632, 214] width 158 height 23
click at [553, 203] on select "Select [PERSON_NAME] cash Default account REGULAR EXPENSE" at bounding box center [632, 214] width 158 height 23
click at [596, 306] on input "number" at bounding box center [632, 316] width 158 height 23
click at [618, 159] on select "Select acetone Advance Salary bank deposite Battery cell BBMP Beauty products B…" at bounding box center [632, 164] width 158 height 23
select select "17035"
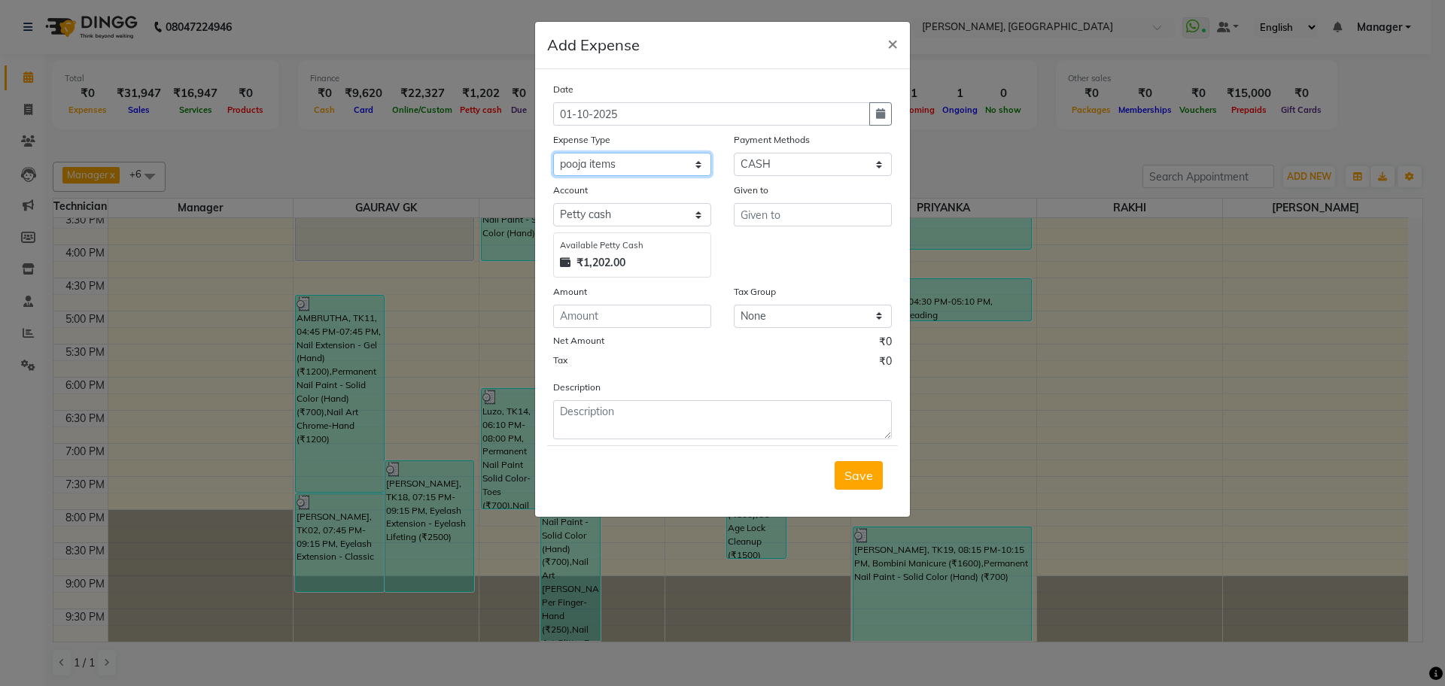
click at [553, 153] on select "Select acetone Advance Salary bank deposite Battery cell BBMP Beauty products B…" at bounding box center [632, 164] width 158 height 23
click at [792, 217] on input "text" at bounding box center [813, 214] width 158 height 23
type input "LOCAL SHOPS"
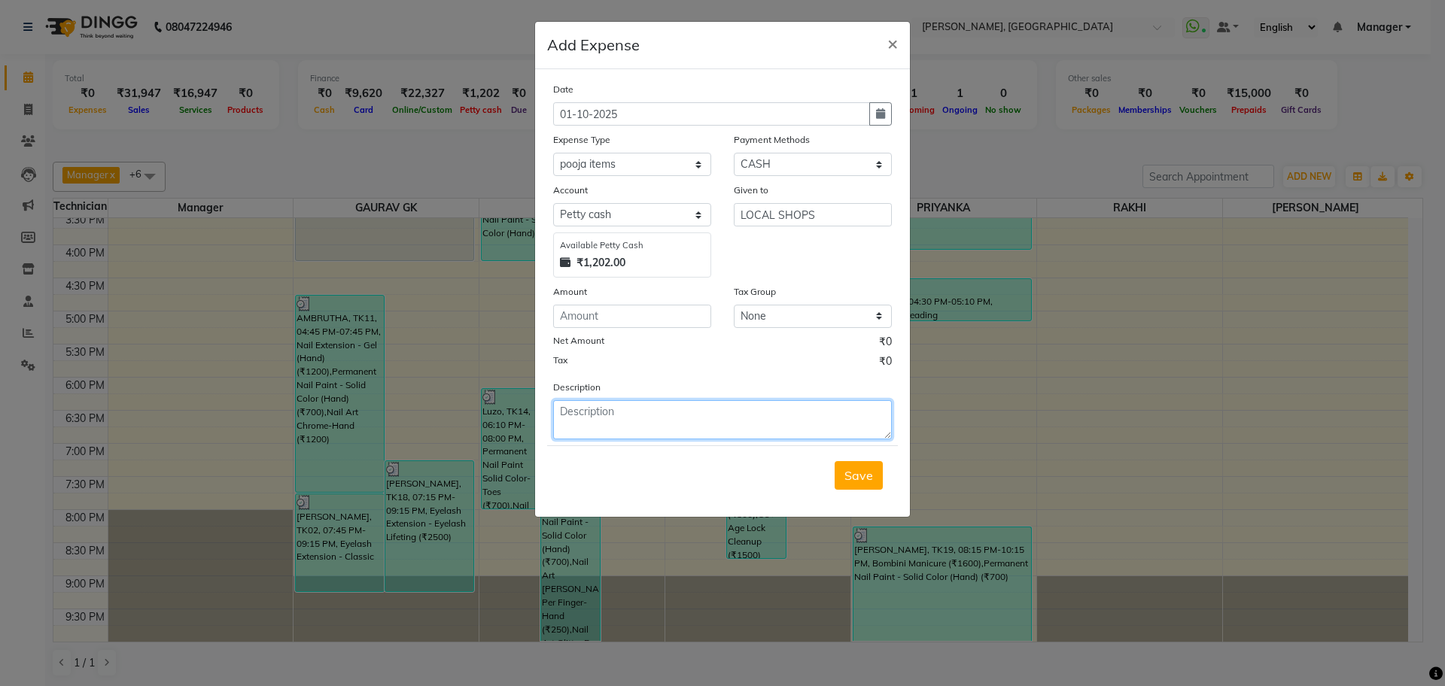
click at [631, 410] on textarea at bounding box center [722, 419] width 339 height 39
type textarea "FLOWERS & WHITE PUMKIN"
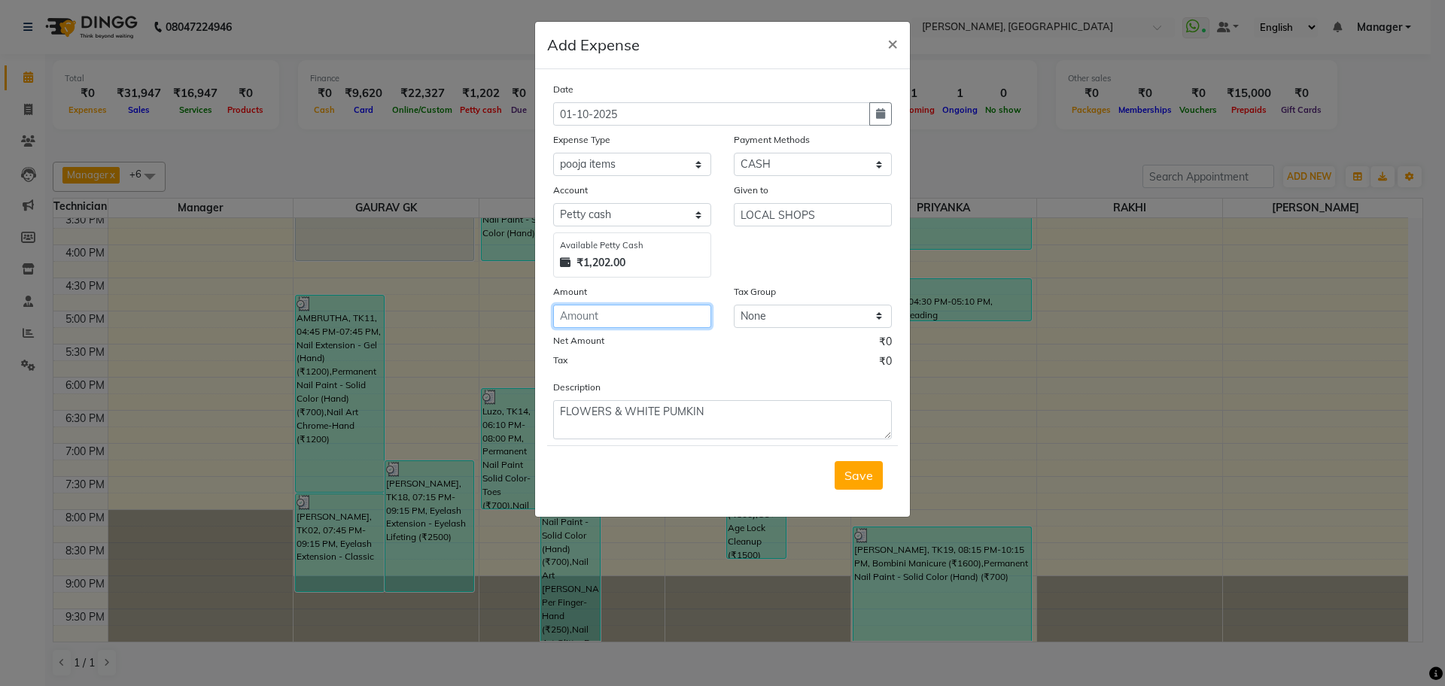
click at [616, 309] on input "number" at bounding box center [632, 316] width 158 height 23
type input "764"
click at [854, 478] on span "Save" at bounding box center [858, 475] width 29 height 15
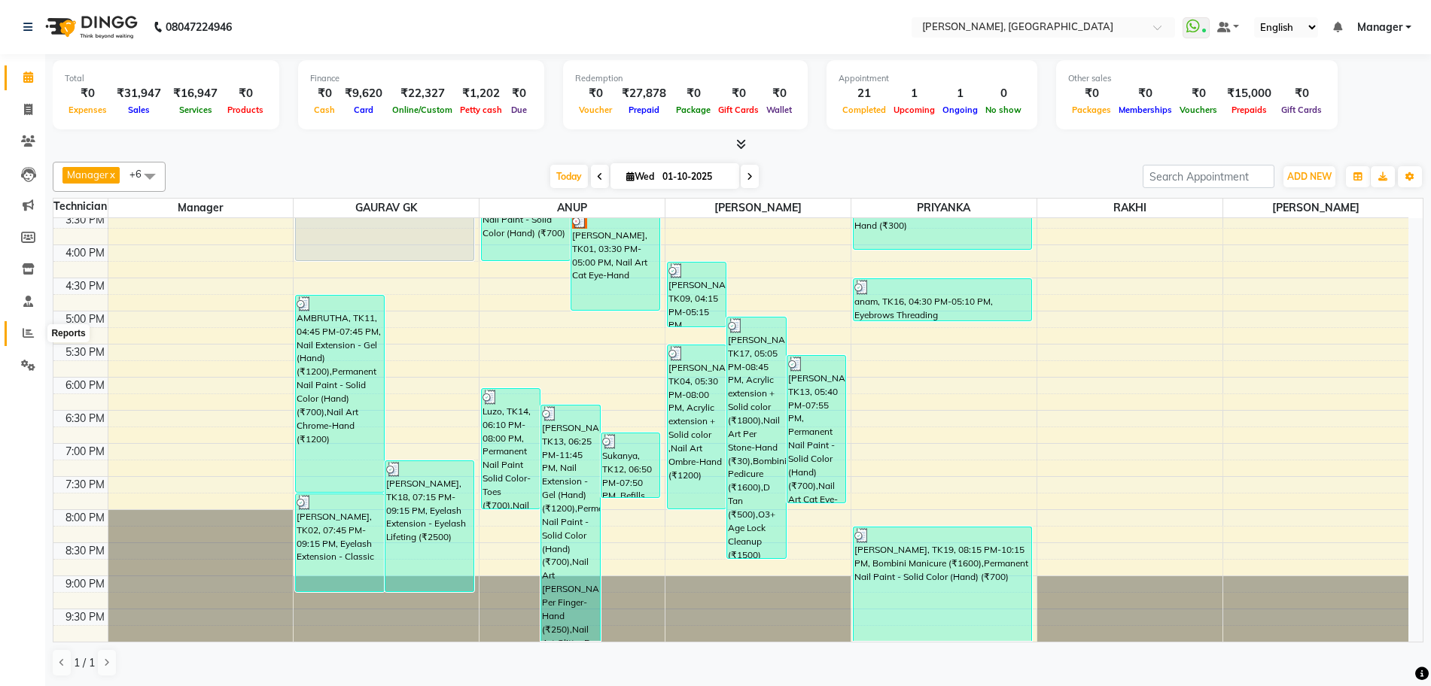
click at [26, 332] on icon at bounding box center [28, 332] width 11 height 11
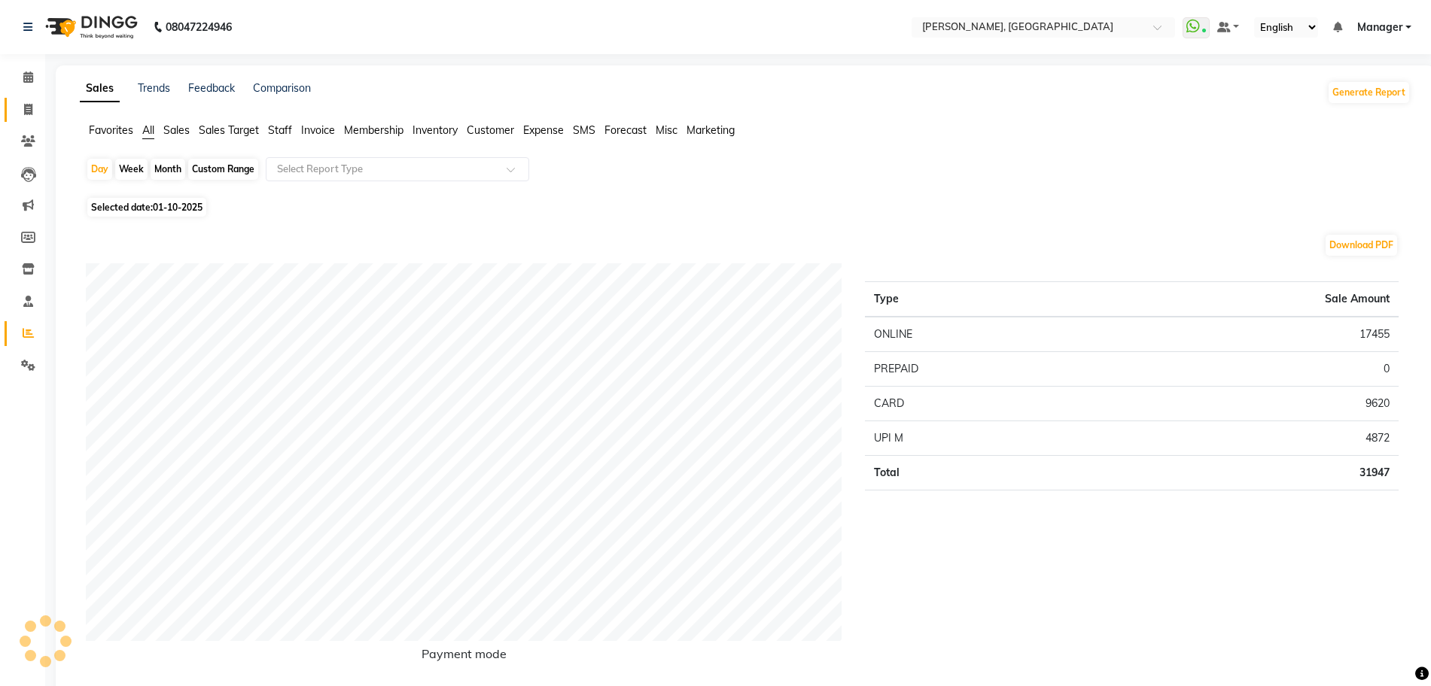
click at [32, 112] on icon at bounding box center [28, 109] width 8 height 11
select select "service"
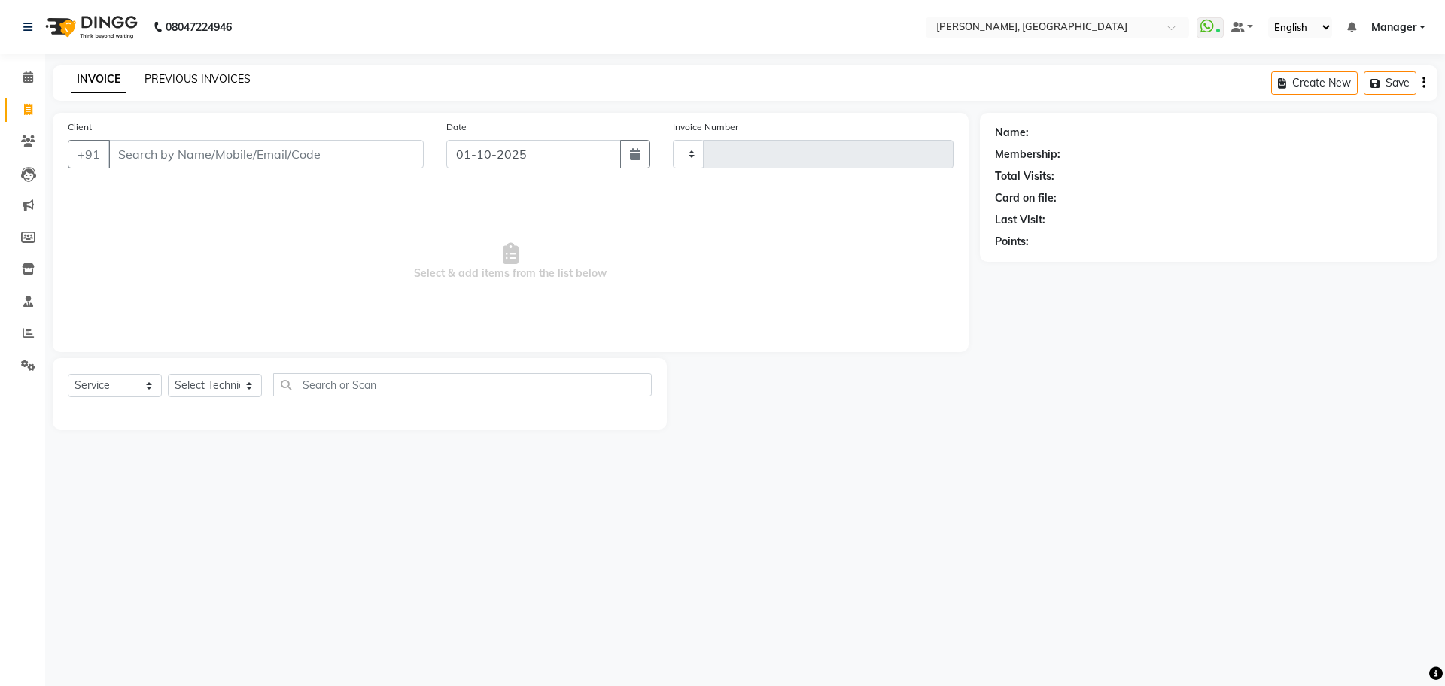
type input "1387"
select select "7674"
click at [194, 75] on link "PREVIOUS INVOICES" at bounding box center [198, 79] width 106 height 14
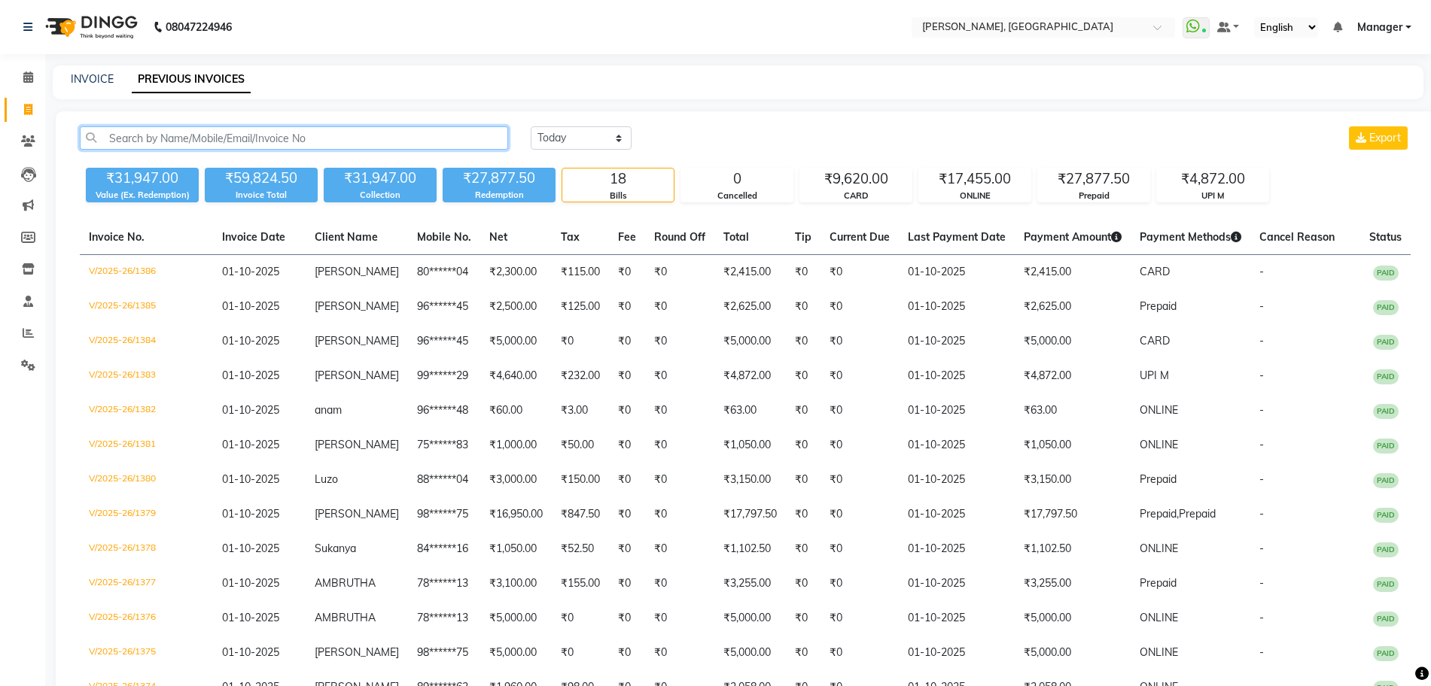
click at [330, 137] on input "text" at bounding box center [294, 137] width 428 height 23
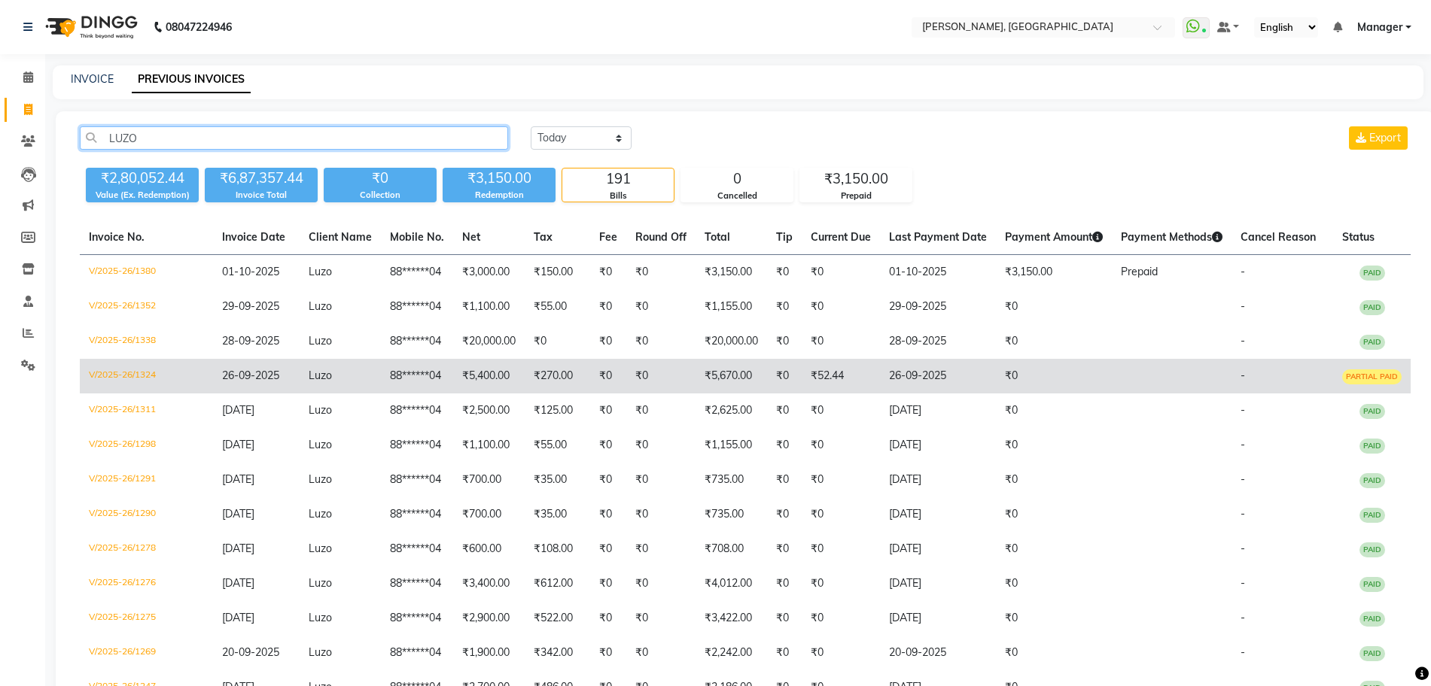
type input "LUZO"
click at [1366, 376] on span "PARTIAL PAID" at bounding box center [1371, 377] width 59 height 15
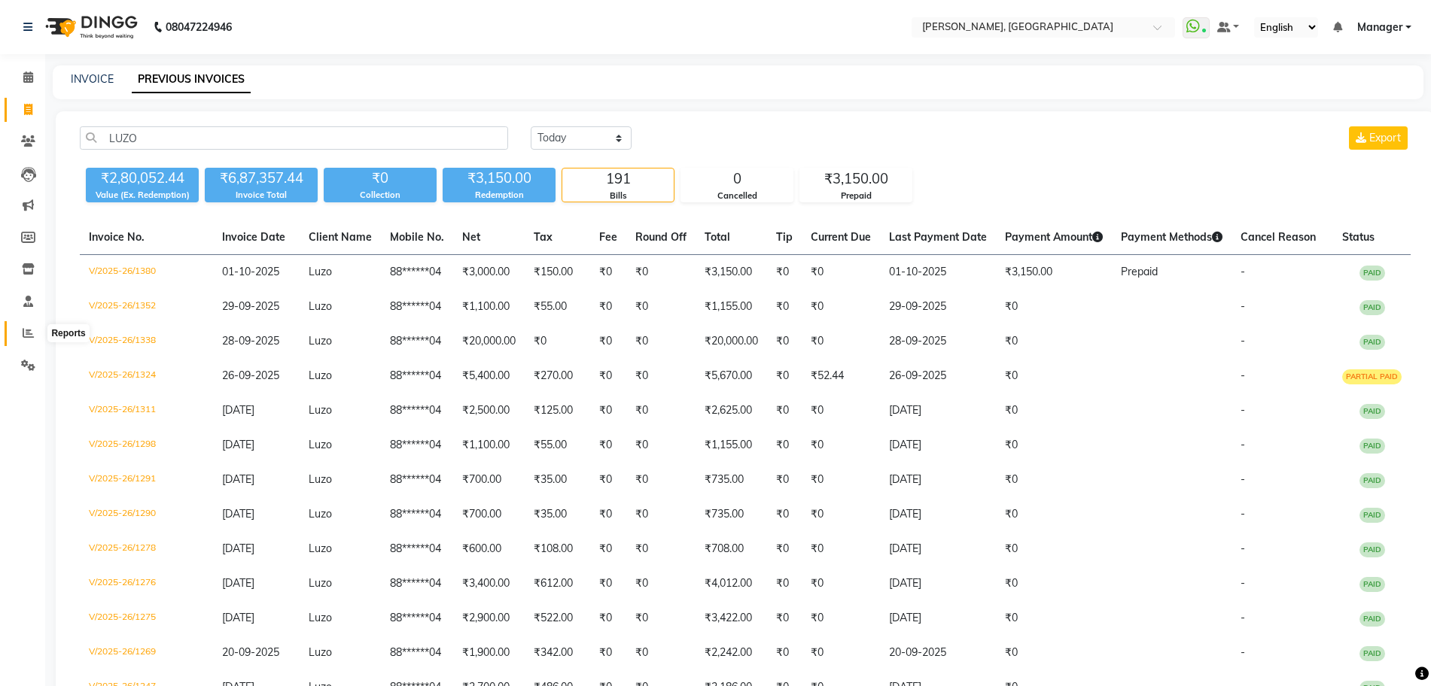
drag, startPoint x: 24, startPoint y: 332, endPoint x: 37, endPoint y: 315, distance: 20.9
click at [24, 333] on icon at bounding box center [28, 332] width 11 height 11
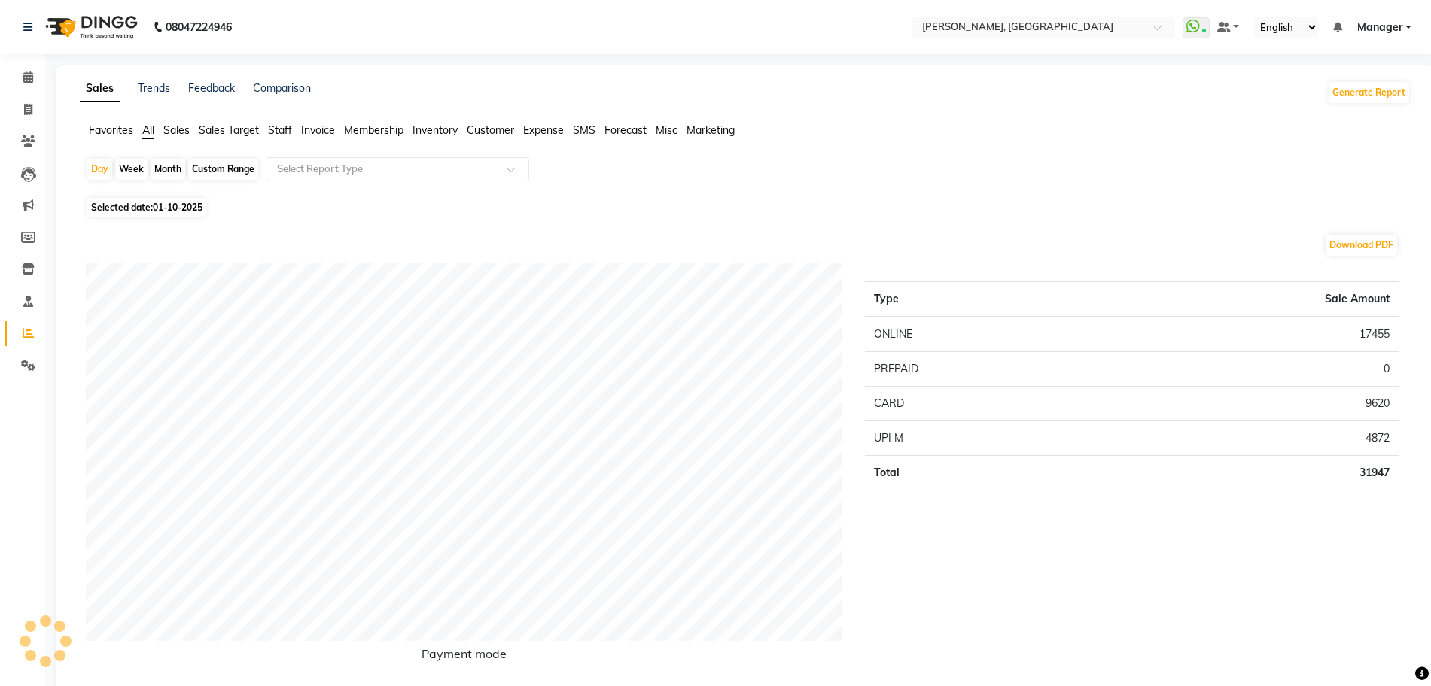
click at [534, 125] on span "Expense" at bounding box center [543, 130] width 41 height 14
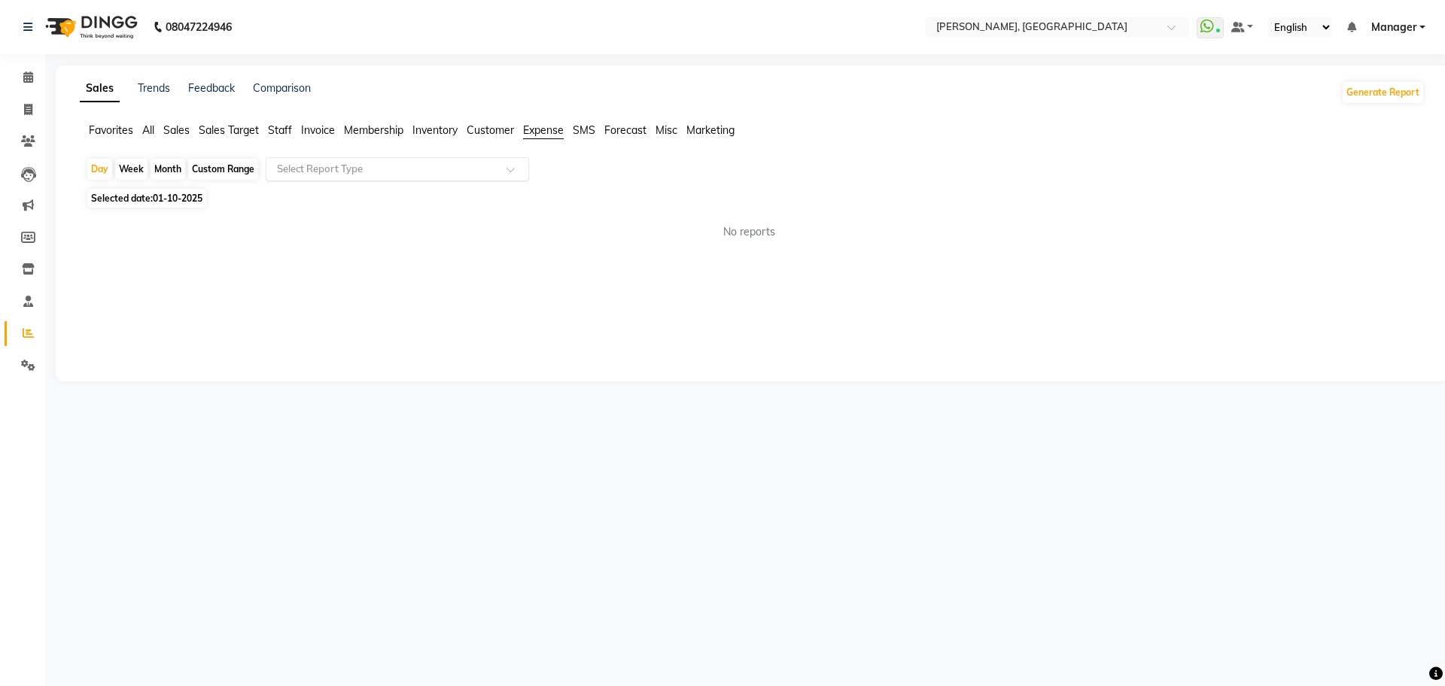
click at [337, 169] on input "text" at bounding box center [382, 169] width 217 height 15
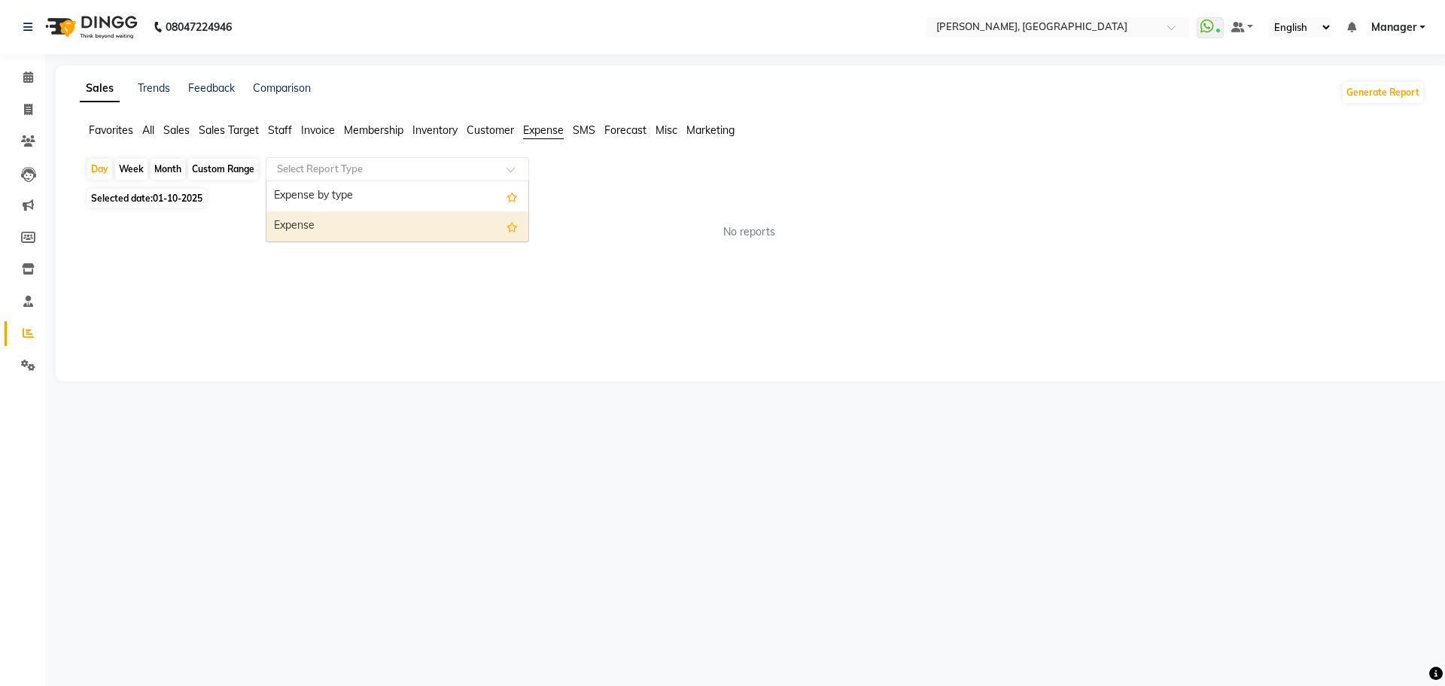
click at [333, 232] on div "Expense" at bounding box center [397, 226] width 262 height 30
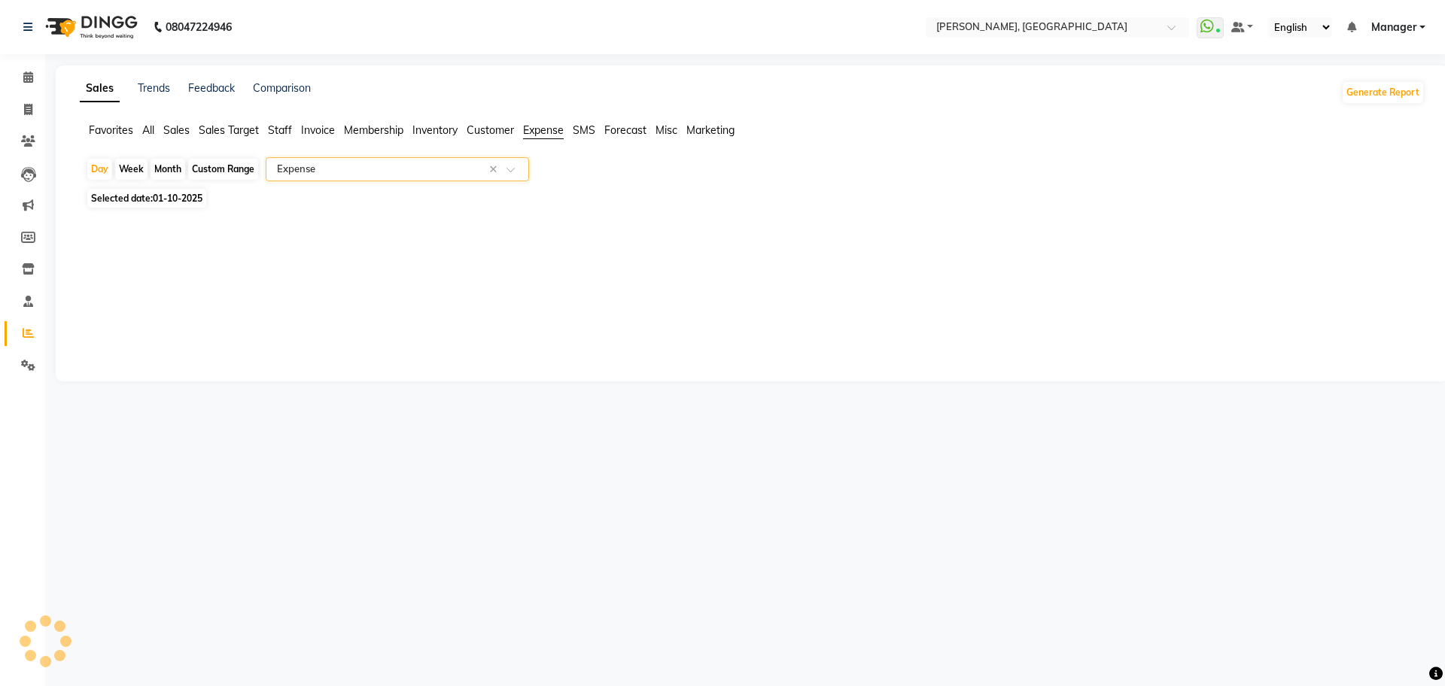
select select "full_report"
select select "csv"
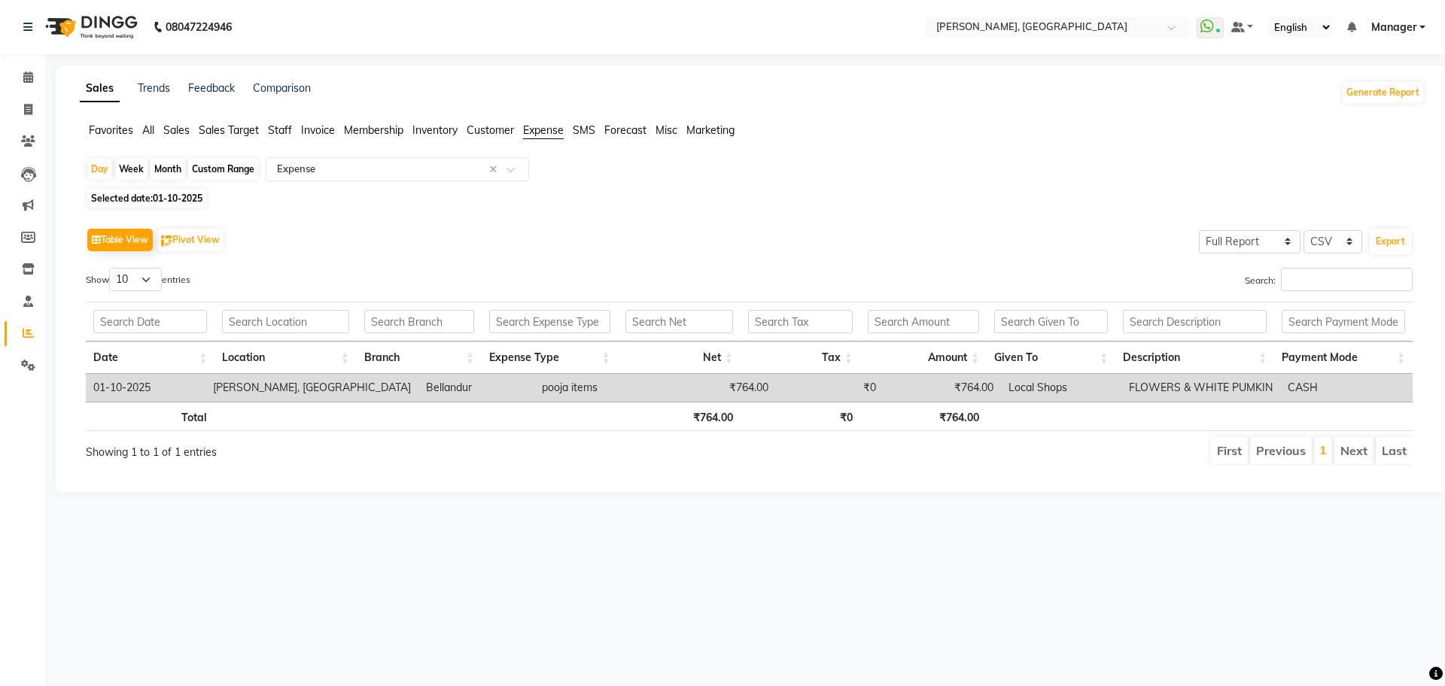
click at [534, 388] on td "pooja items" at bounding box center [598, 388] width 129 height 28
click at [31, 84] on span at bounding box center [28, 77] width 26 height 17
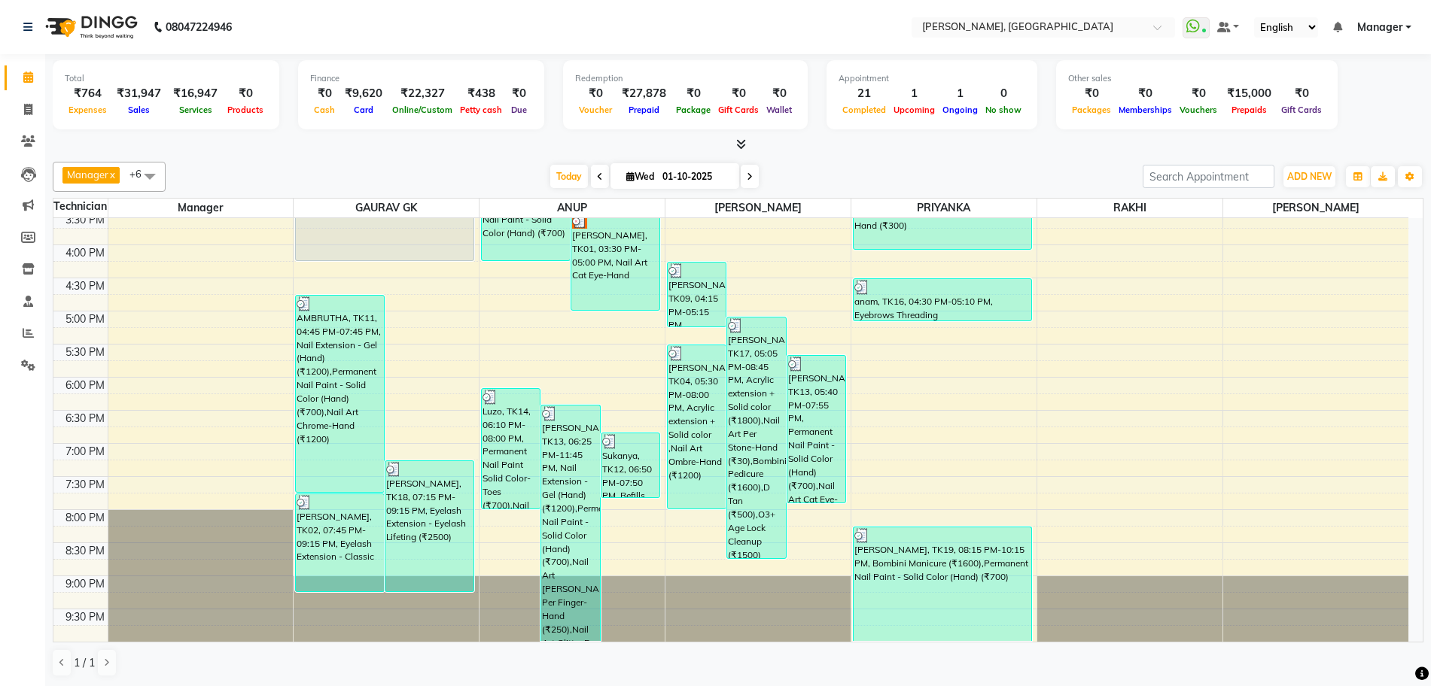
scroll to position [1, 0]
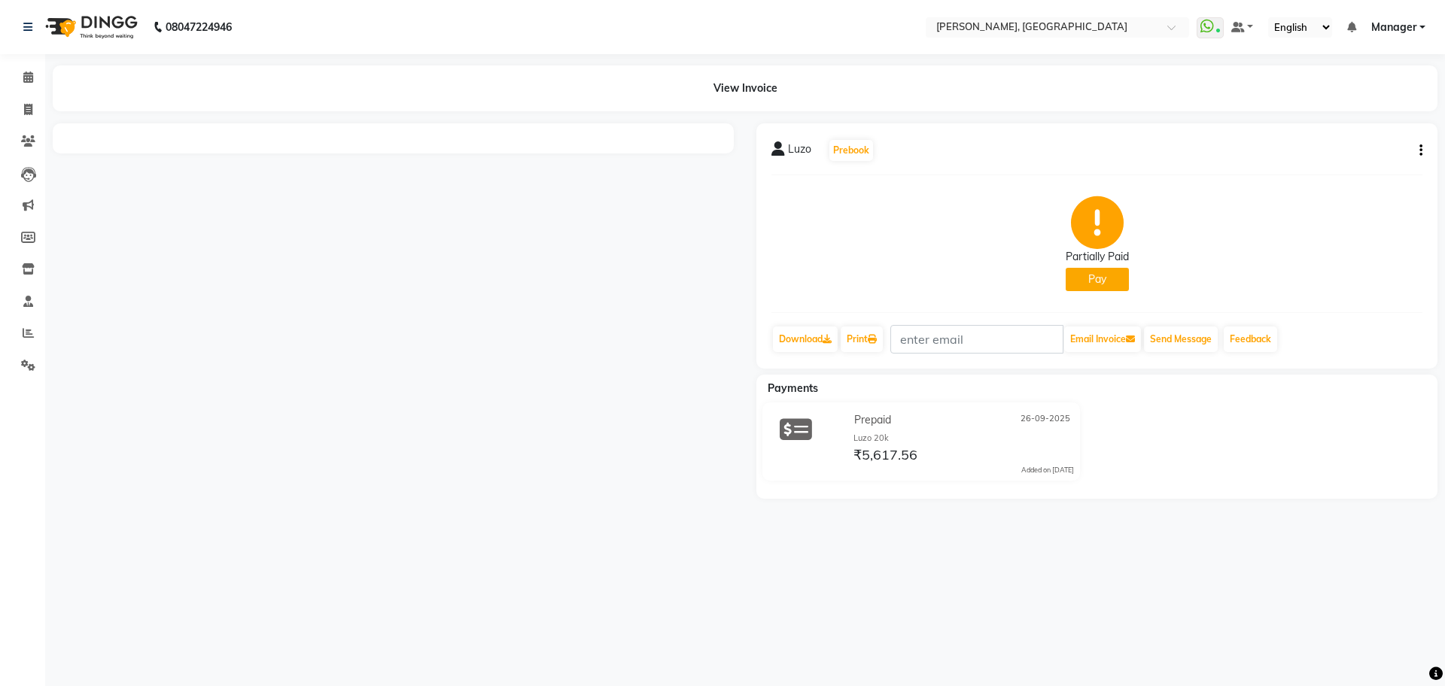
click at [1087, 273] on button "Pay" at bounding box center [1097, 279] width 63 height 23
select select "1"
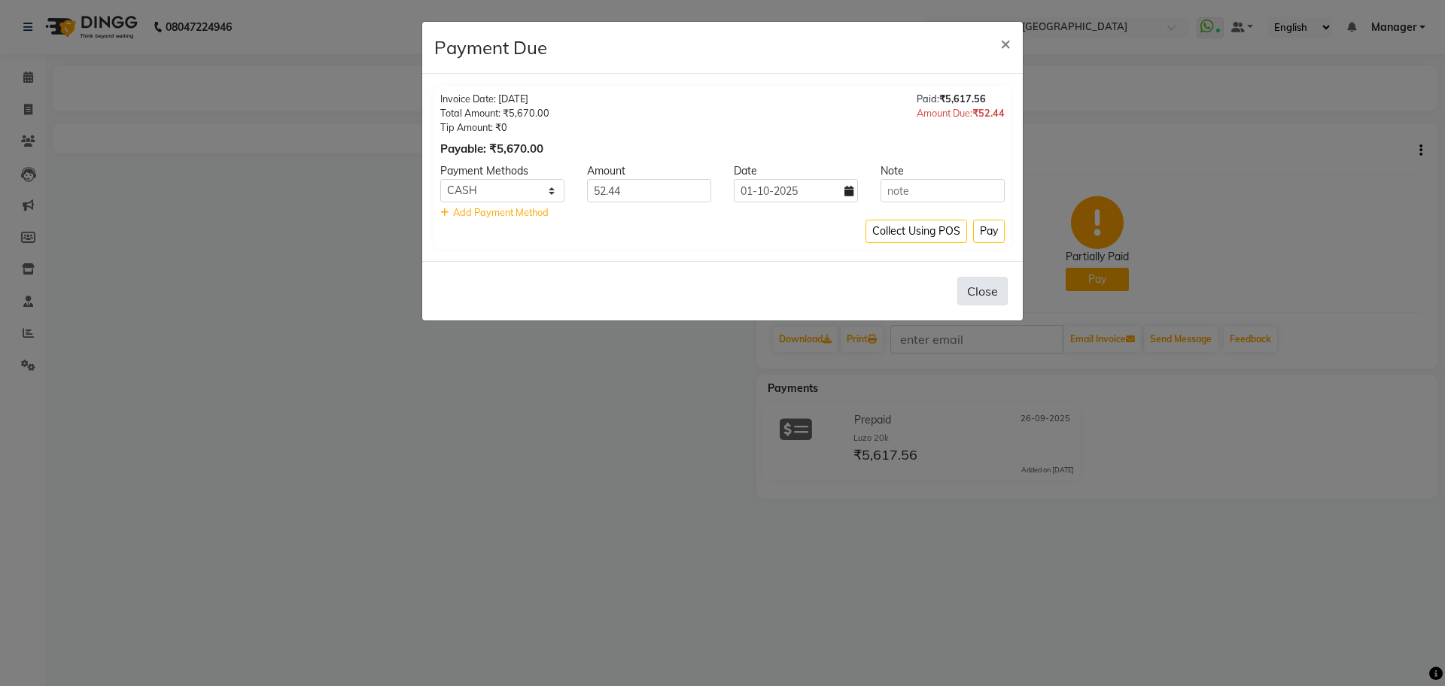
click at [976, 297] on button "Close" at bounding box center [982, 291] width 50 height 29
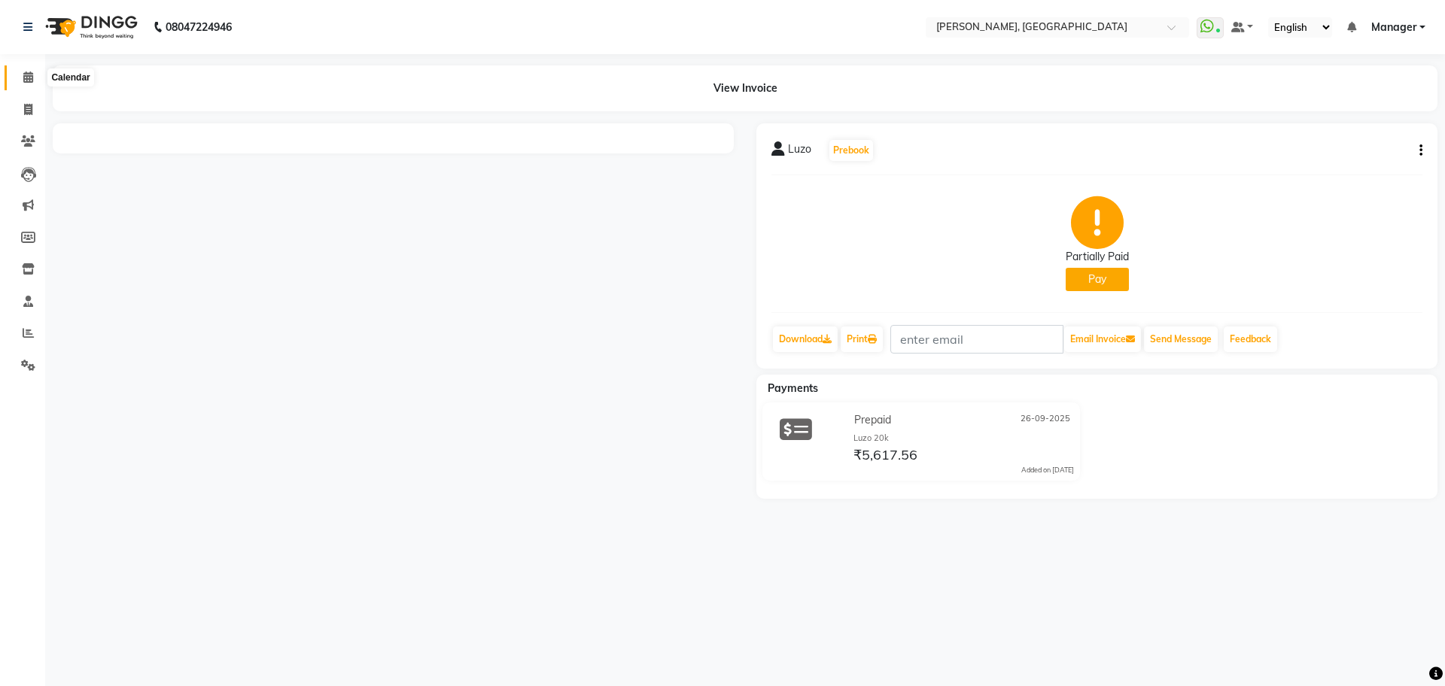
drag, startPoint x: 32, startPoint y: 81, endPoint x: 62, endPoint y: 81, distance: 30.1
click at [32, 81] on icon at bounding box center [28, 77] width 10 height 11
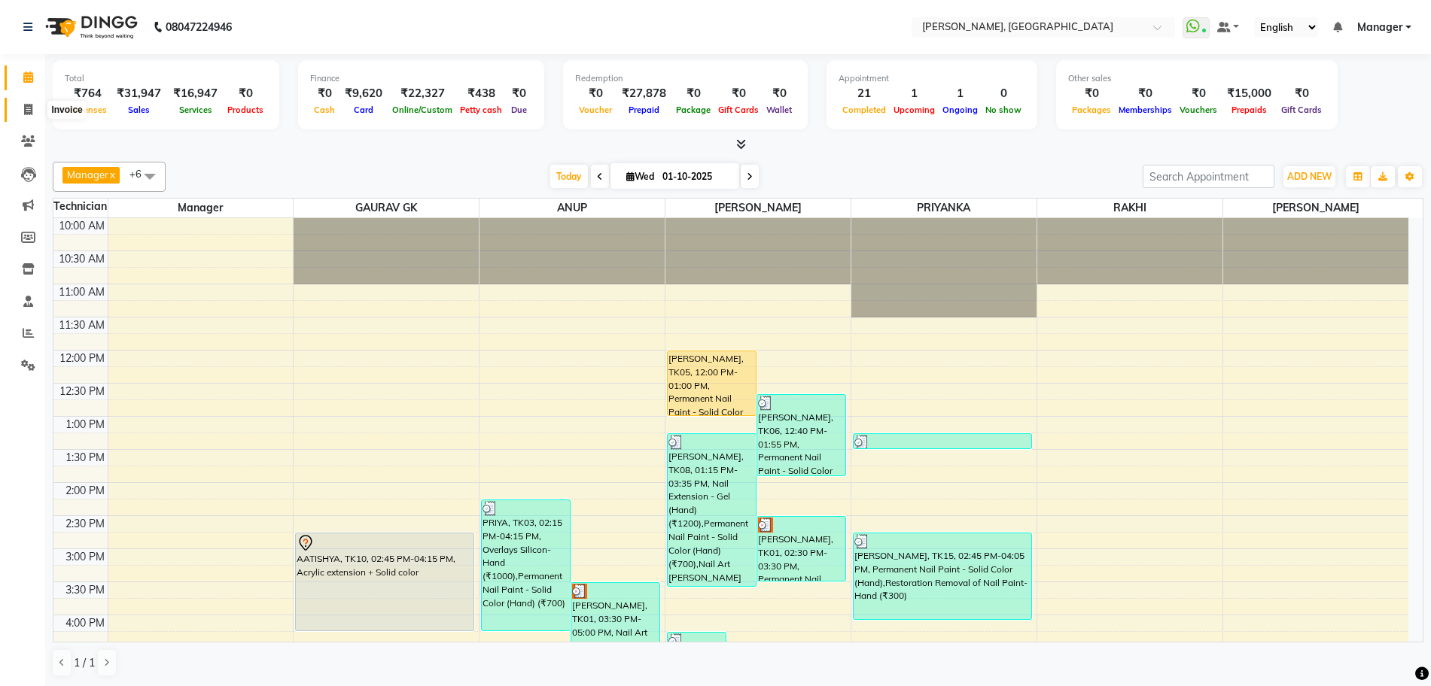
click at [23, 102] on span at bounding box center [28, 110] width 26 height 17
select select "service"
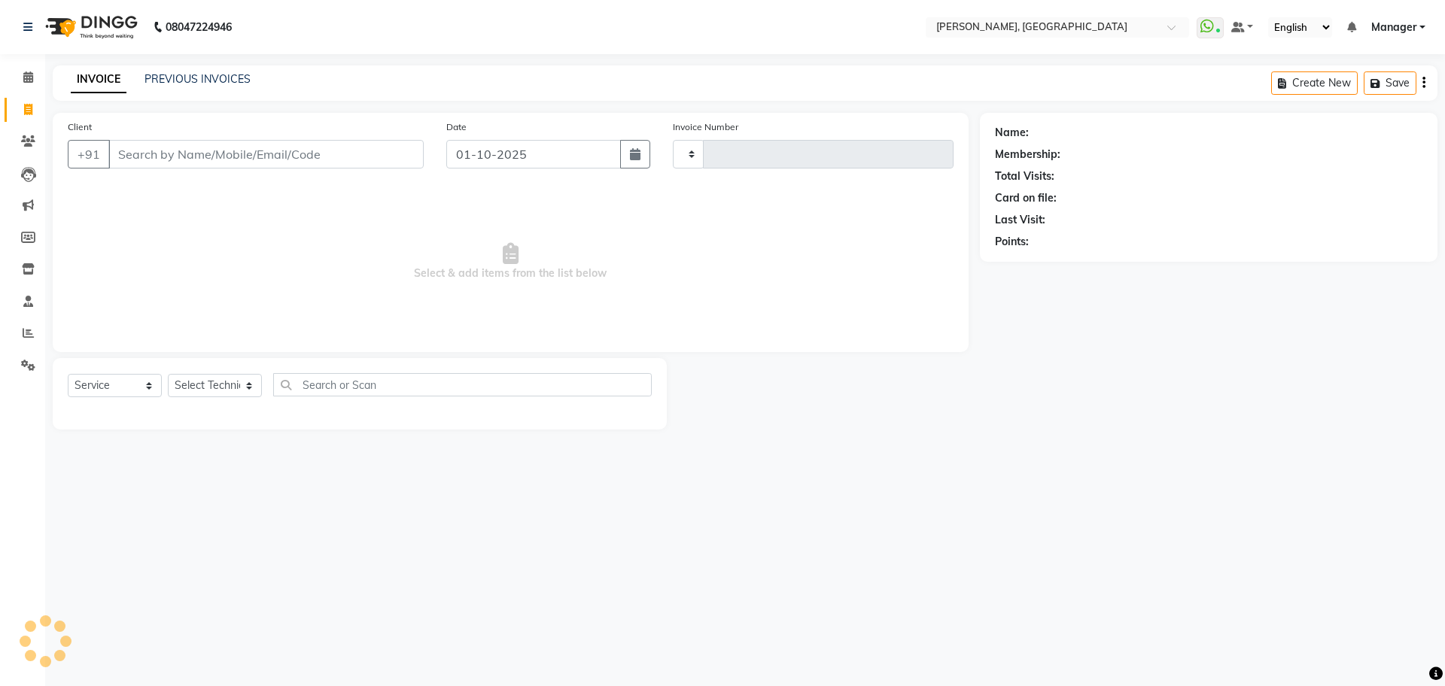
type input "1387"
select select "7674"
click at [236, 82] on link "PREVIOUS INVOICES" at bounding box center [198, 79] width 106 height 14
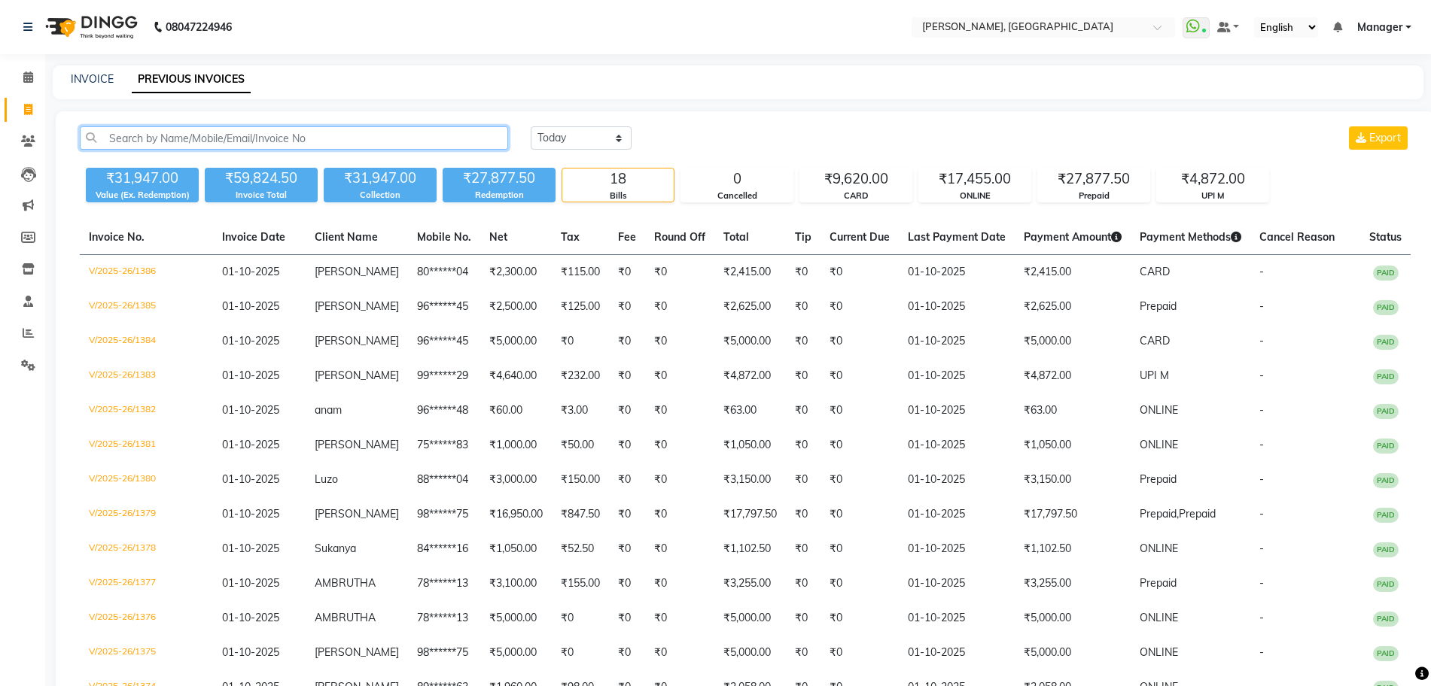
click at [440, 138] on input "text" at bounding box center [294, 137] width 428 height 23
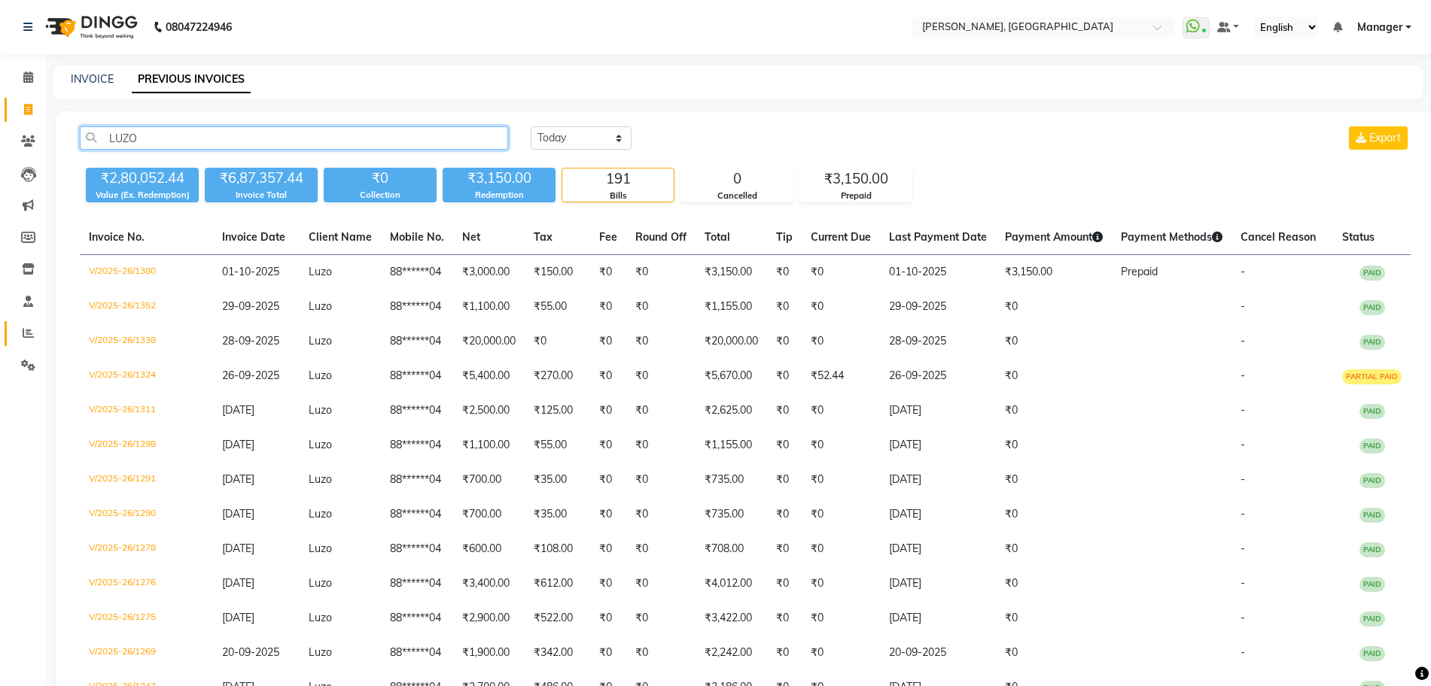
type input "LUZO"
click at [30, 345] on link "Reports" at bounding box center [23, 333] width 36 height 25
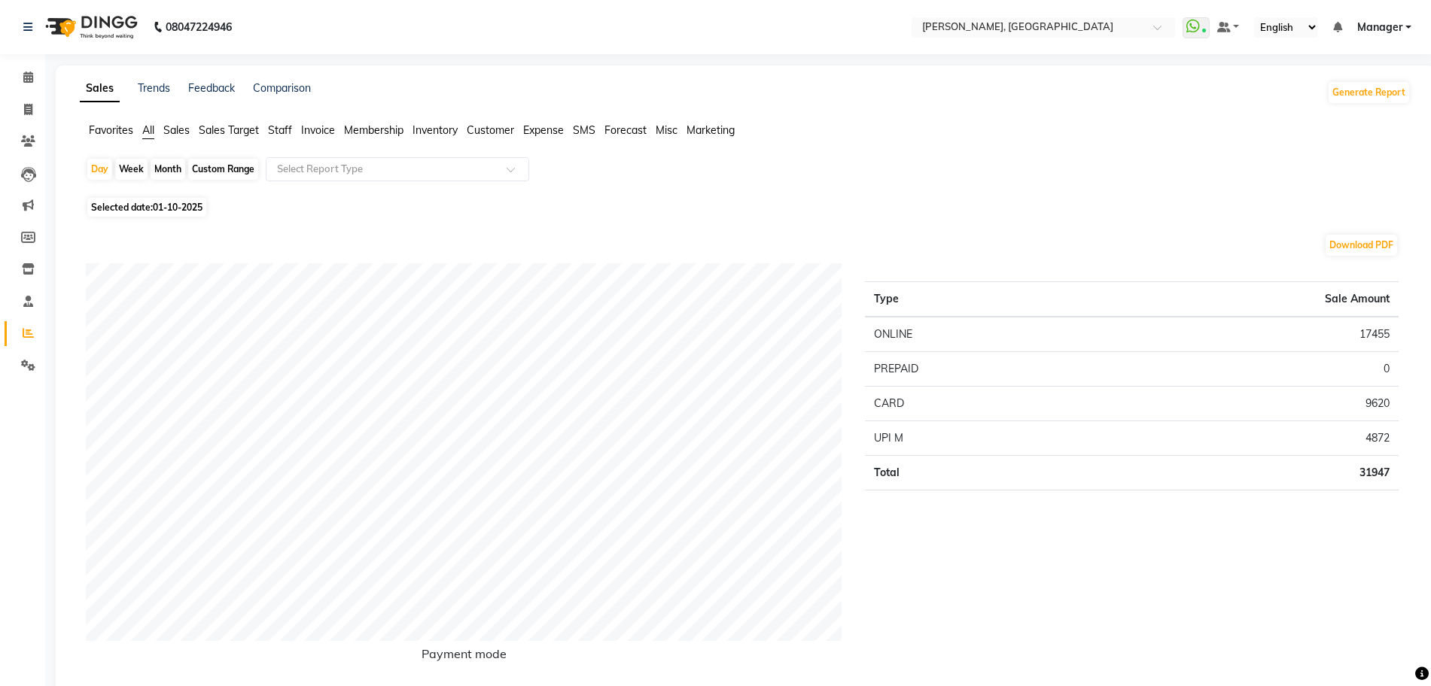
click at [185, 134] on span "Sales" at bounding box center [176, 130] width 26 height 14
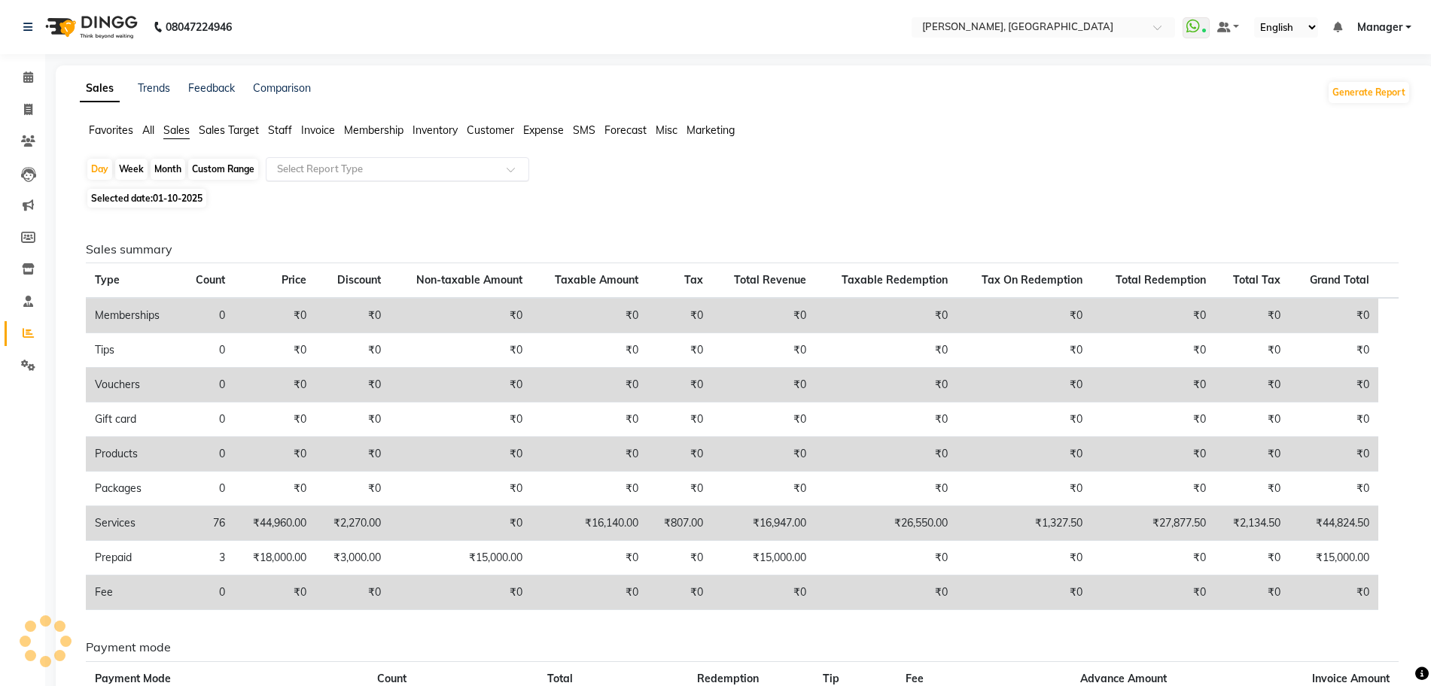
click at [293, 181] on ng-select "Select Report Type" at bounding box center [397, 169] width 263 height 24
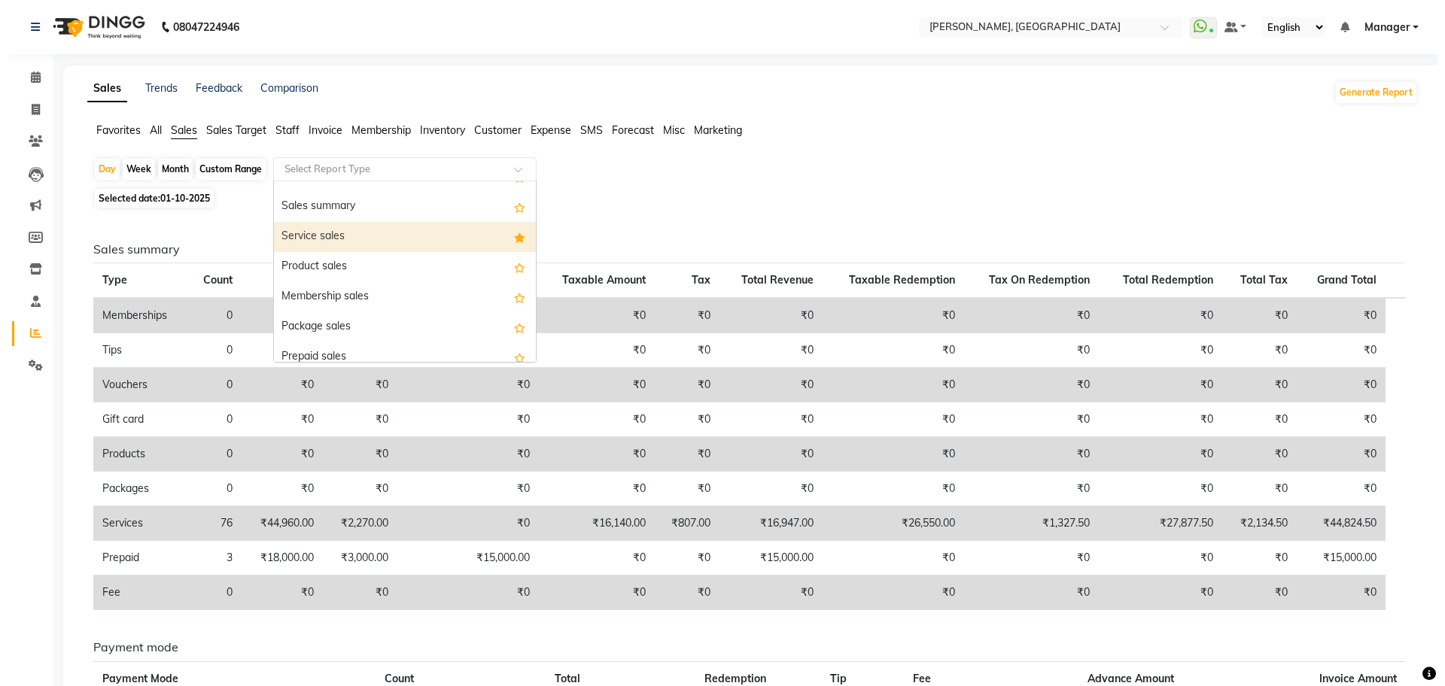
scroll to position [94, 0]
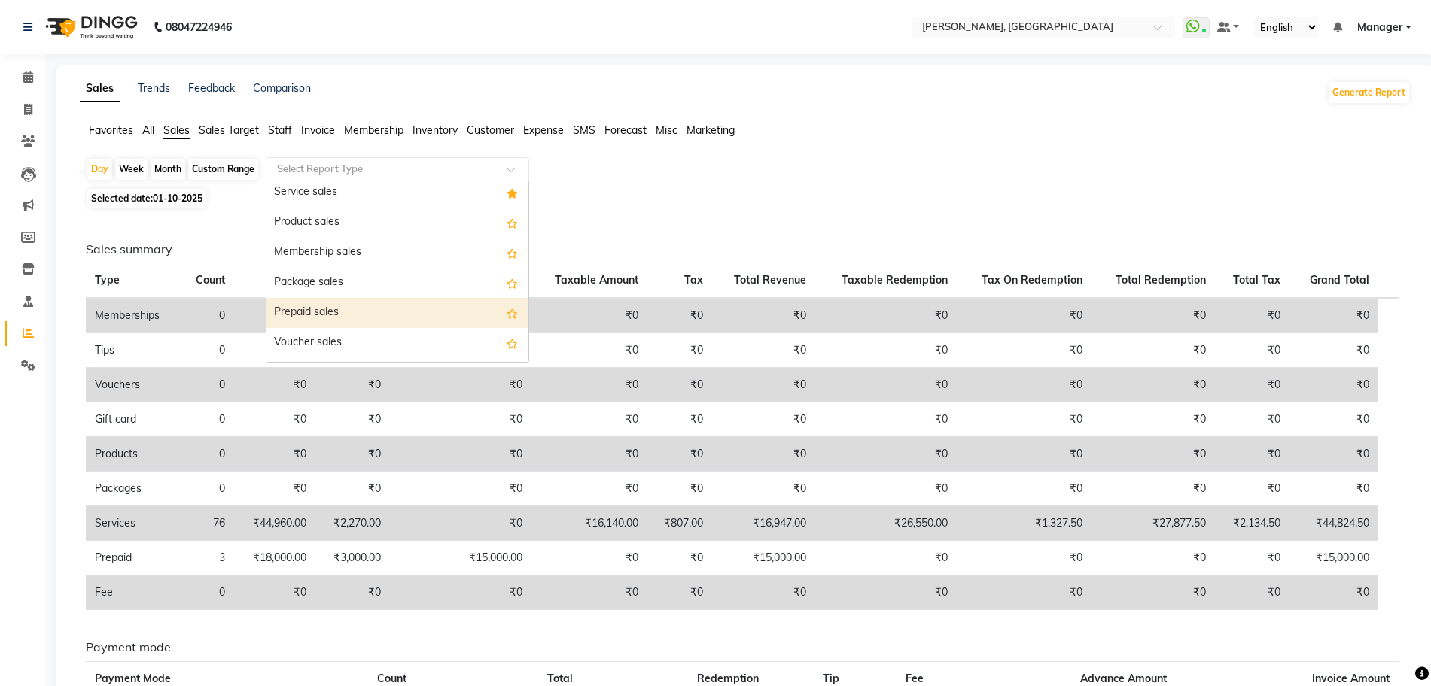
click at [321, 316] on div "Prepaid sales" at bounding box center [397, 313] width 262 height 30
select select "full_report"
select select "csv"
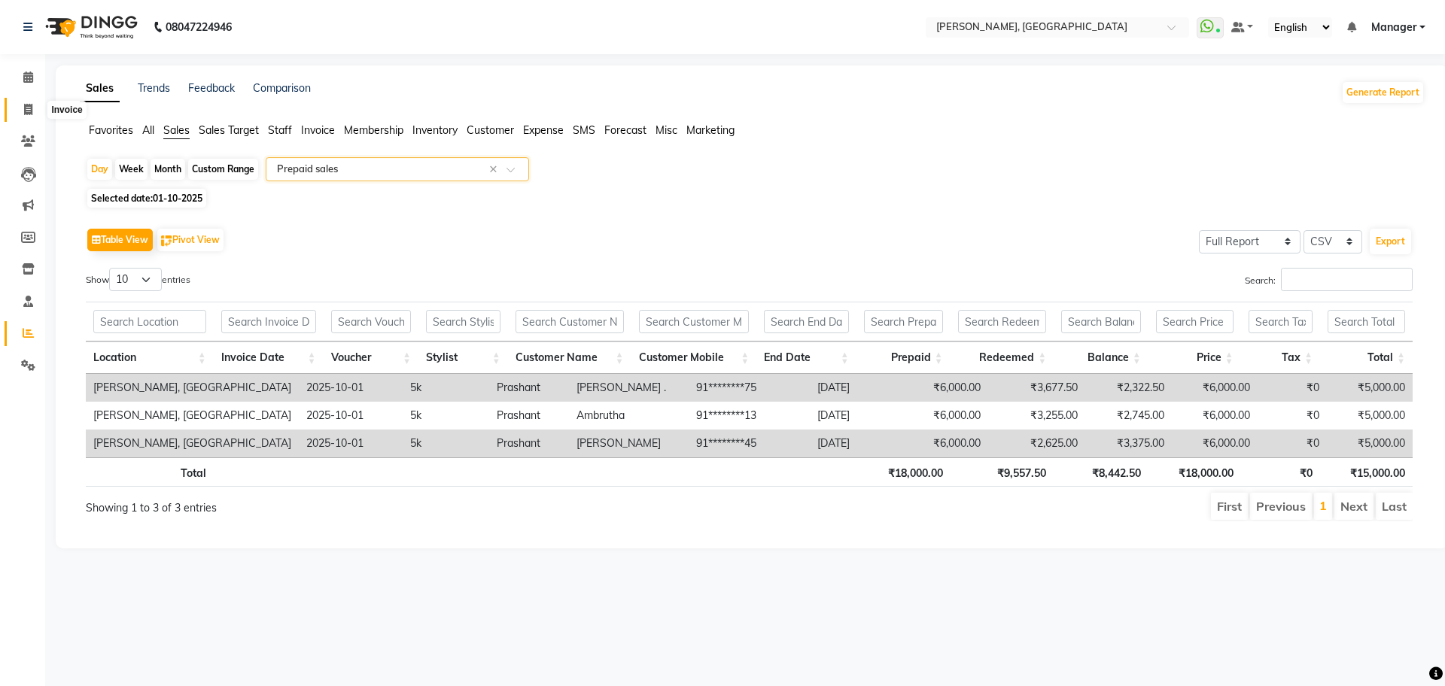
click at [35, 105] on span at bounding box center [28, 110] width 26 height 17
select select "service"
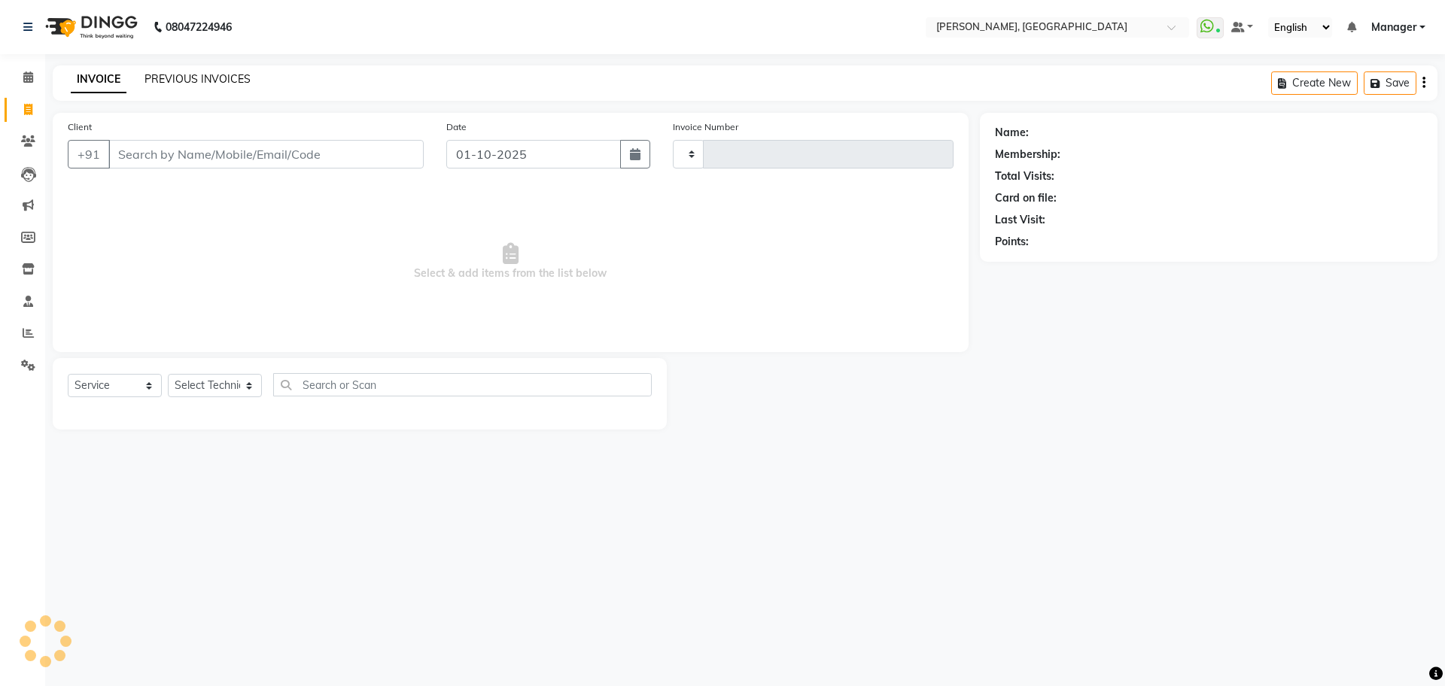
type input "1387"
select select "7674"
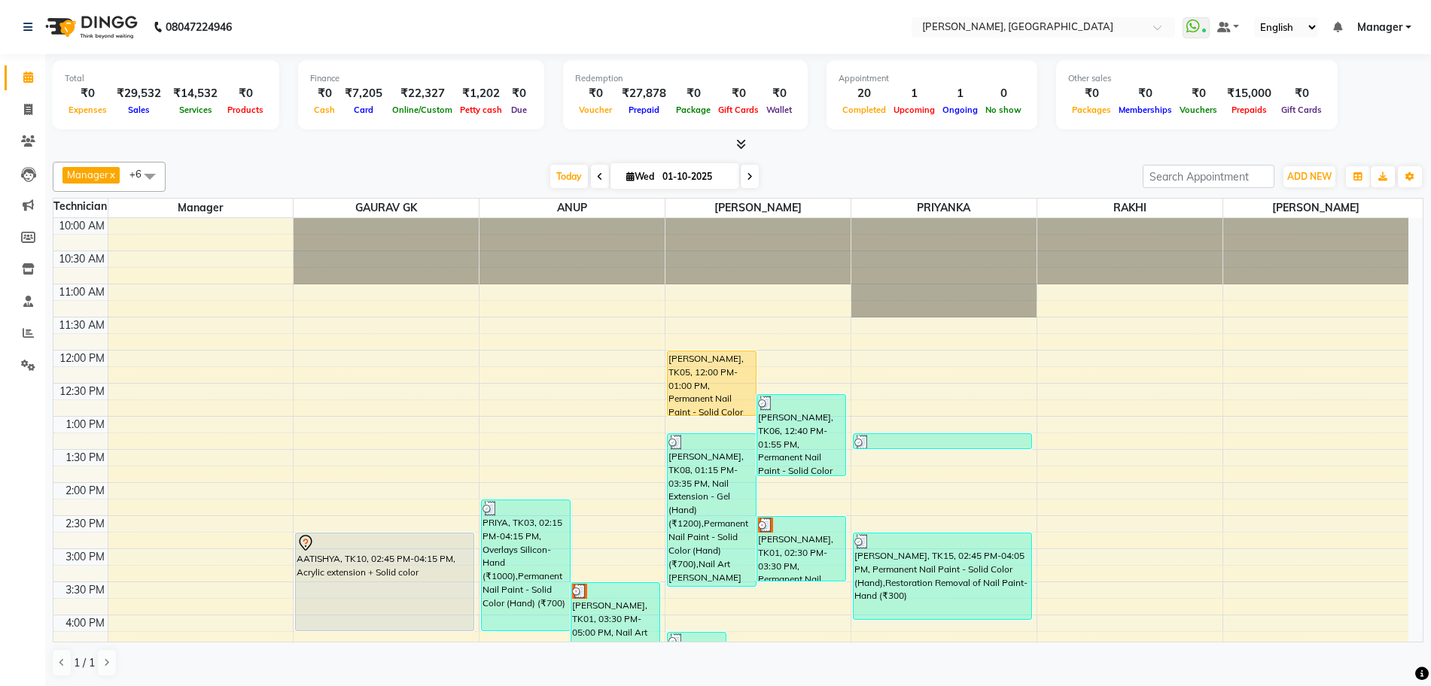
scroll to position [276, 0]
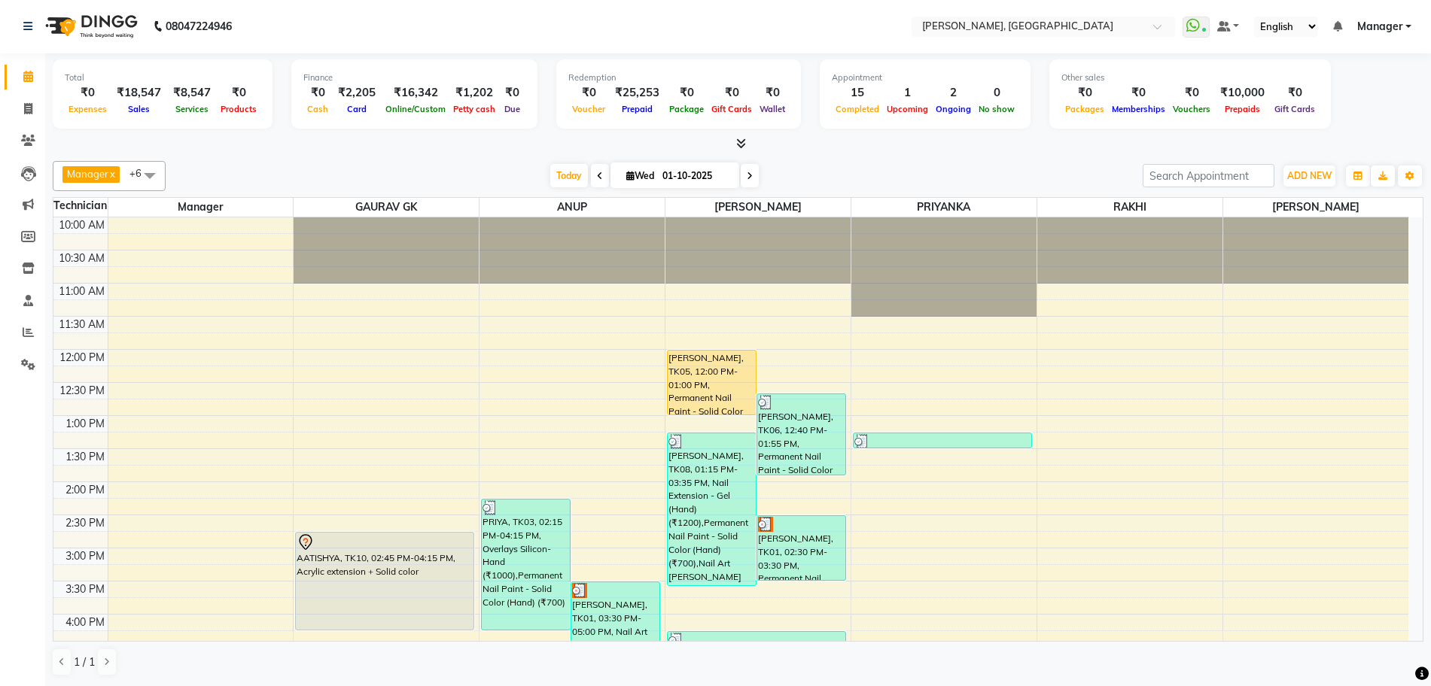
scroll to position [282, 0]
